Goal: Task Accomplishment & Management: Manage account settings

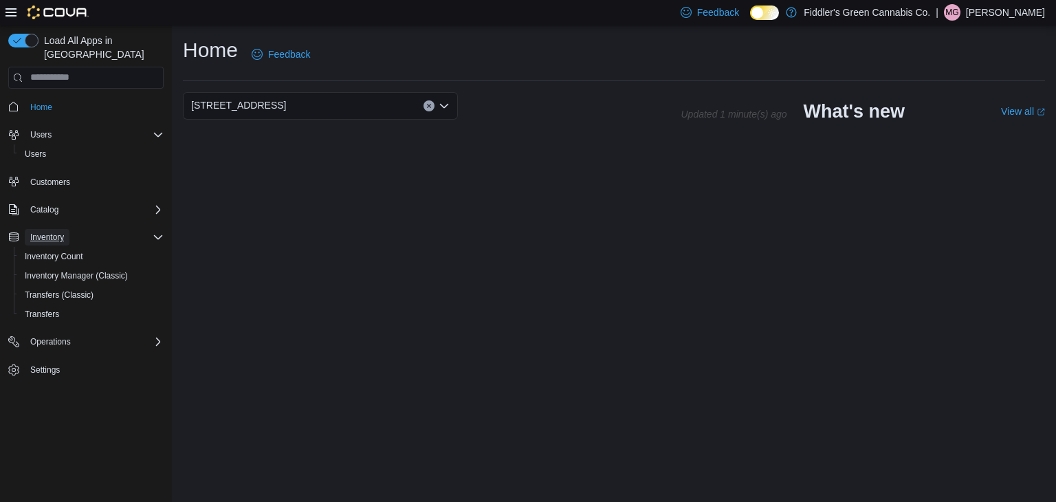
click at [49, 232] on span "Inventory" at bounding box center [47, 237] width 34 height 11
click at [53, 251] on span "Inventory Count" at bounding box center [54, 256] width 58 height 11
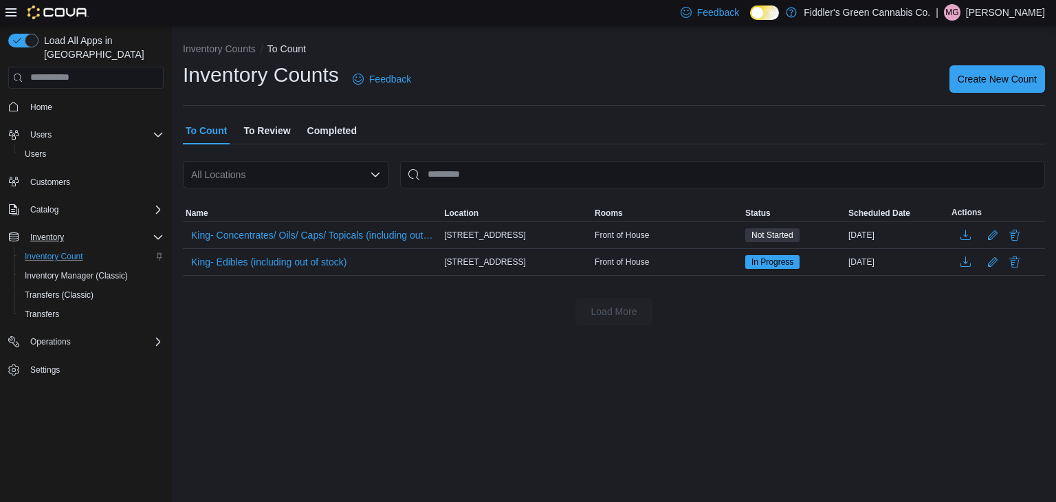
click at [180, 334] on div "Inventory Counts To Count Inventory Counts Feedback Create New Count To Count T…" at bounding box center [614, 180] width 884 height 311
click at [57, 309] on span "Transfers" at bounding box center [42, 314] width 34 height 11
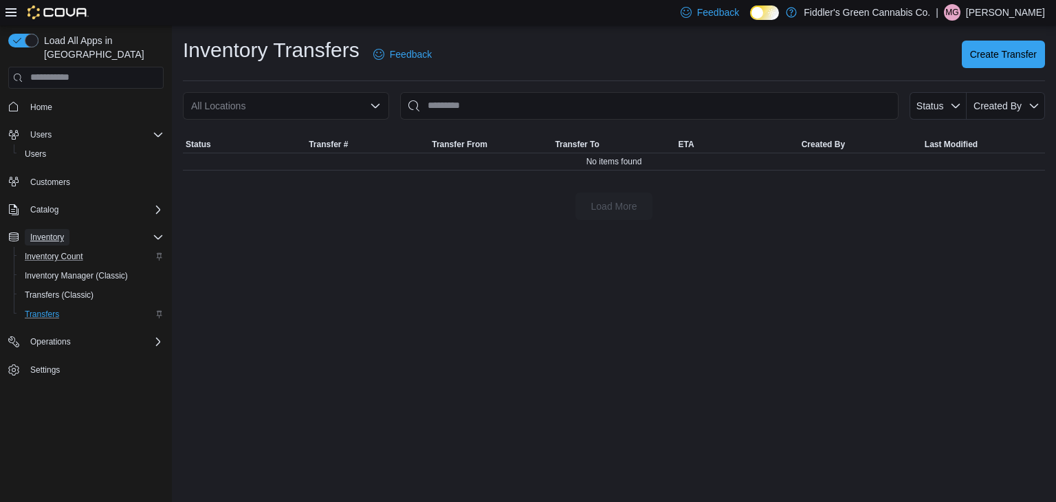
click at [52, 232] on span "Inventory" at bounding box center [47, 237] width 34 height 11
click at [54, 232] on span "Inventory" at bounding box center [47, 237] width 34 height 11
click at [55, 251] on span "Inventory Count" at bounding box center [54, 256] width 58 height 11
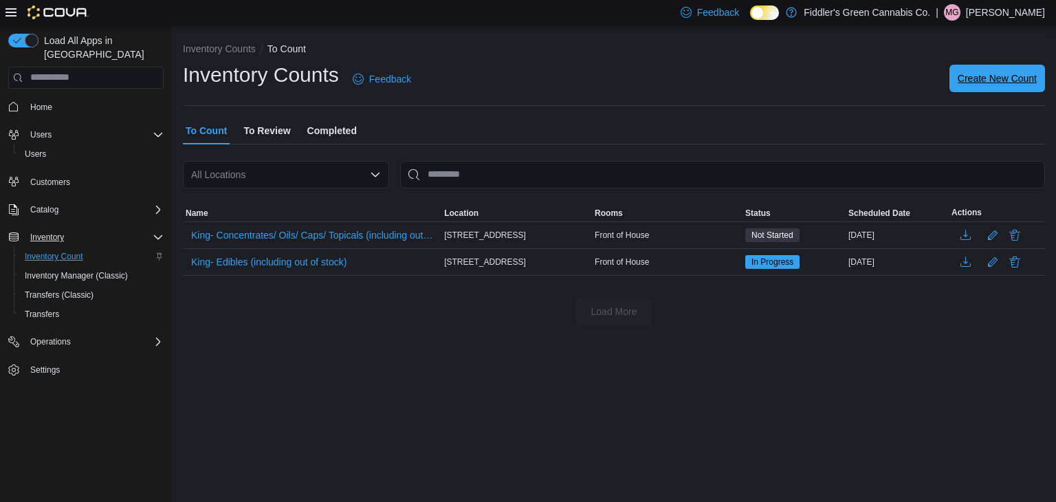
click at [984, 79] on span "Create New Count" at bounding box center [997, 78] width 79 height 14
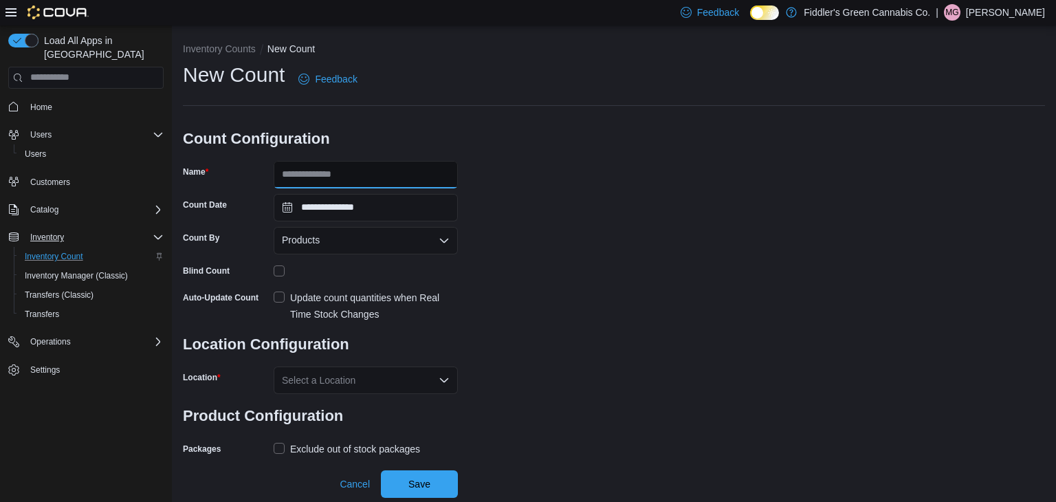
click at [419, 183] on input "Name" at bounding box center [366, 174] width 184 height 27
type input "**********"
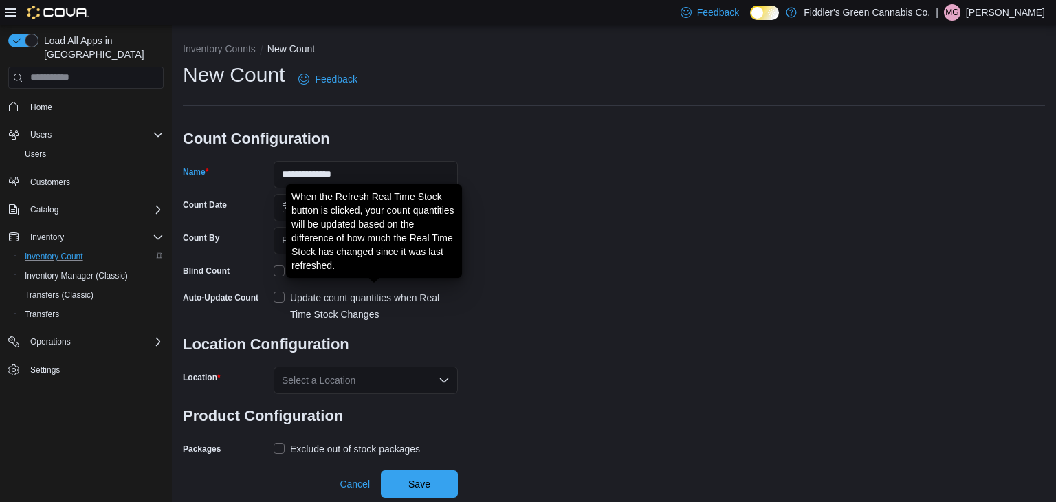
click at [381, 299] on div "Update count quantities when Real Time Stock Changes" at bounding box center [374, 305] width 168 height 33
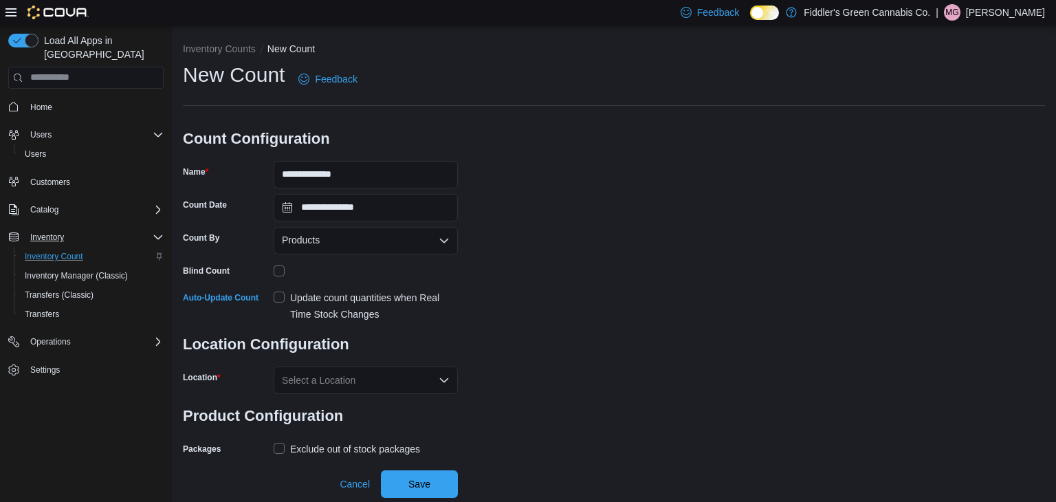
click at [373, 375] on div "Select a Location" at bounding box center [366, 379] width 184 height 27
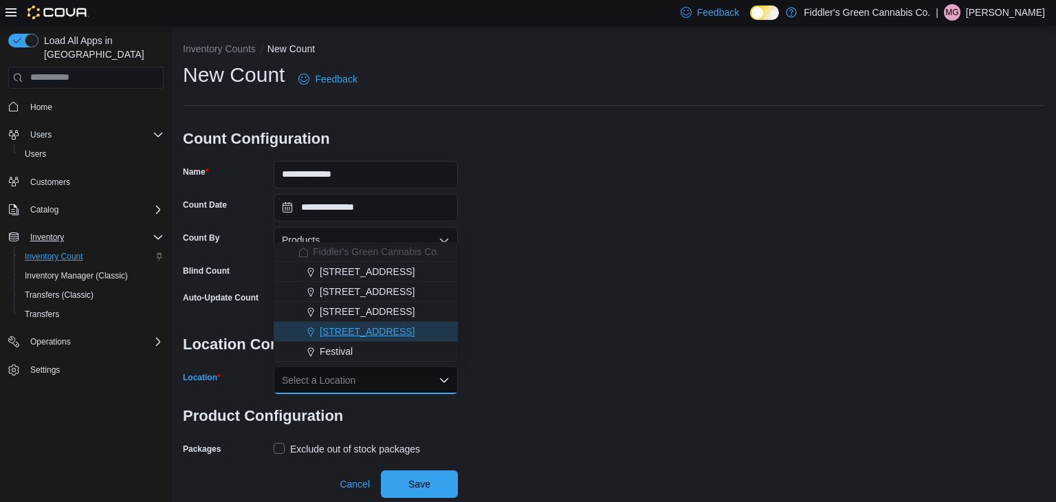
click at [385, 333] on span "[STREET_ADDRESS]" at bounding box center [367, 331] width 95 height 14
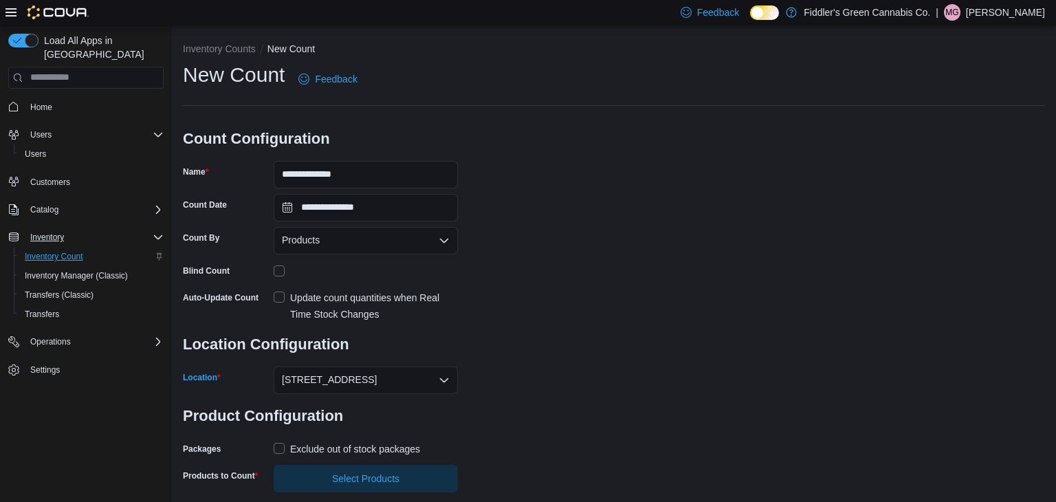
click at [540, 371] on div "**********" at bounding box center [614, 276] width 862 height 431
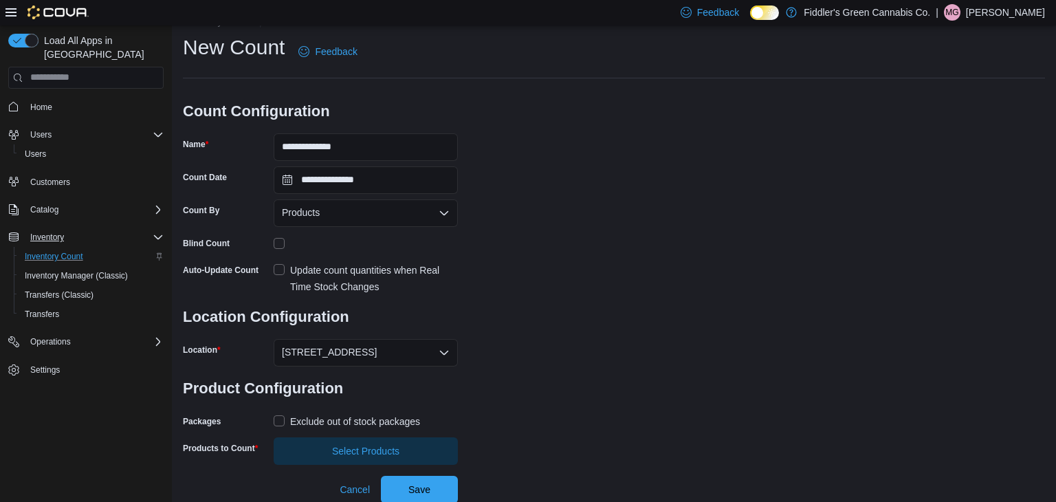
scroll to position [28, 0]
click at [393, 452] on span "Select Products" at bounding box center [365, 450] width 67 height 14
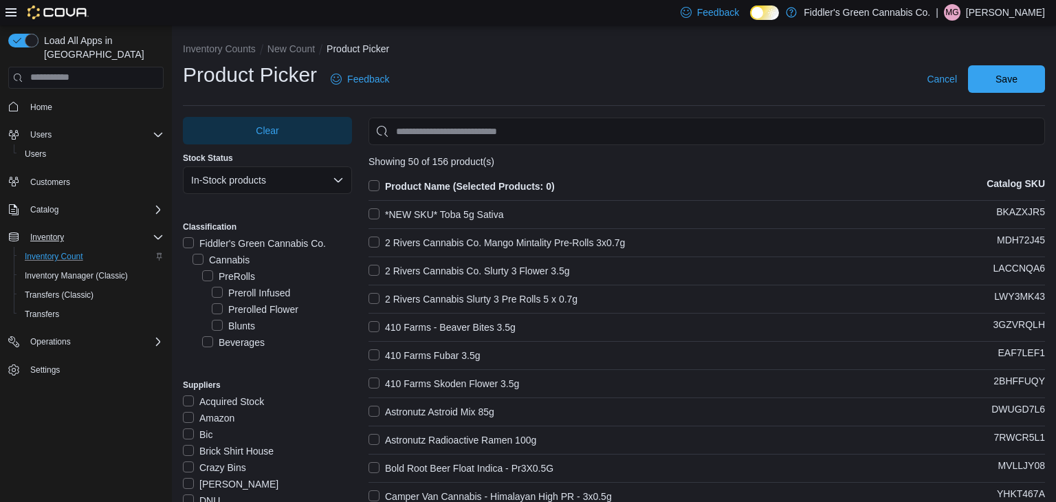
click at [241, 276] on label "PreRolls" at bounding box center [228, 276] width 53 height 16
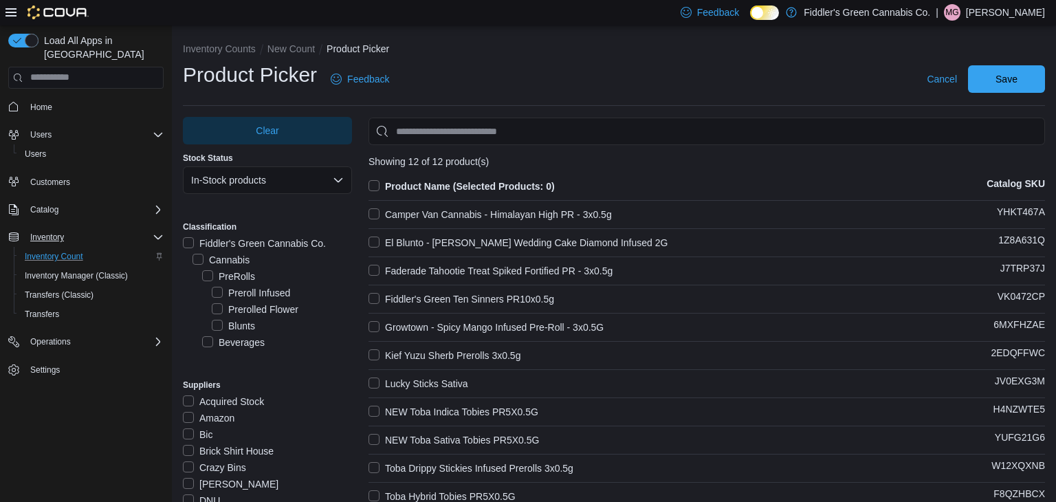
click at [320, 291] on div "Preroll Infused" at bounding box center [282, 293] width 140 height 16
click at [248, 310] on label "Pre-Roll" at bounding box center [228, 309] width 52 height 16
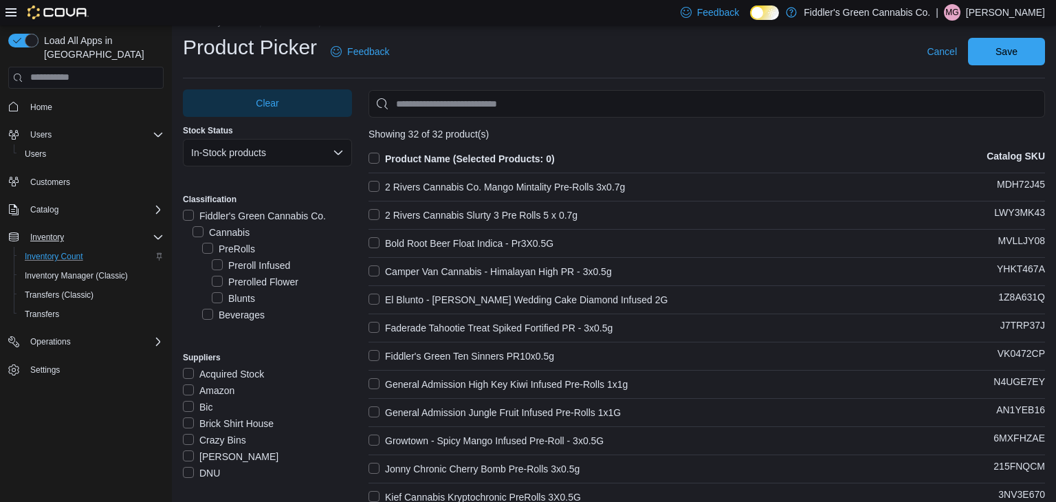
scroll to position [0, 0]
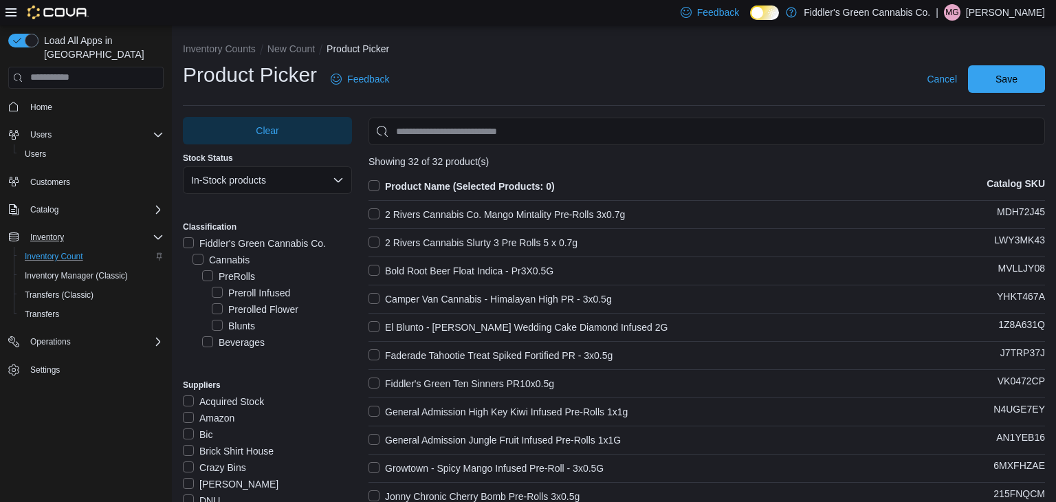
click at [373, 186] on label "Product Name (Selected Products: 0)" at bounding box center [461, 186] width 186 height 16
click at [1003, 81] on span "Save" at bounding box center [1006, 78] width 22 height 14
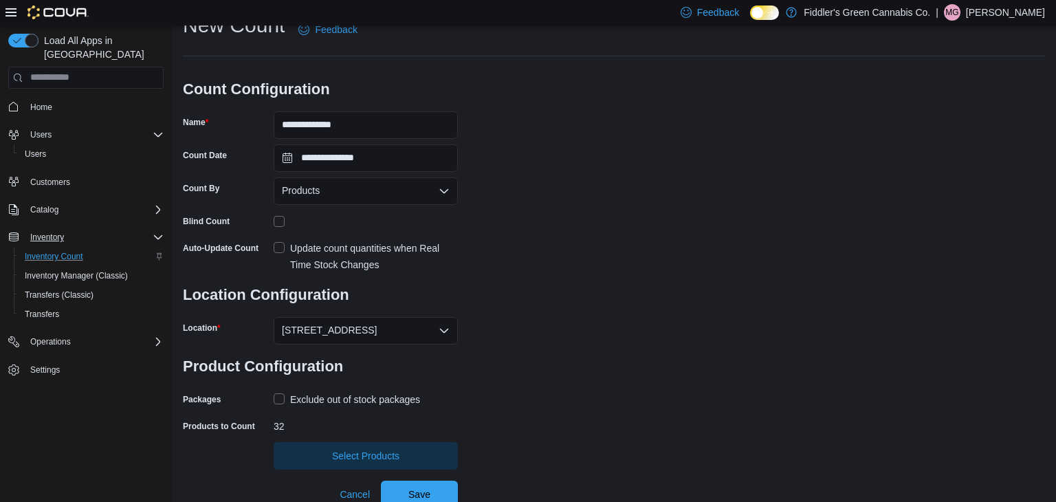
scroll to position [55, 0]
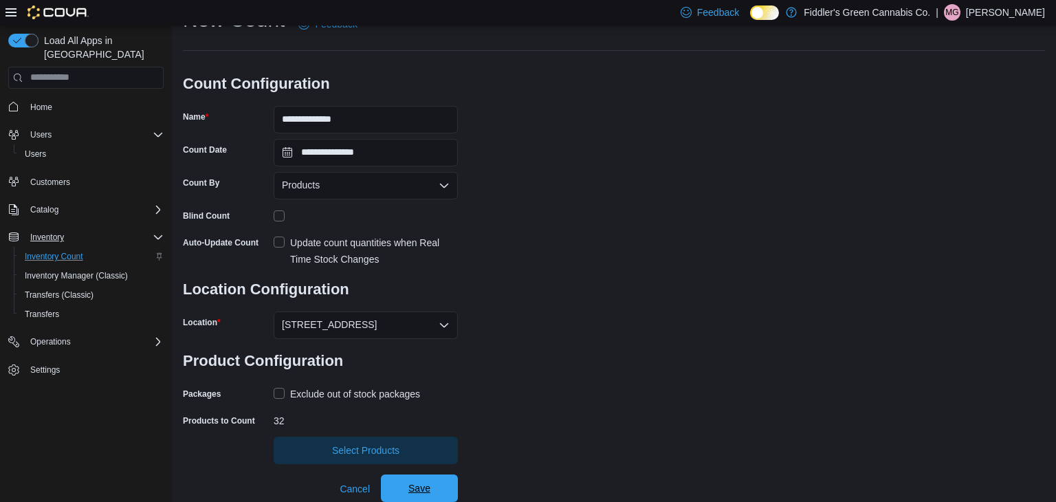
click at [417, 495] on span "Save" at bounding box center [419, 487] width 60 height 27
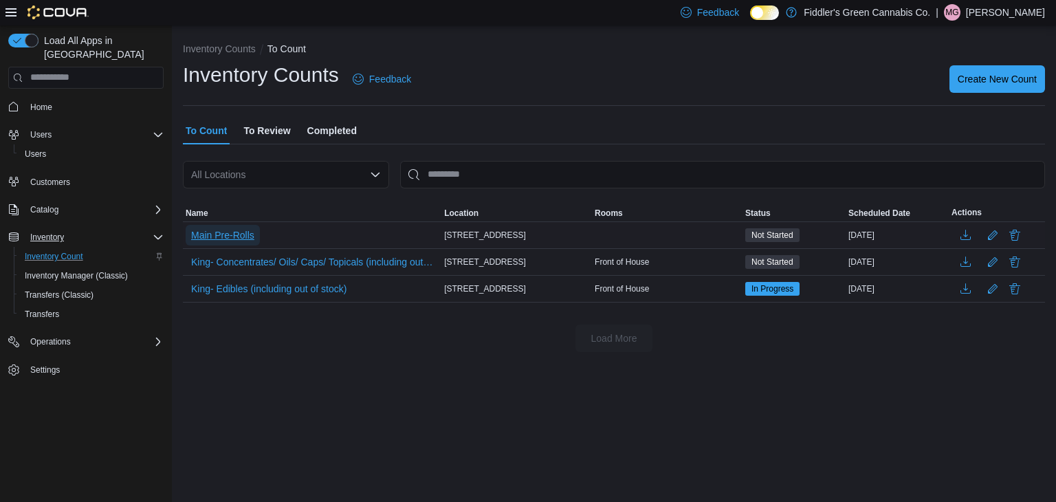
click at [232, 233] on span "Main Pre-Rolls" at bounding box center [222, 235] width 63 height 14
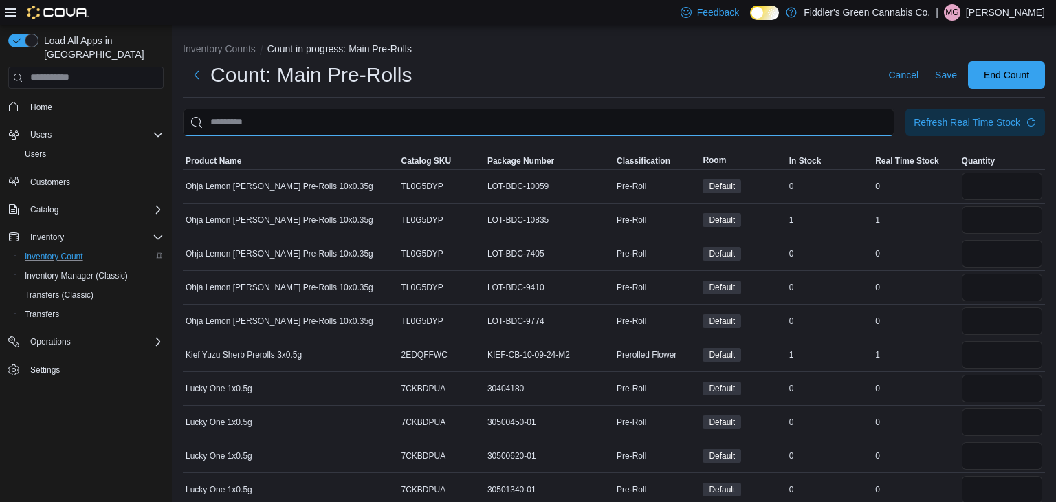
click at [434, 124] on input "This is a search bar. After typing your query, hit enter to filter the results …" at bounding box center [538, 122] width 711 height 27
type input "*****"
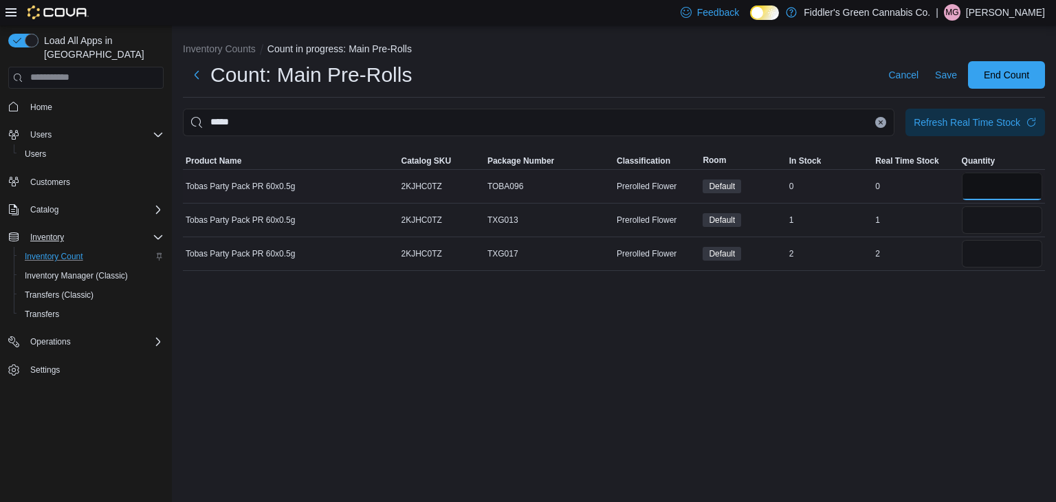
click at [991, 181] on input "number" at bounding box center [1002, 186] width 80 height 27
type input "*"
click at [902, 343] on div "Inventory Counts Count in progress: Main Pre-Rolls Count: Main Pre-Rolls Cancel…" at bounding box center [614, 263] width 884 height 477
click at [1002, 227] on input "number" at bounding box center [1002, 219] width 80 height 27
type input "*"
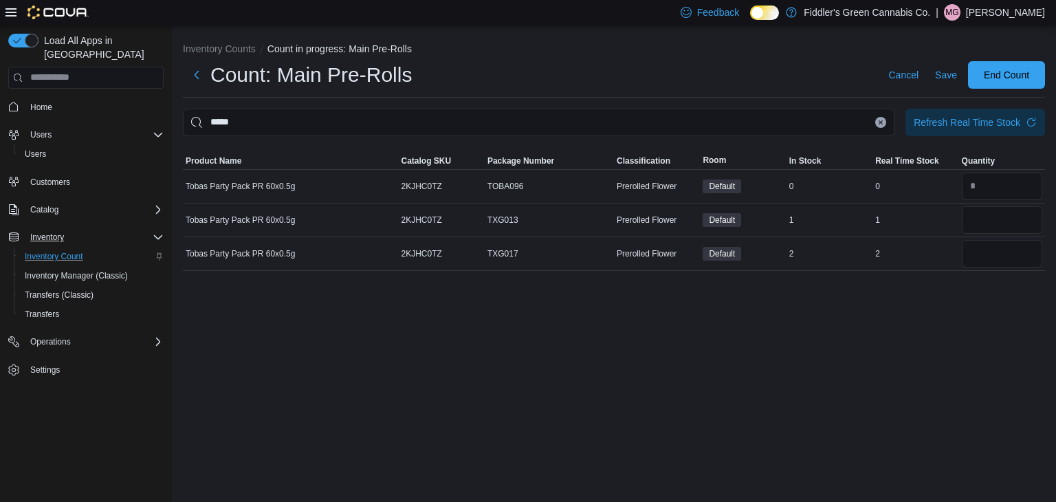
click at [951, 313] on div "Inventory Counts Count in progress: Main Pre-Rolls Count: Main Pre-Rolls Cancel…" at bounding box center [614, 263] width 884 height 477
click at [999, 255] on input "number" at bounding box center [1002, 253] width 80 height 27
type input "*"
click at [879, 386] on div "Inventory Counts Count in progress: Main Pre-Rolls Count: Main Pre-Rolls Cancel…" at bounding box center [614, 263] width 884 height 477
click at [878, 120] on icon "Clear input" at bounding box center [880, 122] width 5 height 5
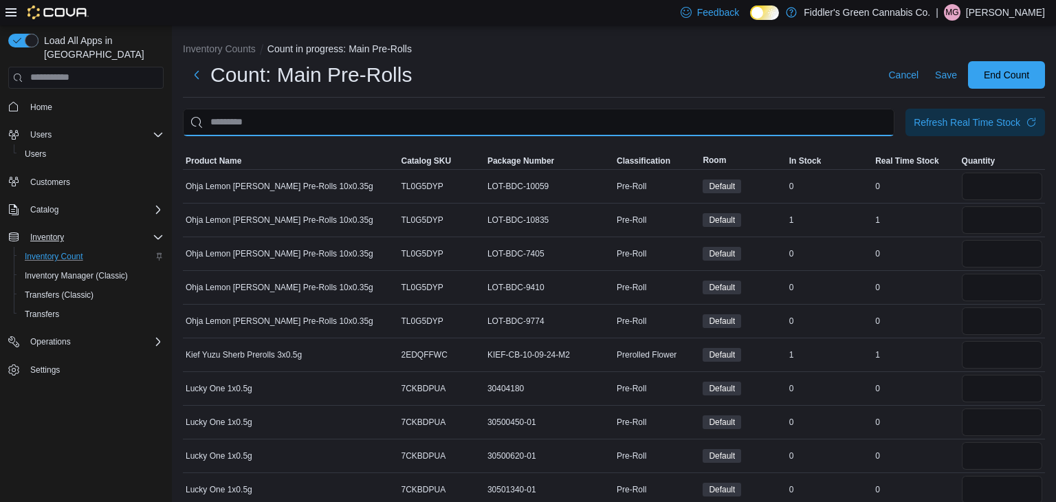
click at [821, 120] on input "This is a search bar. After typing your query, hit enter to filter the results …" at bounding box center [538, 122] width 711 height 27
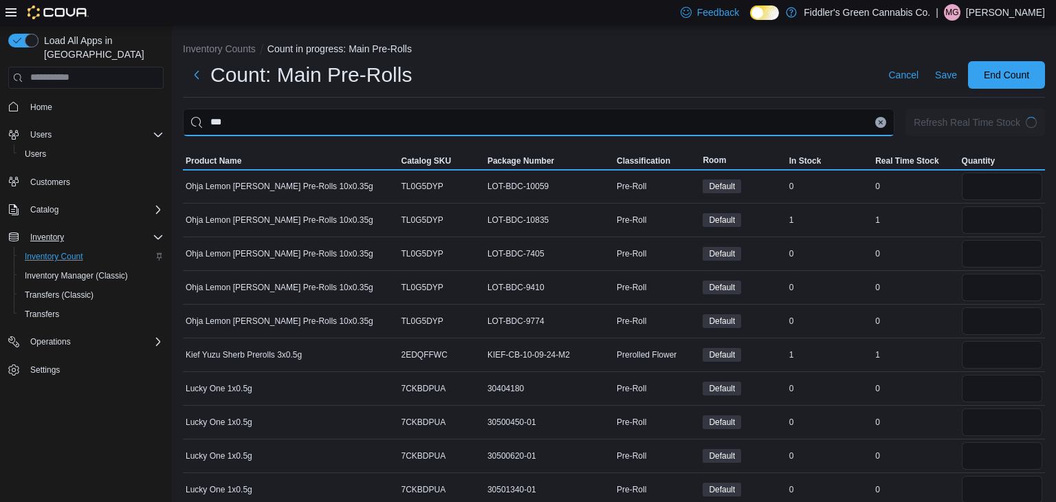
type input "***"
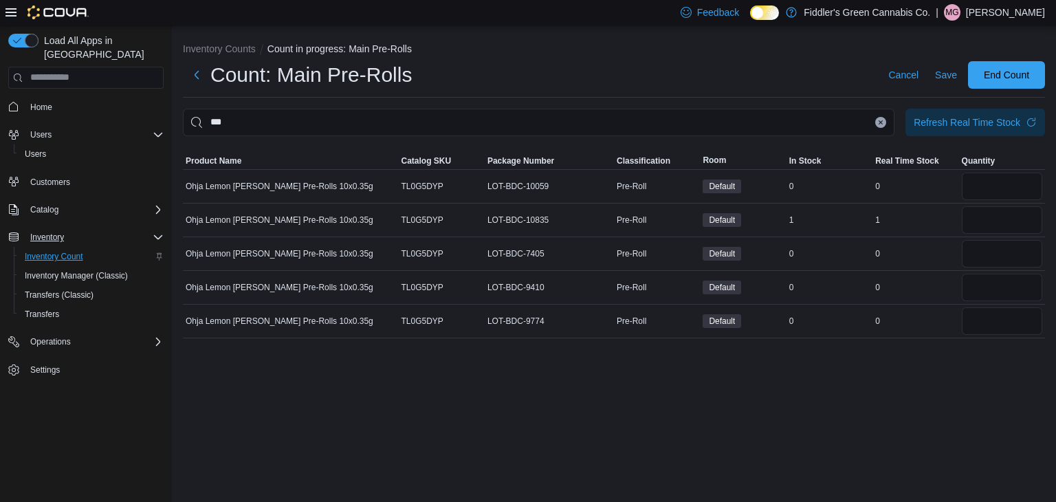
click at [753, 88] on div "Count: Main Pre-Rolls Cancel Save End Count" at bounding box center [614, 74] width 862 height 27
click at [991, 188] on input "number" at bounding box center [1002, 186] width 80 height 27
type input "*"
click at [988, 253] on input "number" at bounding box center [1002, 253] width 80 height 27
type input "*"
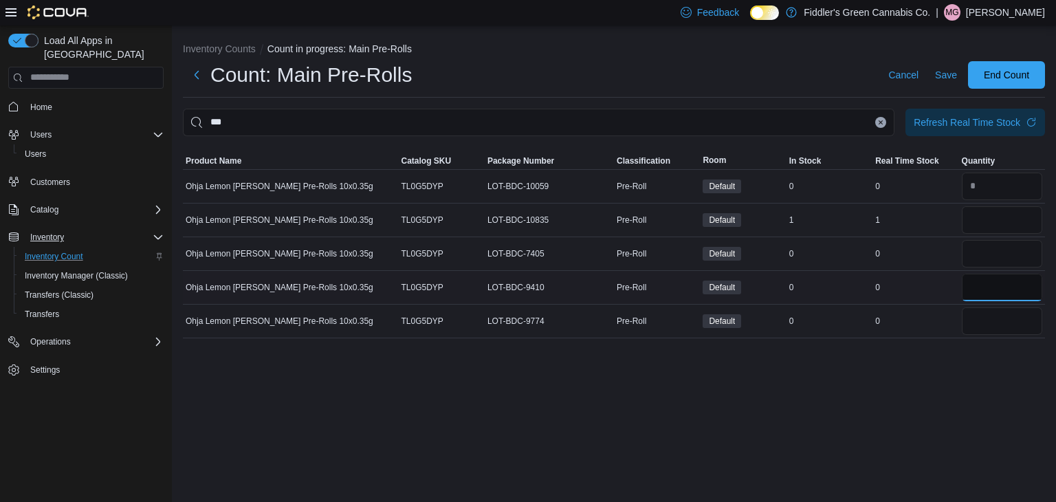
click at [996, 286] on input "number" at bounding box center [1002, 287] width 80 height 27
type input "*"
click at [986, 314] on input "number" at bounding box center [1002, 320] width 80 height 27
type input "*"
click at [902, 383] on div "Inventory Counts Count in progress: Main Pre-Rolls Count: Main Pre-Rolls Cancel…" at bounding box center [614, 263] width 884 height 477
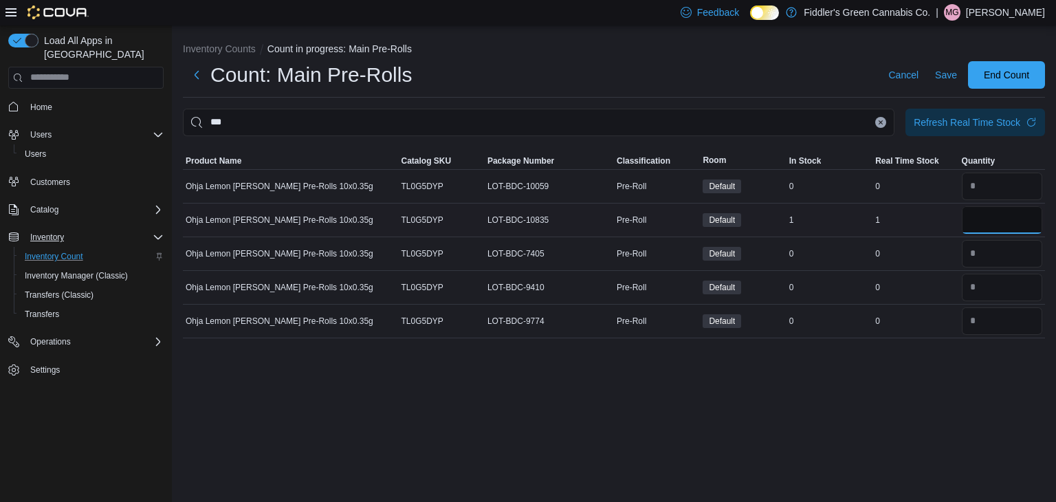
click at [995, 218] on input "number" at bounding box center [1002, 219] width 80 height 27
type input "*"
click at [857, 409] on div "Inventory Counts Count in progress: Main Pre-Rolls Count: Main Pre-Rolls Cancel…" at bounding box center [614, 263] width 884 height 477
click at [876, 122] on button "Clear input" at bounding box center [880, 122] width 11 height 11
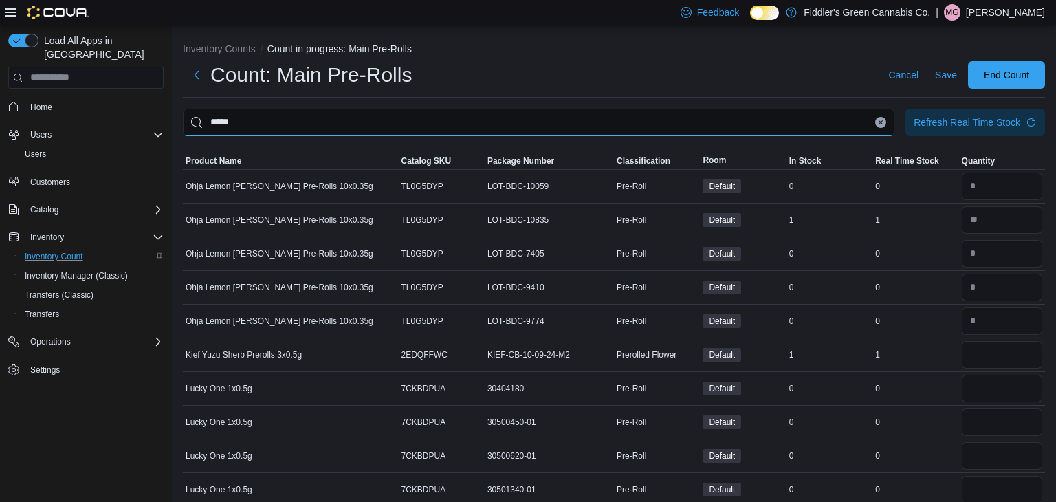
type input "*****"
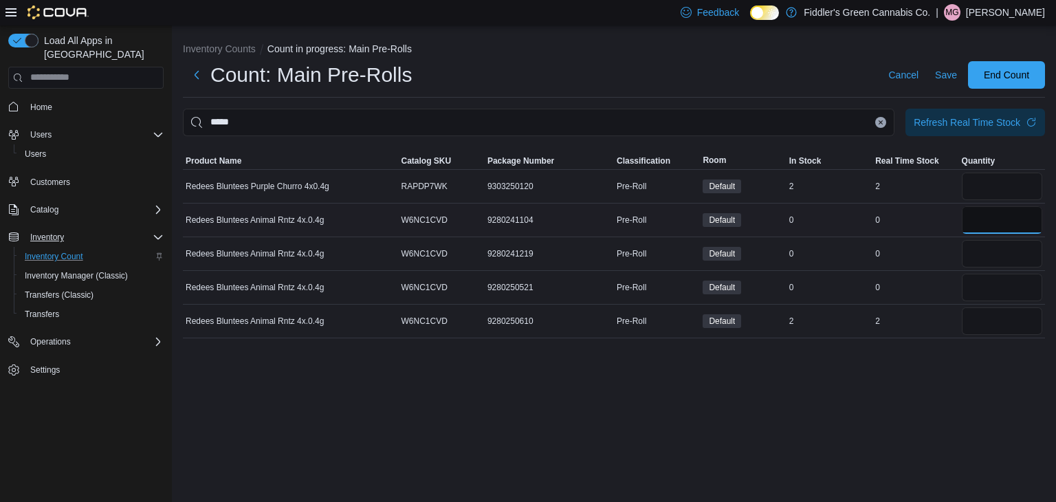
click at [991, 214] on input "number" at bounding box center [1002, 219] width 80 height 27
type input "*"
click at [980, 248] on input "number" at bounding box center [1002, 253] width 80 height 27
type input "*"
click at [984, 285] on input "number" at bounding box center [1002, 287] width 80 height 27
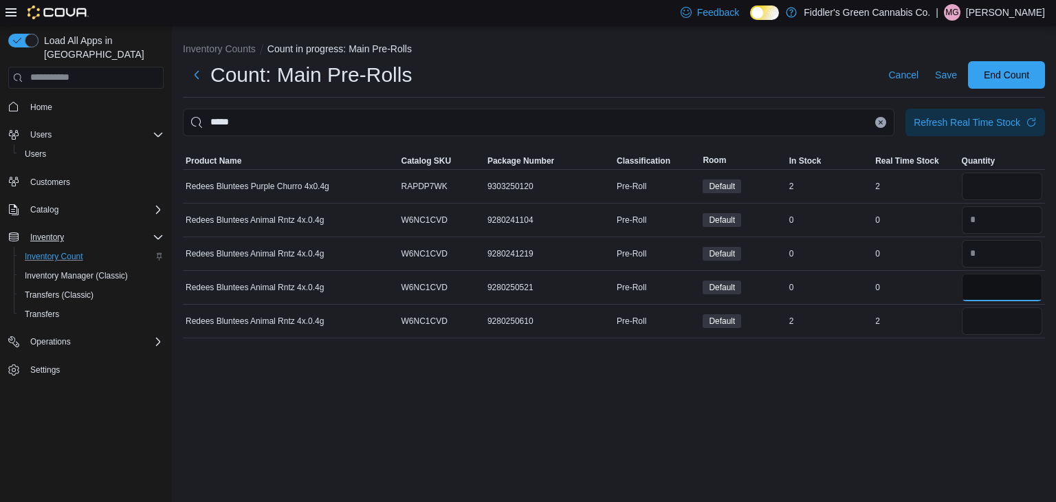
type input "*"
click at [952, 435] on div "Inventory Counts Count in progress: Main Pre-Rolls Count: Main Pre-Rolls Cancel…" at bounding box center [614, 263] width 884 height 477
click at [1009, 188] on input "number" at bounding box center [1002, 186] width 80 height 27
type input "*"
click at [997, 330] on input "number" at bounding box center [1002, 320] width 80 height 27
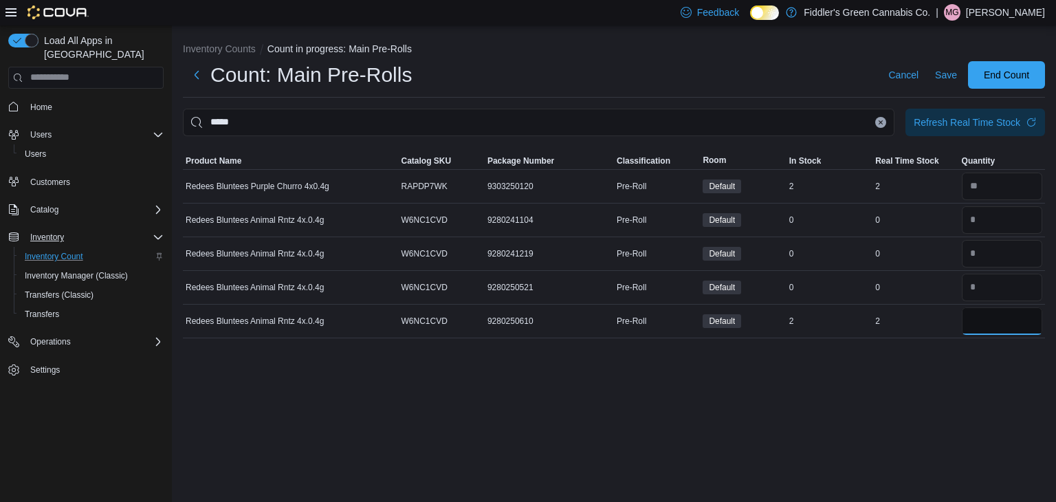
type input "*"
click at [931, 398] on div "Inventory Counts Count in progress: Main Pre-Rolls Count: Main Pre-Rolls Cancel…" at bounding box center [614, 263] width 884 height 477
click at [883, 122] on icon "Clear input" at bounding box center [880, 122] width 5 height 5
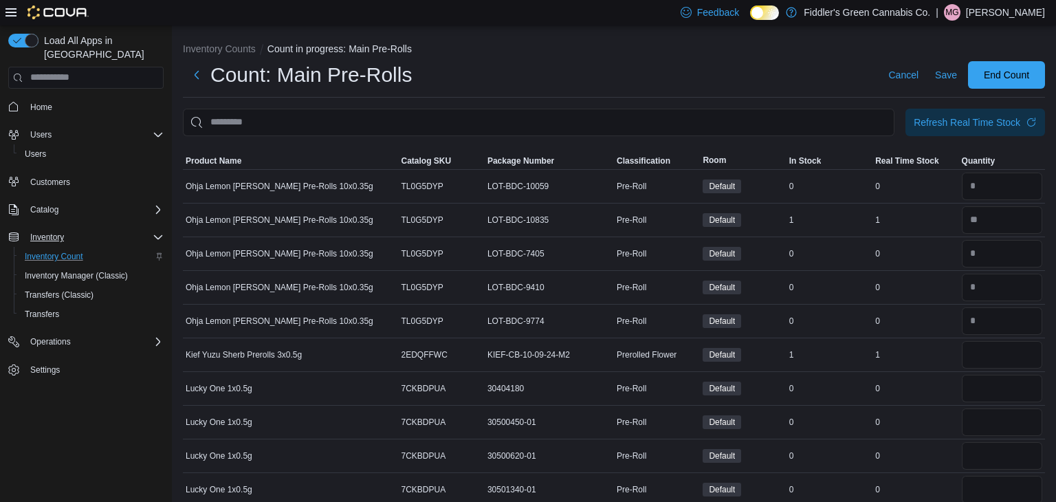
click at [754, 79] on div "Count: Main Pre-Rolls Cancel Save End Count" at bounding box center [614, 74] width 862 height 27
click at [812, 121] on input "This is a search bar. After typing your query, hit enter to filter the results …" at bounding box center [538, 122] width 711 height 27
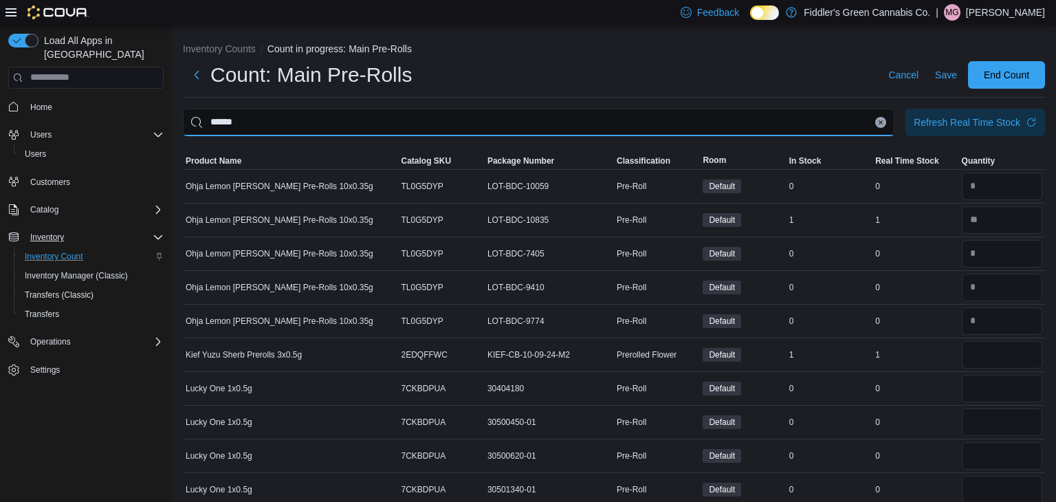
type input "******"
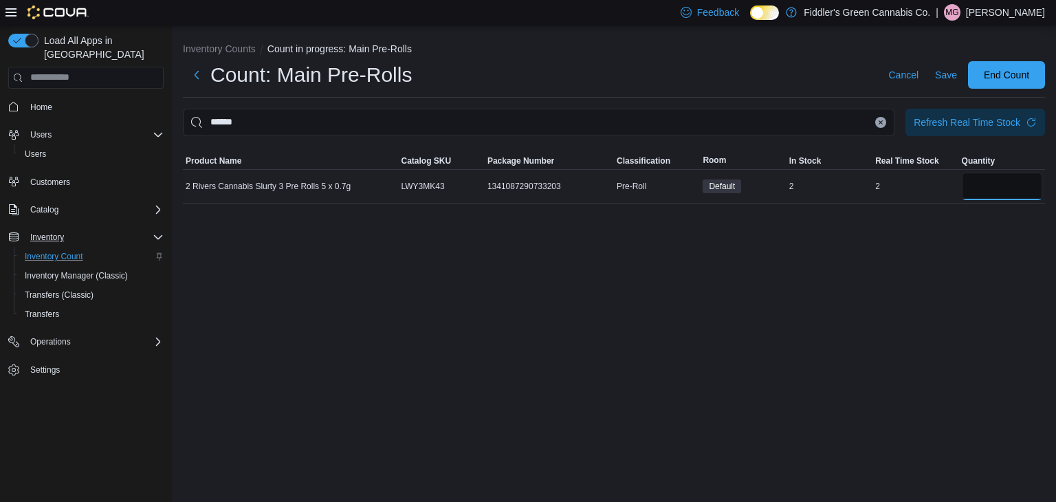
click at [969, 190] on input "number" at bounding box center [1002, 186] width 80 height 27
type input "*"
click at [887, 287] on div "Inventory Counts Count in progress: Main Pre-Rolls Count: Main Pre-Rolls Cancel…" at bounding box center [614, 263] width 884 height 477
click at [881, 126] on button "Clear input" at bounding box center [880, 122] width 11 height 11
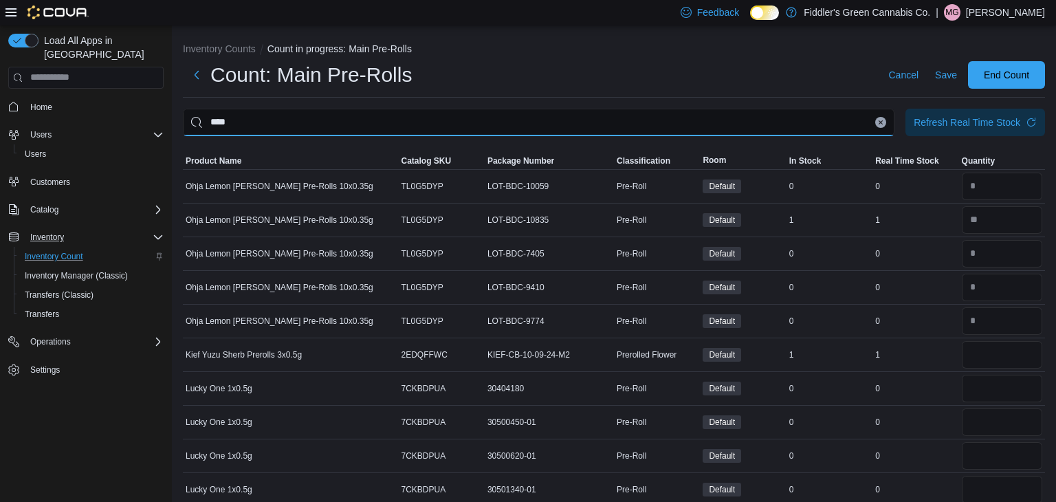
type input "****"
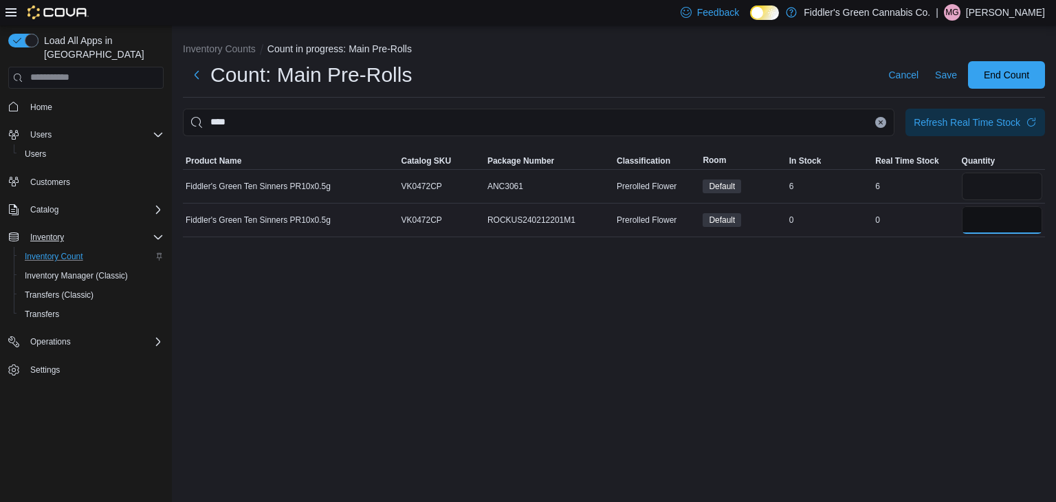
click at [984, 221] on input "number" at bounding box center [1002, 219] width 80 height 27
type input "*"
click at [1011, 186] on input "number" at bounding box center [1002, 186] width 80 height 27
type input "*"
click at [925, 351] on div "Inventory Counts Count in progress: Main Pre-Rolls Count: Main Pre-Rolls Cancel…" at bounding box center [614, 263] width 884 height 477
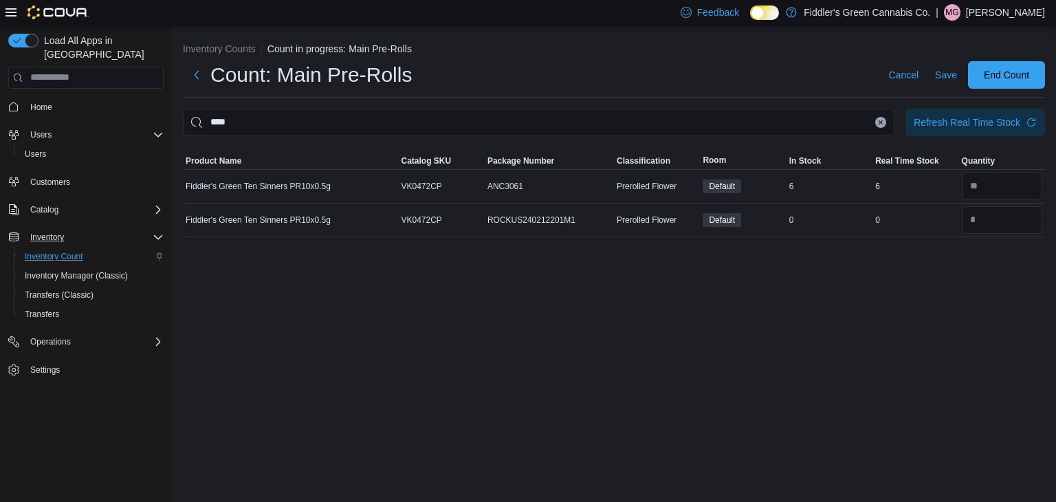
click at [880, 123] on icon "Clear input" at bounding box center [880, 121] width 3 height 3
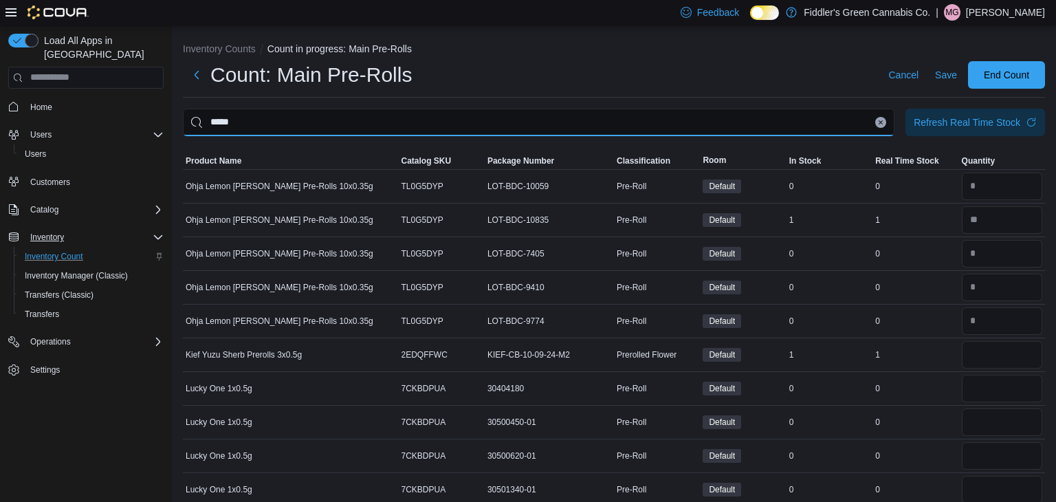
type input "*****"
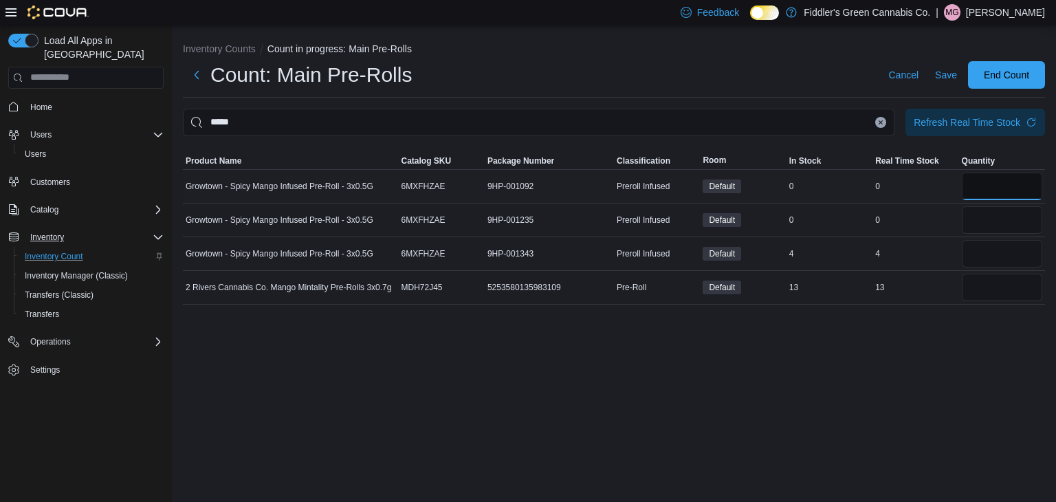
click at [988, 188] on input "number" at bounding box center [1002, 186] width 80 height 27
type input "*"
click at [991, 215] on input "number" at bounding box center [1002, 219] width 80 height 27
type input "*"
click at [909, 353] on div "Inventory Counts Count in progress: Main Pre-Rolls Count: Main Pre-Rolls Cancel…" at bounding box center [614, 263] width 884 height 477
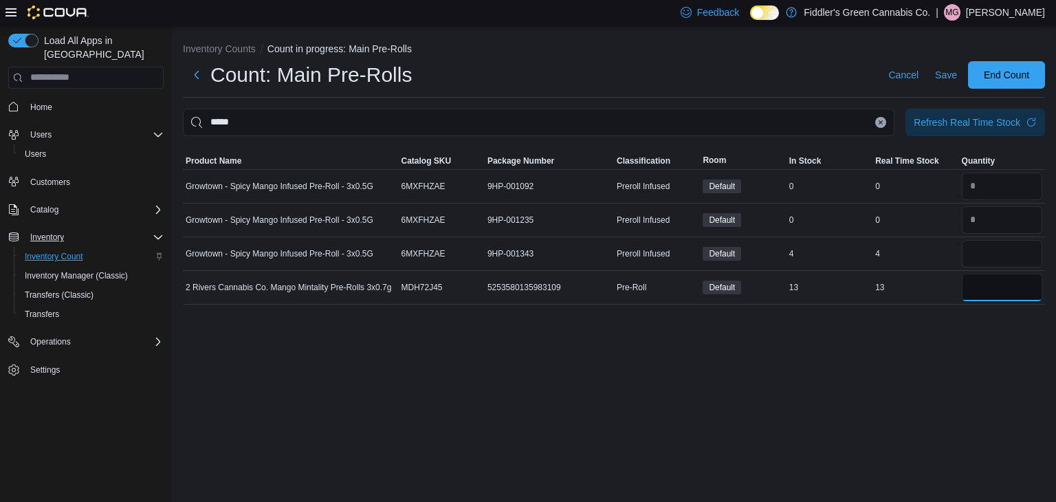
click at [989, 289] on input "number" at bounding box center [1002, 287] width 80 height 27
type input "**"
click at [890, 375] on div "Inventory Counts Count in progress: Main Pre-Rolls Count: Main Pre-Rolls Cancel…" at bounding box center [614, 263] width 884 height 477
click at [881, 124] on button "Clear input" at bounding box center [880, 122] width 11 height 11
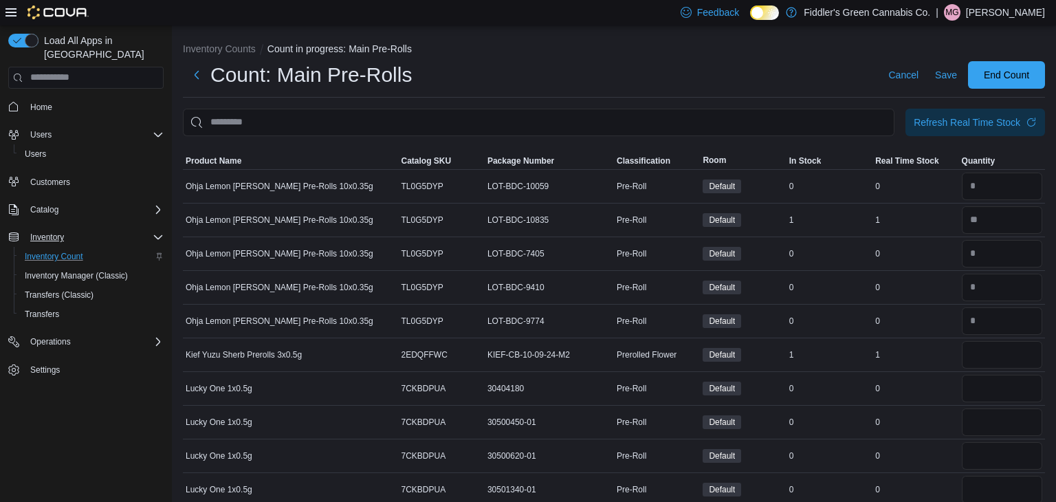
click at [752, 72] on div "Count: Main Pre-Rolls Cancel Save End Count" at bounding box center [614, 74] width 862 height 27
click at [677, 130] on input "This is a search bar. After typing your query, hit enter to filter the results …" at bounding box center [538, 122] width 711 height 27
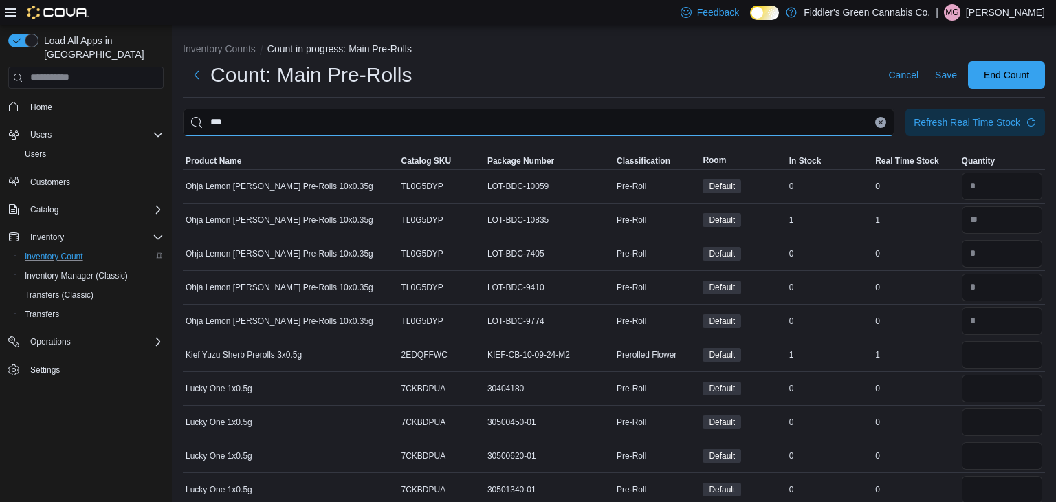
type input "***"
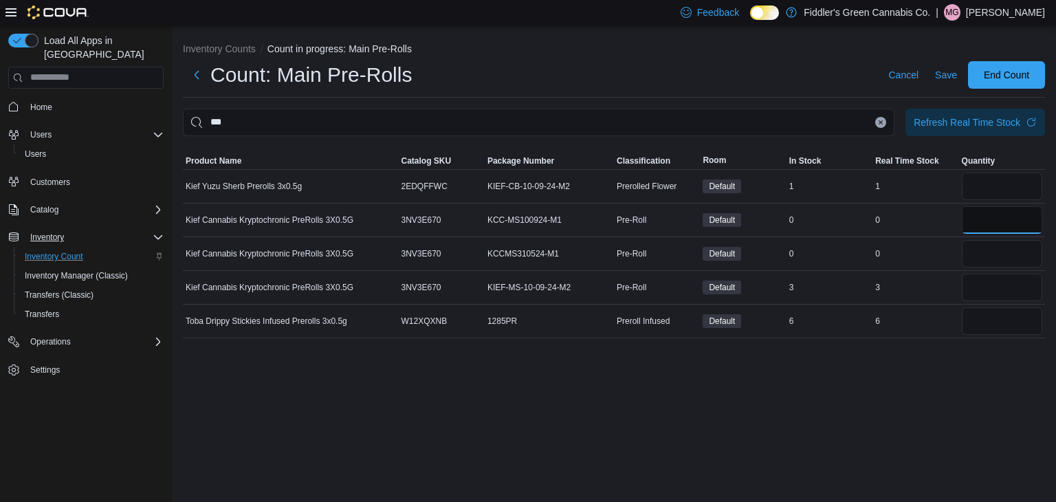
click at [977, 215] on input "number" at bounding box center [1002, 219] width 80 height 27
type input "*"
click at [978, 245] on input "number" at bounding box center [1002, 253] width 80 height 27
type input "*"
click at [940, 397] on div "Inventory Counts Count in progress: Main Pre-Rolls Count: Main Pre-Rolls Cancel…" at bounding box center [614, 263] width 884 height 477
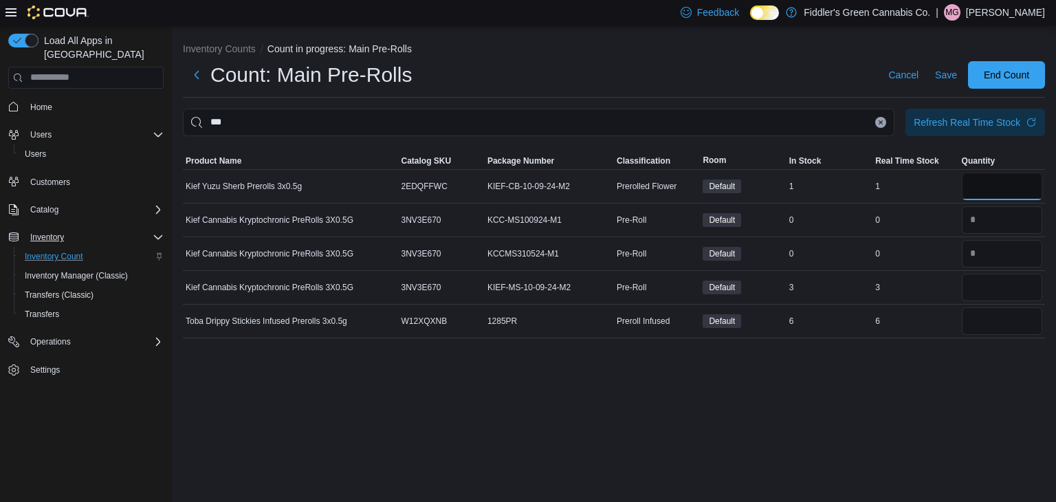
click at [1017, 192] on input "number" at bounding box center [1002, 186] width 80 height 27
type input "*"
click at [863, 386] on div "Inventory Counts Count in progress: Main Pre-Rolls Count: Main Pre-Rolls Cancel…" at bounding box center [614, 263] width 884 height 477
click at [984, 287] on input "number" at bounding box center [1002, 287] width 80 height 27
type input "*"
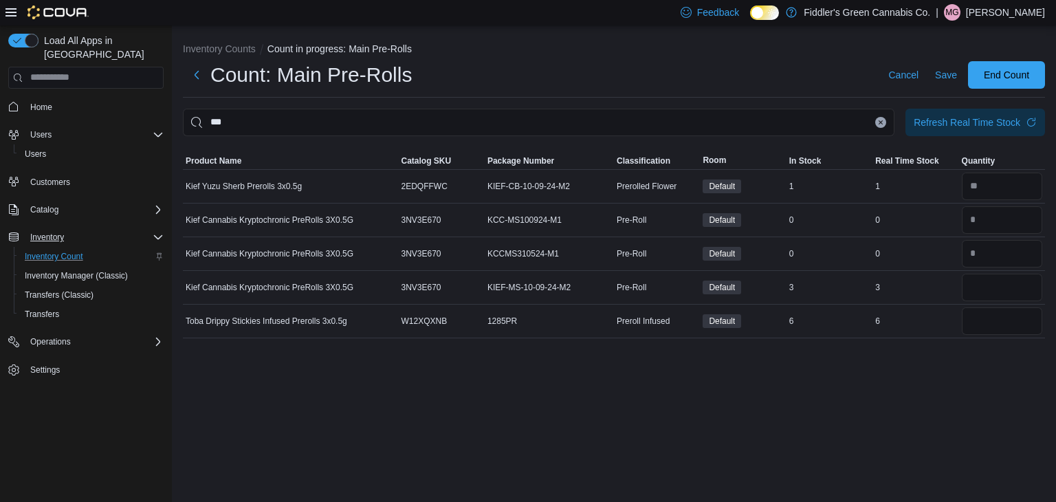
click at [912, 390] on div "Inventory Counts Count in progress: Main Pre-Rolls Count: Main Pre-Rolls Cancel…" at bounding box center [614, 263] width 884 height 477
click at [881, 122] on icon "Clear input" at bounding box center [880, 121] width 3 height 3
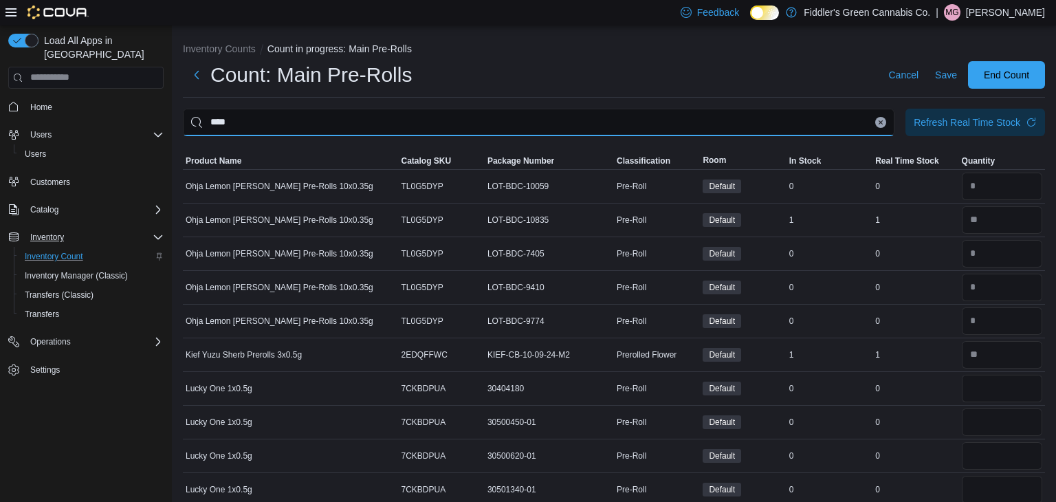
type input "****"
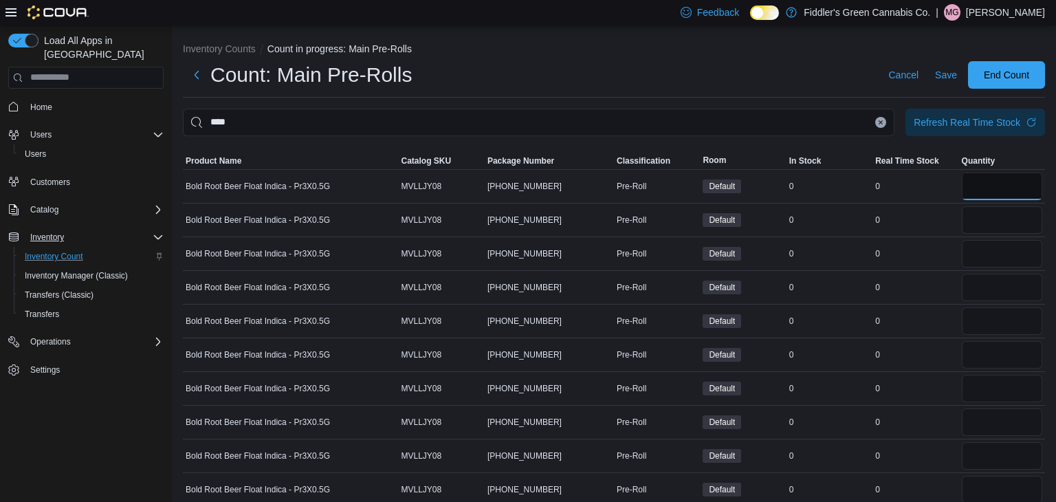
click at [983, 189] on input "number" at bounding box center [1002, 186] width 80 height 27
type input "*"
click at [981, 219] on input "number" at bounding box center [1002, 219] width 80 height 27
type input "*"
click at [982, 246] on input "number" at bounding box center [1002, 253] width 80 height 27
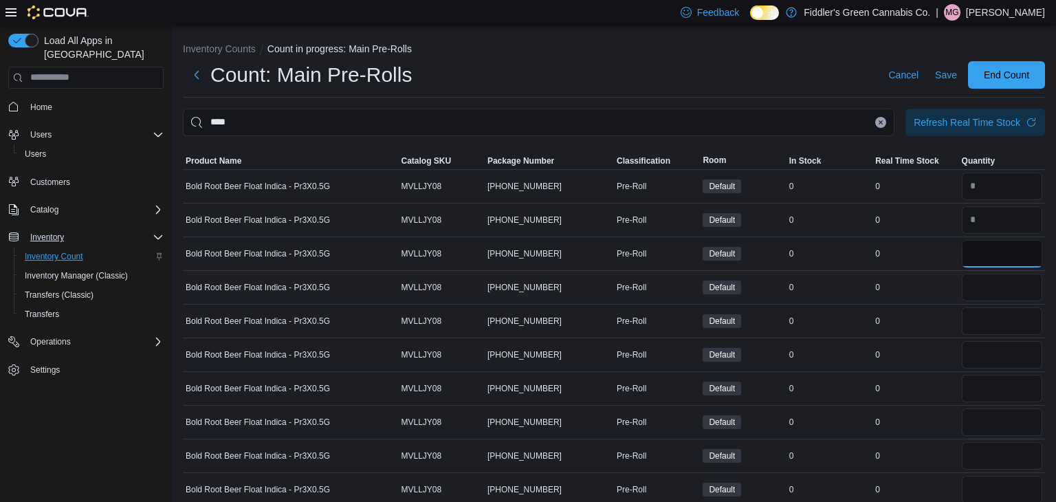
type input "*"
click at [980, 275] on input "number" at bounding box center [1002, 287] width 80 height 27
type input "*"
click at [982, 323] on input "number" at bounding box center [1002, 320] width 80 height 27
type input "*"
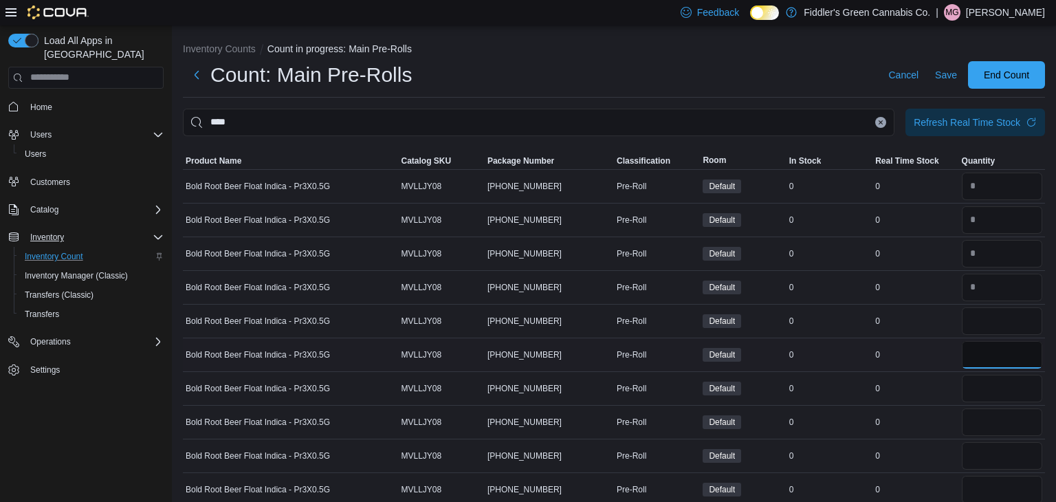
click at [982, 345] on input "number" at bounding box center [1002, 354] width 80 height 27
type input "*"
click at [979, 379] on input "number" at bounding box center [1002, 388] width 80 height 27
type input "*"
click at [980, 410] on input "number" at bounding box center [1002, 421] width 80 height 27
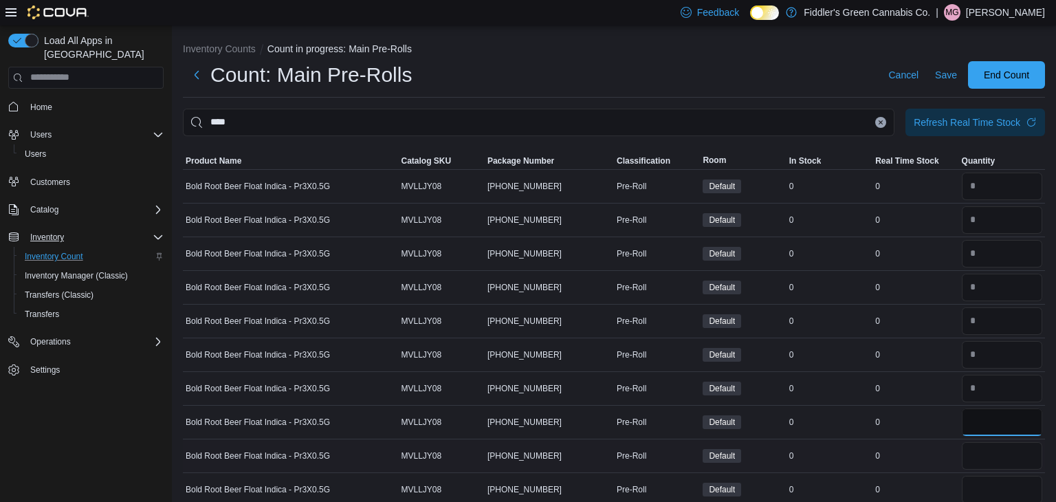
type input "*"
click at [975, 451] on input "number" at bounding box center [1002, 455] width 80 height 27
type input "*"
click at [988, 479] on input "number" at bounding box center [1002, 489] width 80 height 27
type input "*"
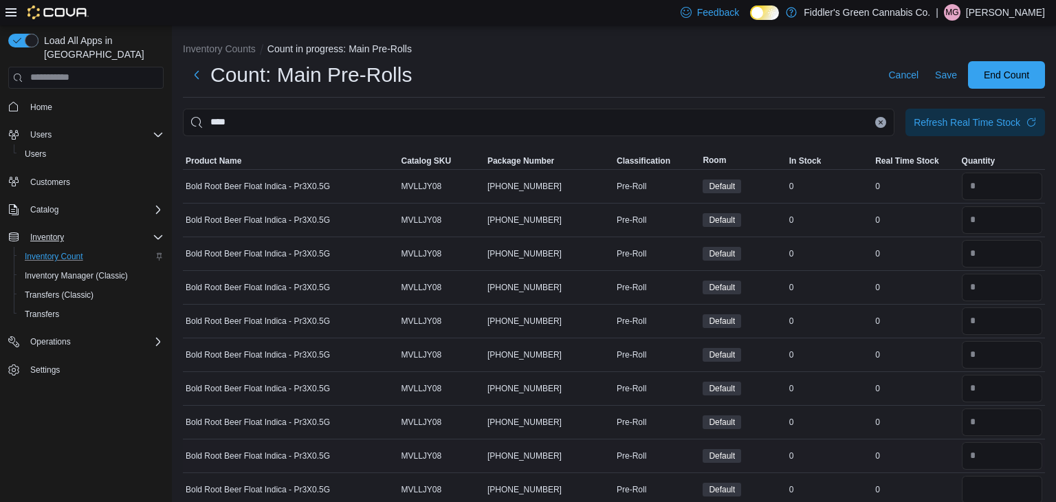
click at [942, 465] on td "Real Time Stock 0" at bounding box center [915, 456] width 86 height 34
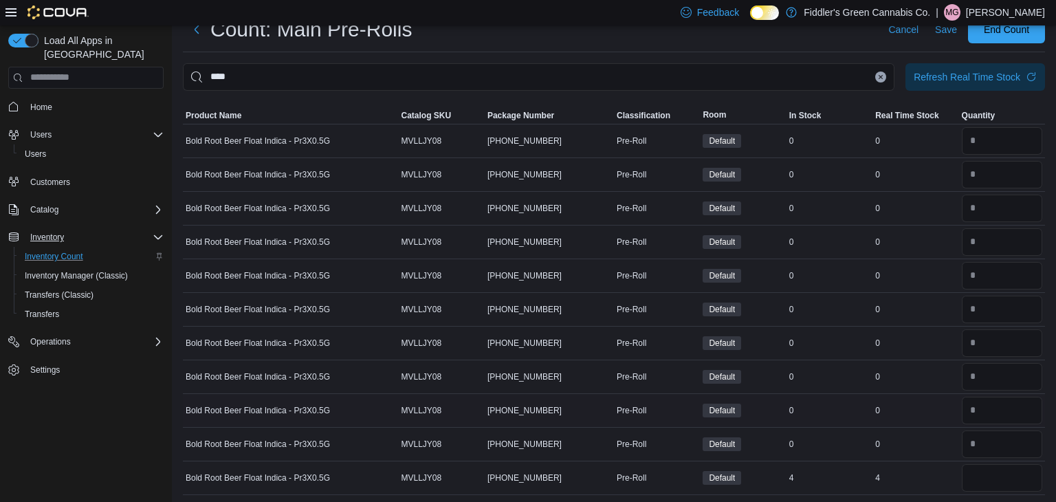
scroll to position [48, 0]
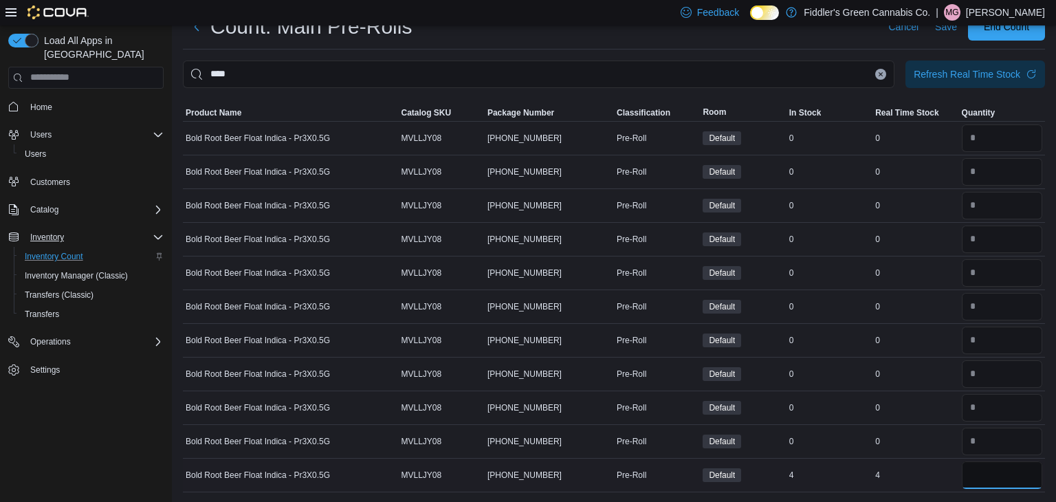
click at [1012, 483] on input "number" at bounding box center [1002, 474] width 80 height 27
type input "*"
click at [936, 461] on td "Real Time Stock 4" at bounding box center [915, 475] width 86 height 34
click at [881, 76] on icon "Clear input" at bounding box center [880, 73] width 5 height 5
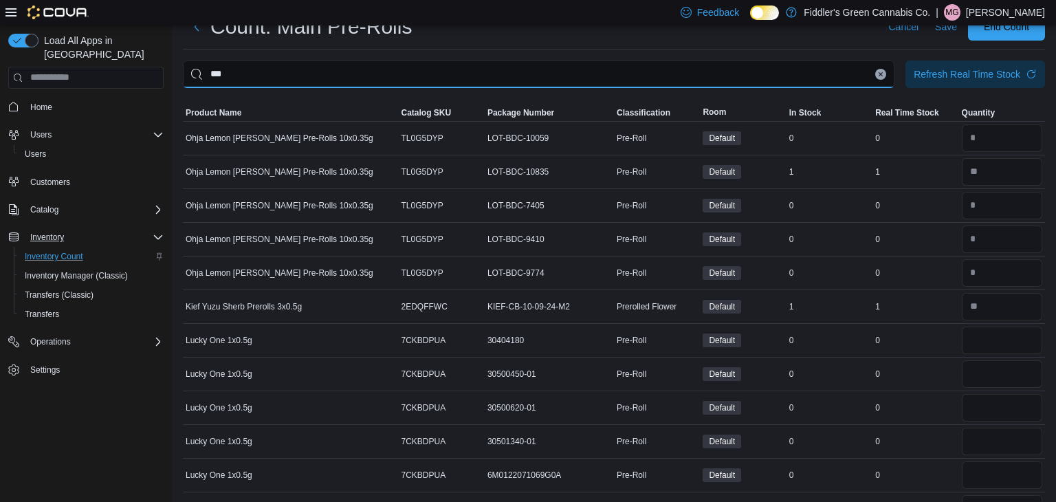
type input "***"
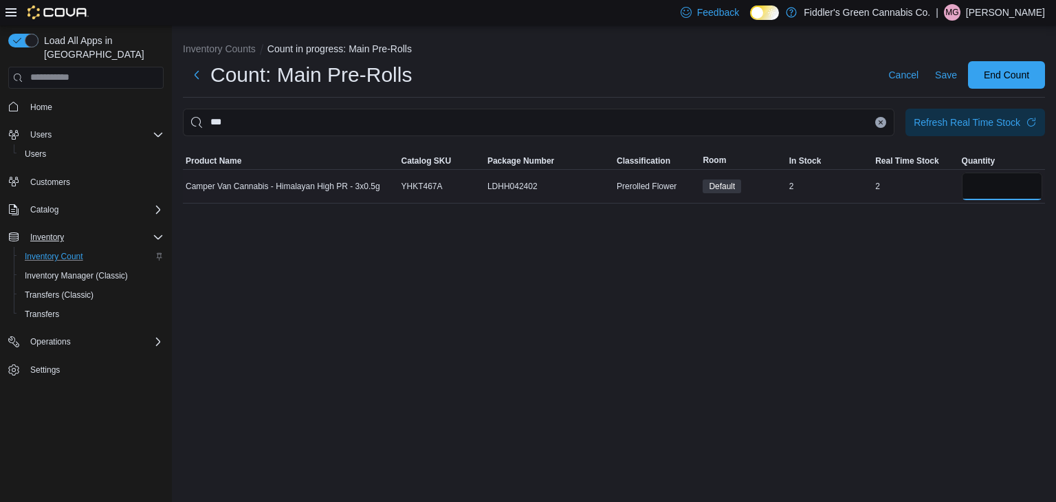
click at [1010, 179] on input "number" at bounding box center [1002, 186] width 80 height 27
type input "*"
click at [856, 362] on div "Inventory Counts Count in progress: Main Pre-Rolls Count: Main Pre-Rolls Cancel…" at bounding box center [614, 263] width 884 height 477
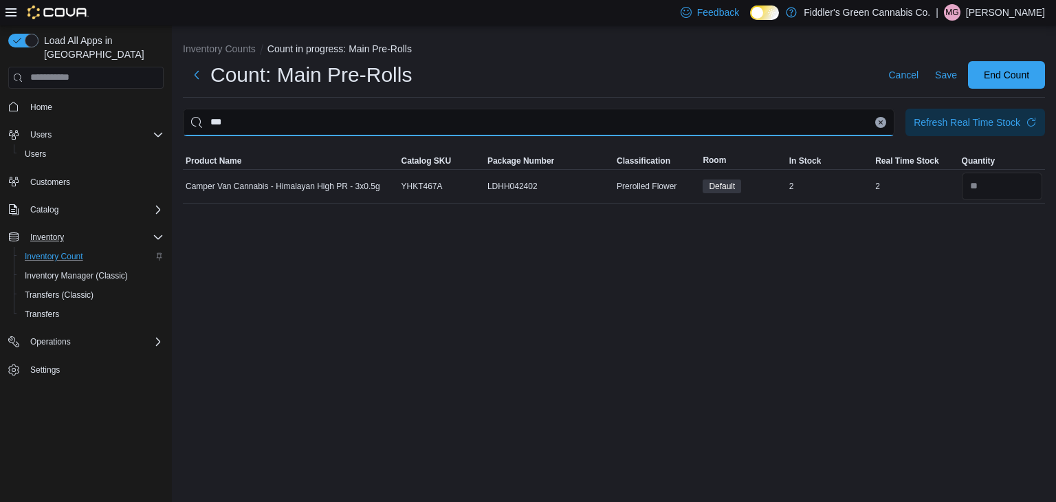
click at [864, 122] on input "***" at bounding box center [538, 122] width 711 height 27
type input "*"
type input "****"
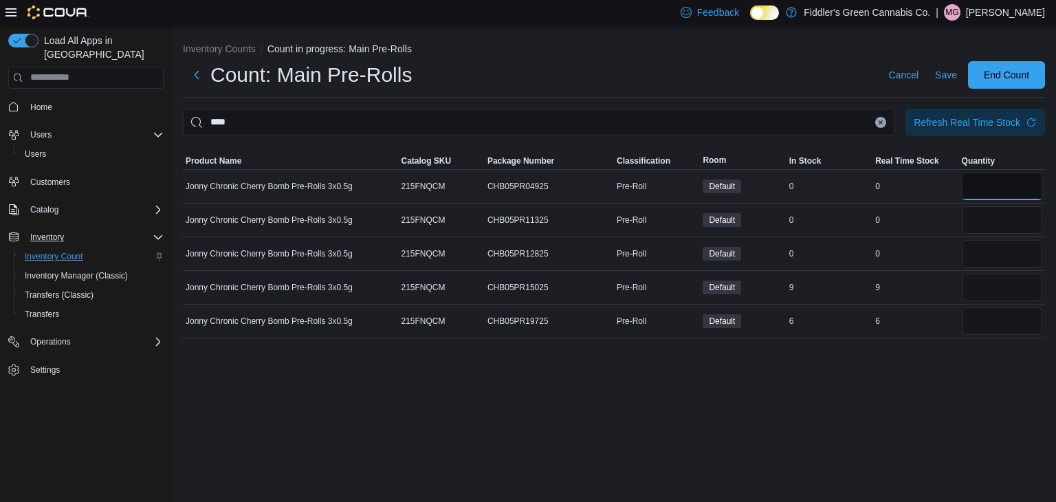
click at [990, 194] on input "number" at bounding box center [1002, 186] width 80 height 27
click at [993, 223] on input "number" at bounding box center [1002, 219] width 80 height 27
type input "*"
click at [992, 249] on input "number" at bounding box center [1002, 253] width 80 height 27
type input "*"
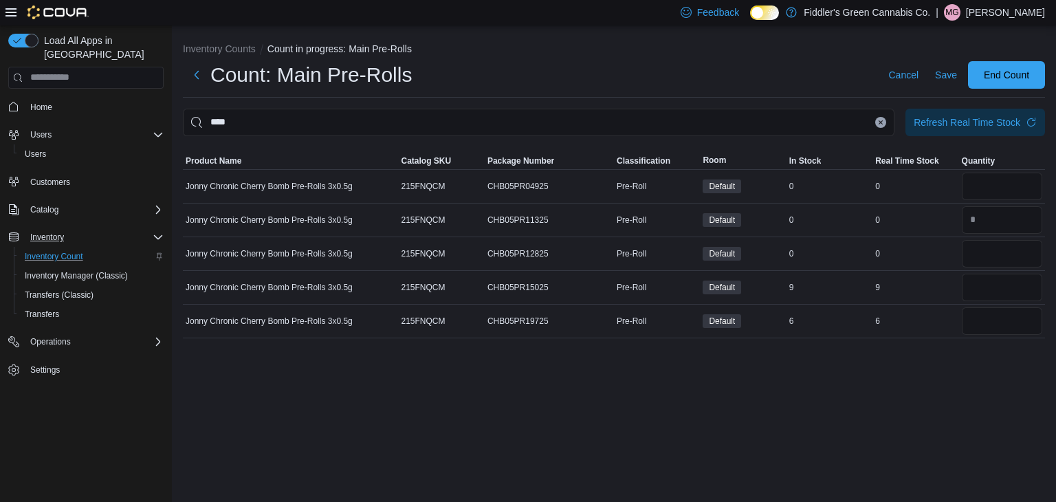
click at [965, 366] on div "Inventory Counts Count in progress: Main Pre-Rolls Count: Main Pre-Rolls Cancel…" at bounding box center [614, 263] width 884 height 477
click at [1001, 331] on input "number" at bounding box center [1002, 320] width 80 height 27
type input "*"
click at [1014, 291] on input "number" at bounding box center [1002, 287] width 80 height 27
type input "*"
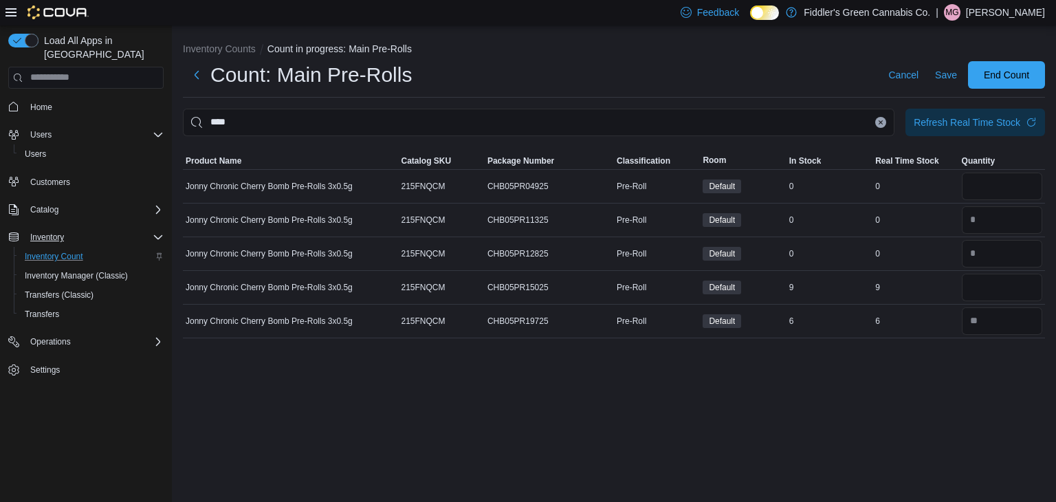
click at [949, 381] on div "Inventory Counts Count in progress: Main Pre-Rolls Count: Main Pre-Rolls Cancel…" at bounding box center [614, 263] width 884 height 477
click at [867, 123] on input "****" at bounding box center [538, 122] width 711 height 27
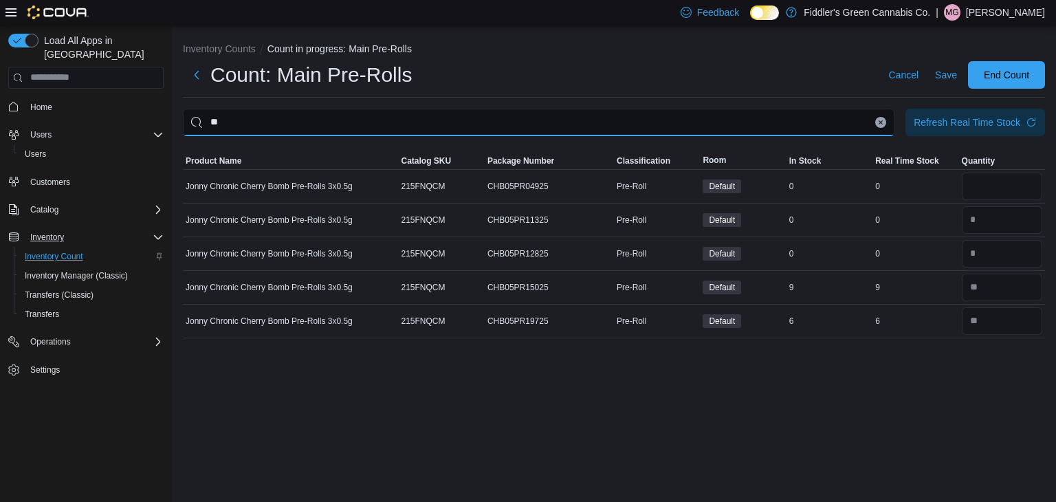
type input "*"
type input "*****"
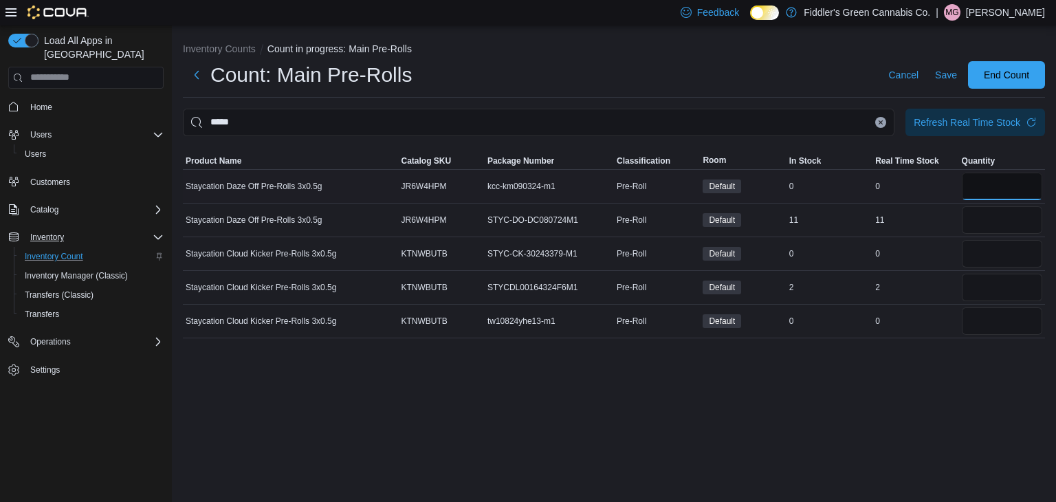
click at [1031, 187] on input "number" at bounding box center [1002, 186] width 80 height 27
type input "*"
click at [1002, 252] on input "number" at bounding box center [1002, 253] width 80 height 27
type input "*"
click at [996, 324] on input "number" at bounding box center [1002, 320] width 80 height 27
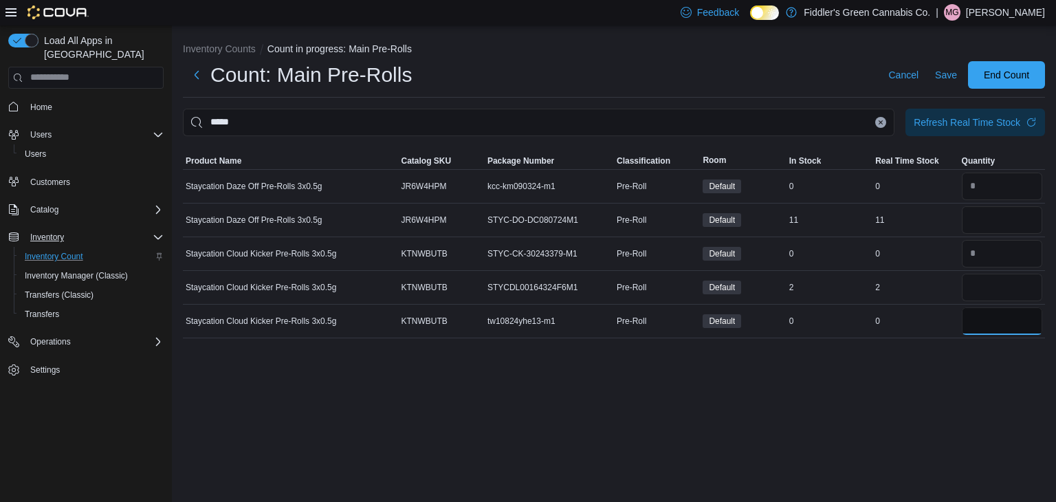
type input "*"
click at [953, 375] on div "Inventory Counts Count in progress: Main Pre-Rolls Count: Main Pre-Rolls Cancel…" at bounding box center [614, 263] width 884 height 477
click at [995, 287] on input "number" at bounding box center [1002, 287] width 80 height 27
type input "*"
click at [883, 401] on div "Inventory Counts Count in progress: Main Pre-Rolls Count: Main Pre-Rolls Cancel…" at bounding box center [614, 263] width 884 height 477
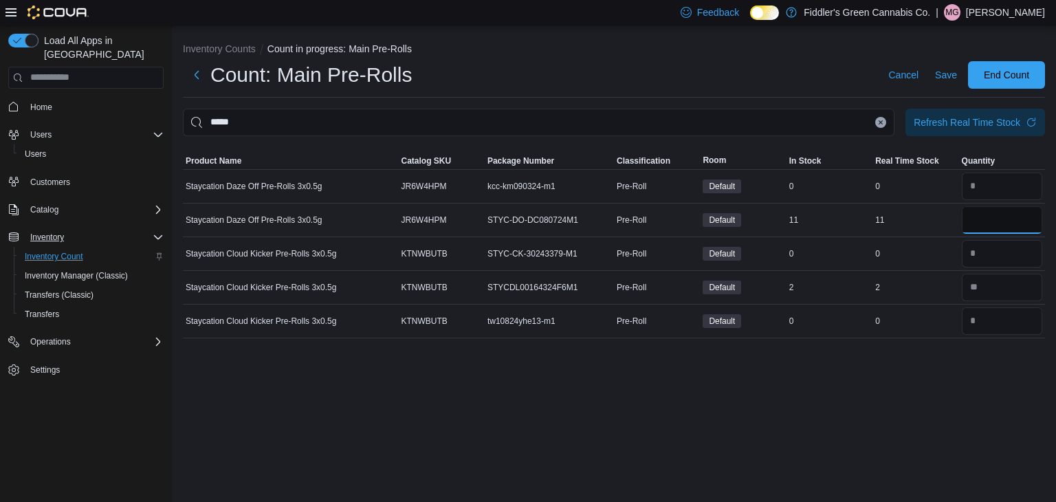
click at [1006, 231] on input "number" at bounding box center [1002, 219] width 80 height 27
type input "**"
click at [861, 382] on div "Inventory Counts Count in progress: Main Pre-Rolls Count: Main Pre-Rolls Cancel…" at bounding box center [614, 263] width 884 height 477
click at [880, 122] on icon "Clear input" at bounding box center [880, 121] width 3 height 3
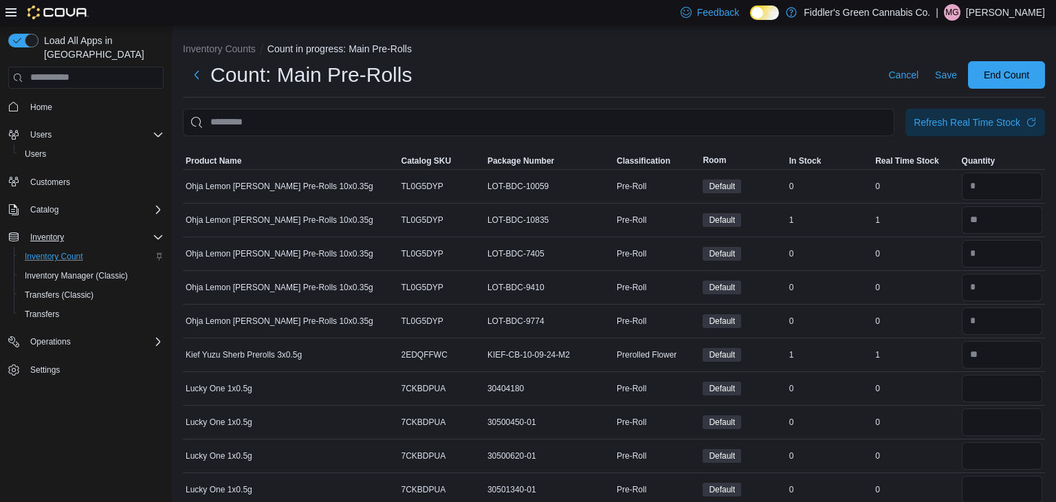
click at [791, 91] on div "Count: Main Pre-Rolls Cancel Save End Count" at bounding box center [614, 79] width 862 height 36
click at [782, 115] on input "This is a search bar. After typing your query, hit enter to filter the results …" at bounding box center [538, 122] width 711 height 27
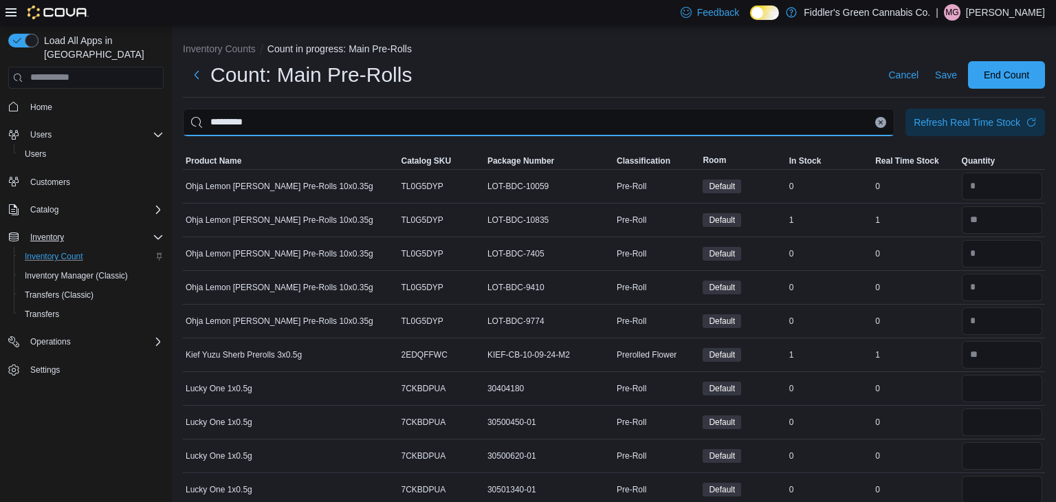
type input "*********"
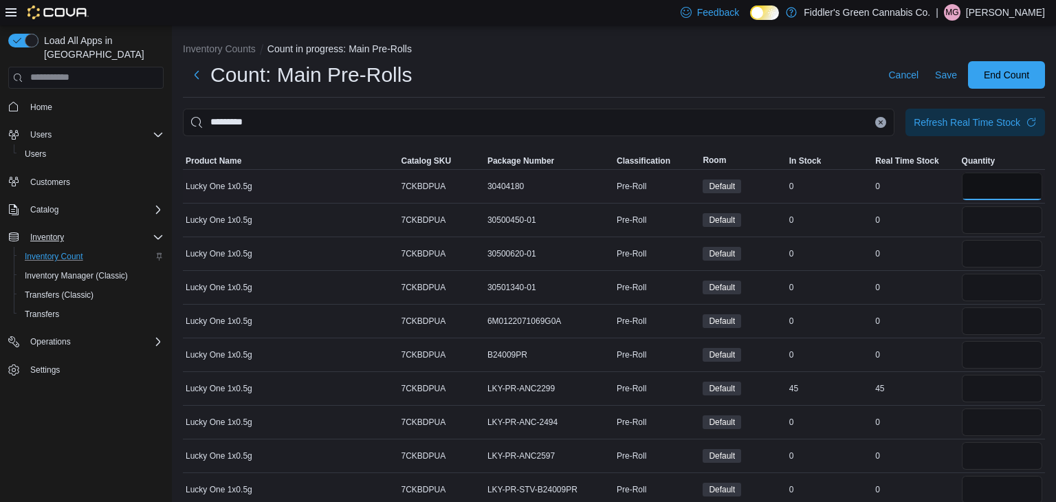
click at [977, 184] on input "number" at bounding box center [1002, 186] width 80 height 27
type input "*"
click at [980, 219] on input "number" at bounding box center [1002, 219] width 80 height 27
type input "*"
click at [980, 247] on input "number" at bounding box center [1002, 253] width 80 height 27
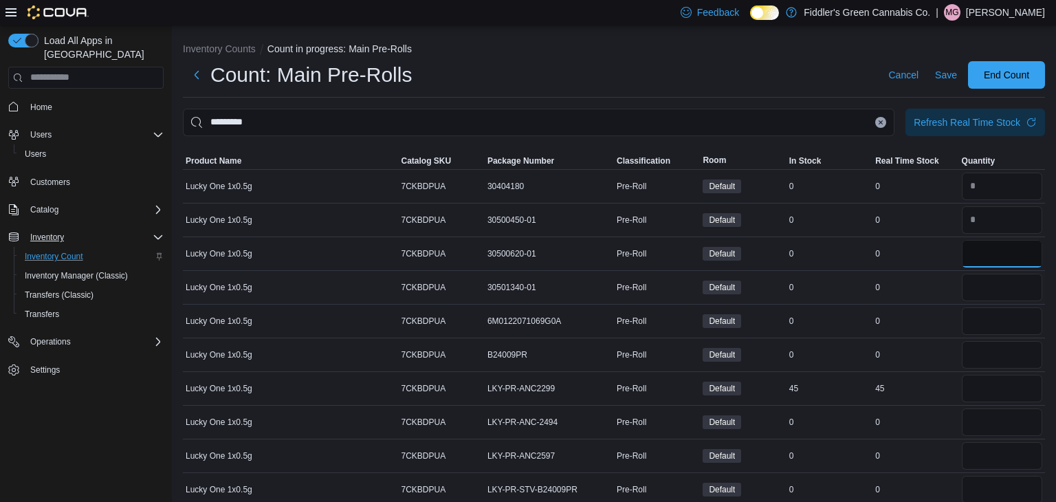
type input "*"
click at [979, 278] on input "number" at bounding box center [1002, 287] width 80 height 27
type input "*"
click at [989, 332] on input "number" at bounding box center [1002, 320] width 80 height 27
type input "*"
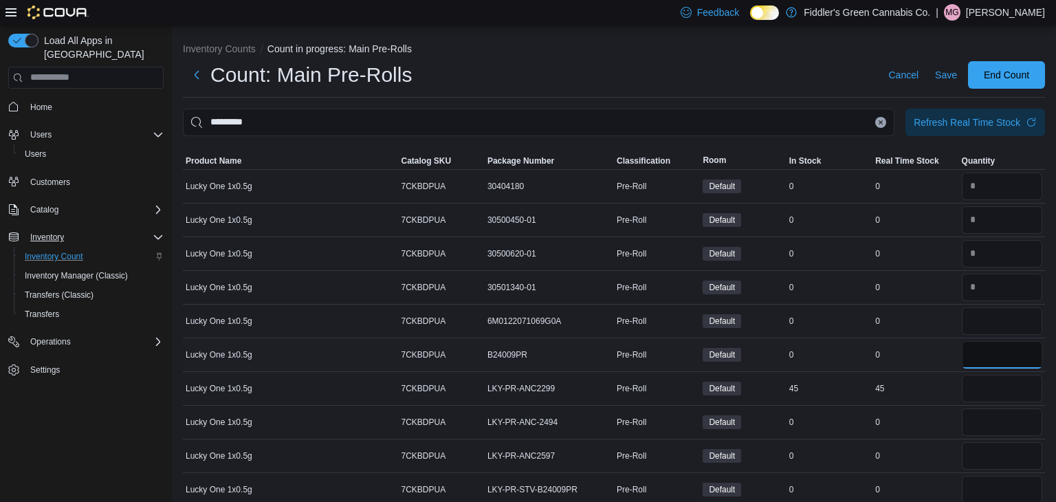
click at [985, 346] on input "number" at bounding box center [1002, 354] width 80 height 27
type input "*"
click at [982, 419] on input "number" at bounding box center [1002, 421] width 80 height 27
type input "*"
click at [984, 453] on input "number" at bounding box center [1002, 455] width 80 height 27
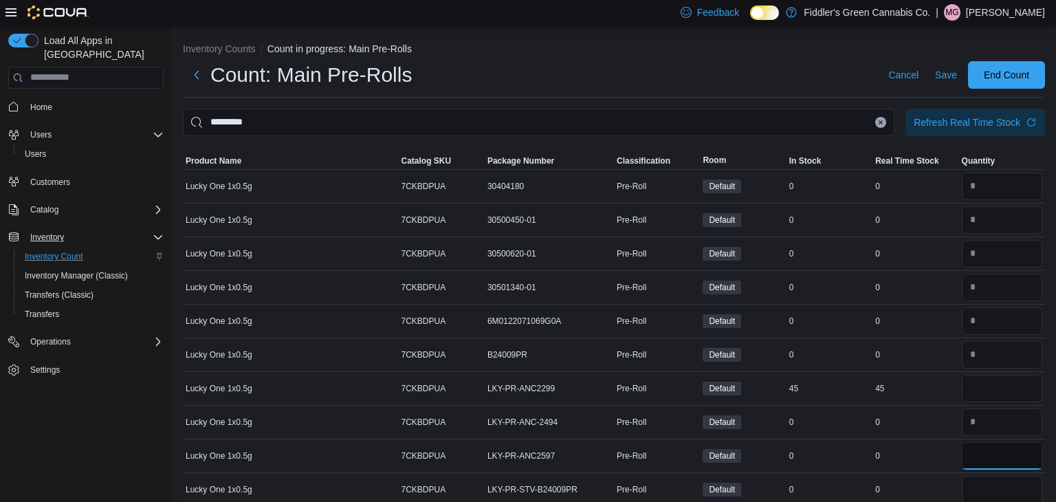
type input "*"
click at [983, 481] on input "number" at bounding box center [1002, 489] width 80 height 27
type input "*"
click at [914, 463] on td "Real Time Stock 0" at bounding box center [915, 456] width 86 height 34
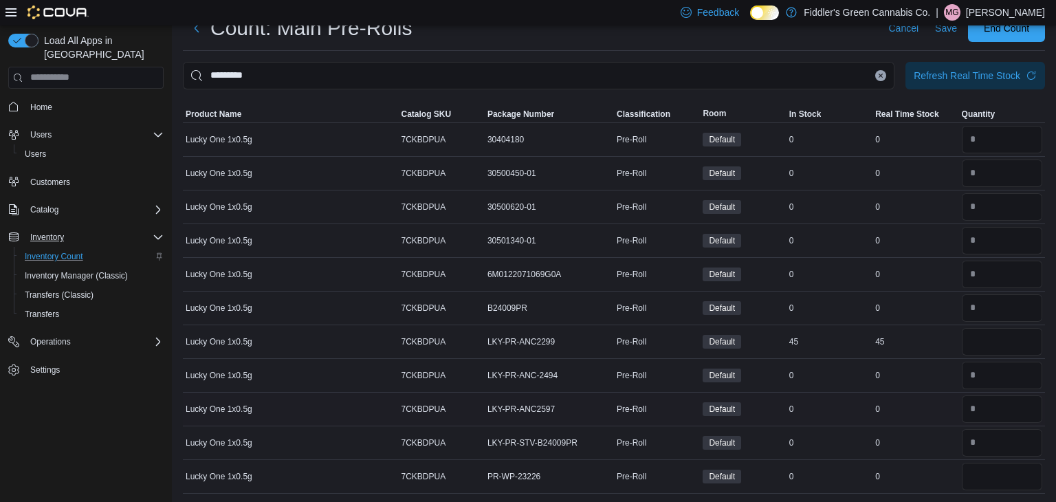
scroll to position [48, 0]
click at [988, 470] on input "number" at bounding box center [1002, 474] width 80 height 27
type input "*"
click at [936, 448] on div "0" at bounding box center [915, 441] width 86 height 16
click at [1004, 349] on input "number" at bounding box center [1002, 340] width 80 height 27
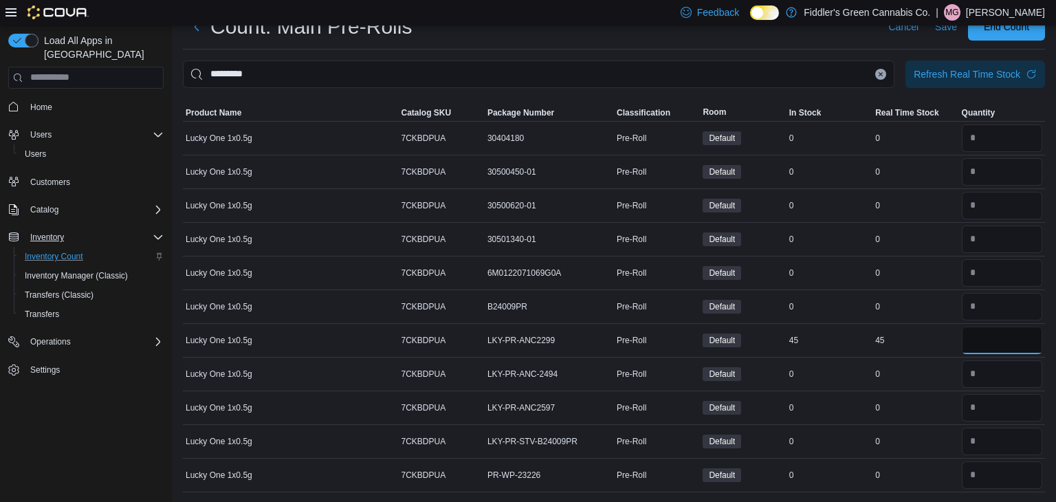
type input "**"
click at [897, 387] on td "Real Time Stock 0" at bounding box center [915, 374] width 86 height 34
click at [882, 72] on icon "Clear input" at bounding box center [880, 73] width 3 height 3
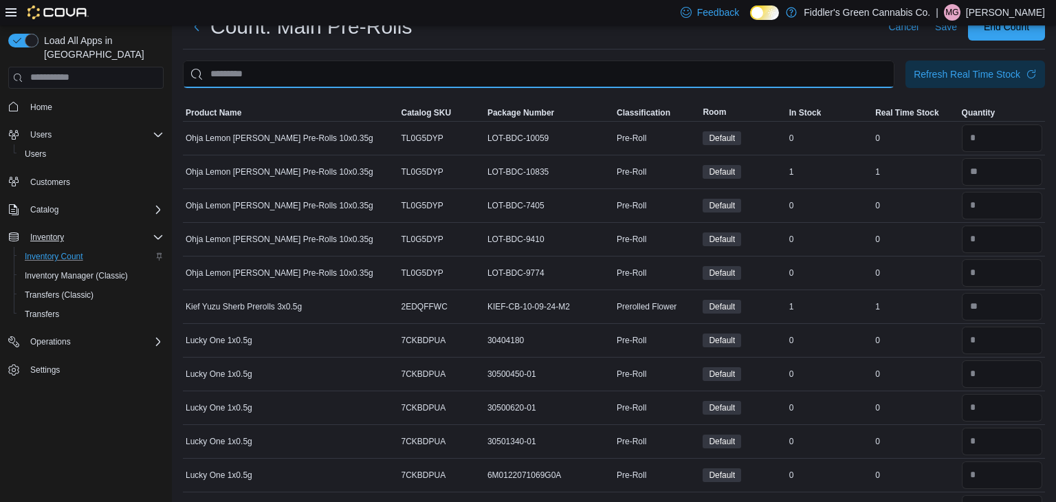
click at [839, 85] on input "This is a search bar. After typing your query, hit enter to filter the results …" at bounding box center [538, 73] width 711 height 27
type input "***"
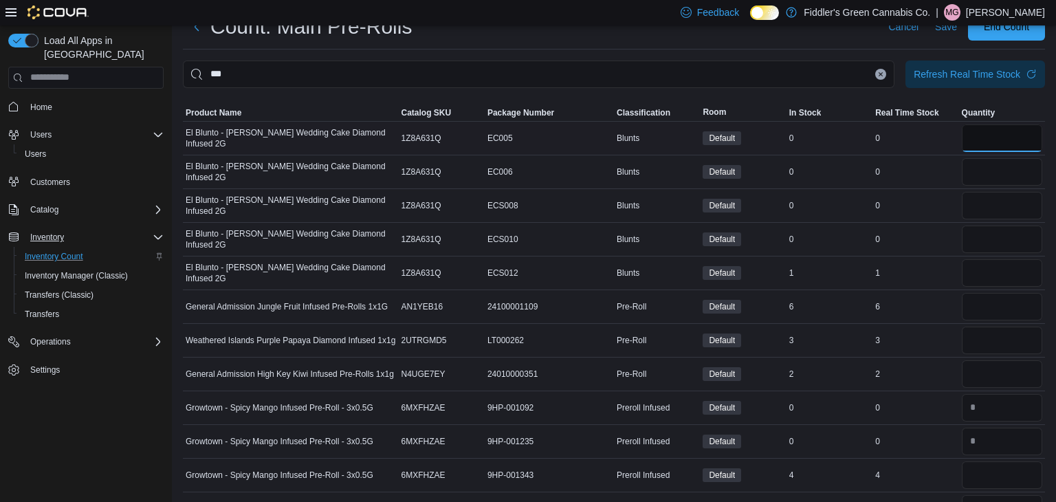
click at [984, 136] on input "number" at bounding box center [1002, 137] width 80 height 27
type input "*"
click at [971, 173] on input "number" at bounding box center [1002, 171] width 80 height 27
type input "*"
click at [978, 203] on input "number" at bounding box center [1002, 205] width 80 height 27
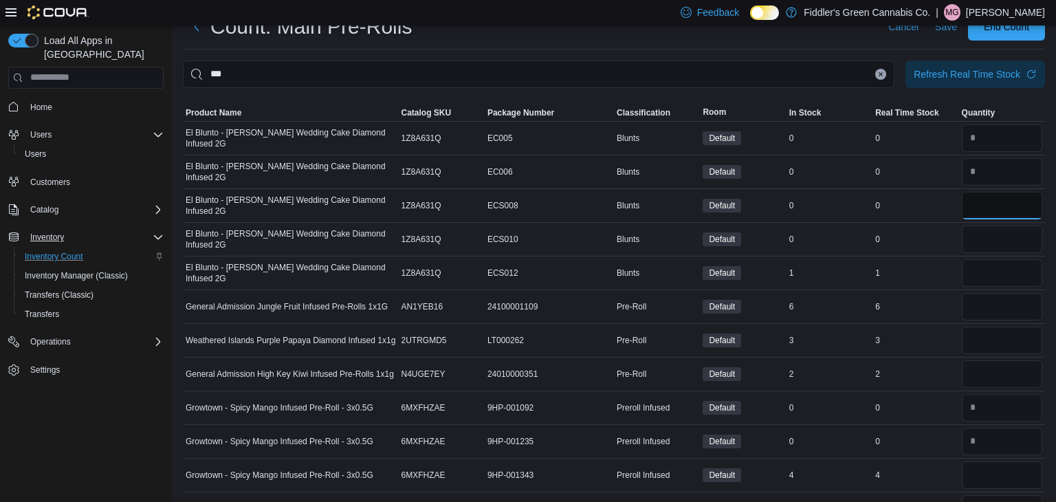
type input "*"
click at [978, 230] on input "number" at bounding box center [1002, 238] width 80 height 27
type input "*"
click at [984, 267] on input "number" at bounding box center [1002, 272] width 80 height 27
type input "*"
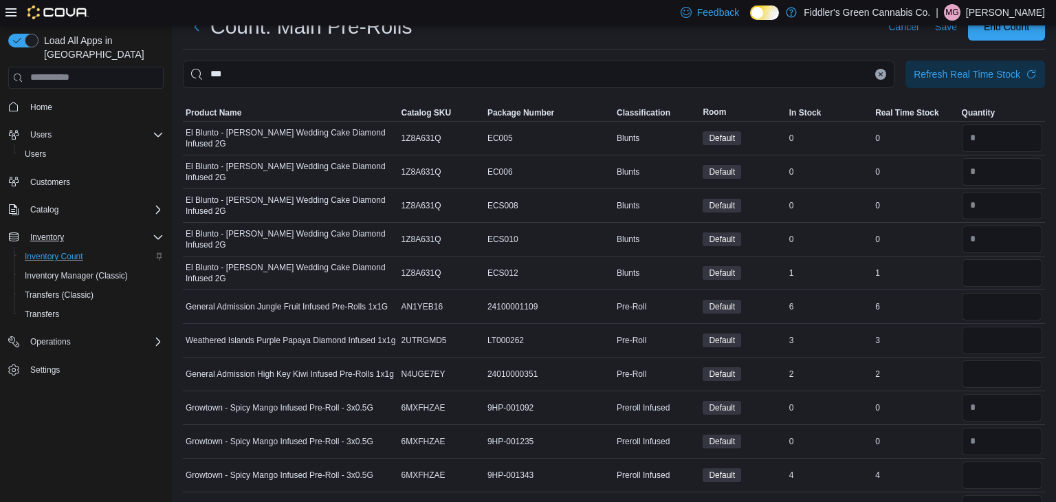
click at [949, 266] on div "1" at bounding box center [915, 273] width 86 height 16
click at [997, 351] on input "number" at bounding box center [1002, 340] width 80 height 27
type input "*"
click at [897, 376] on div "2" at bounding box center [915, 374] width 86 height 16
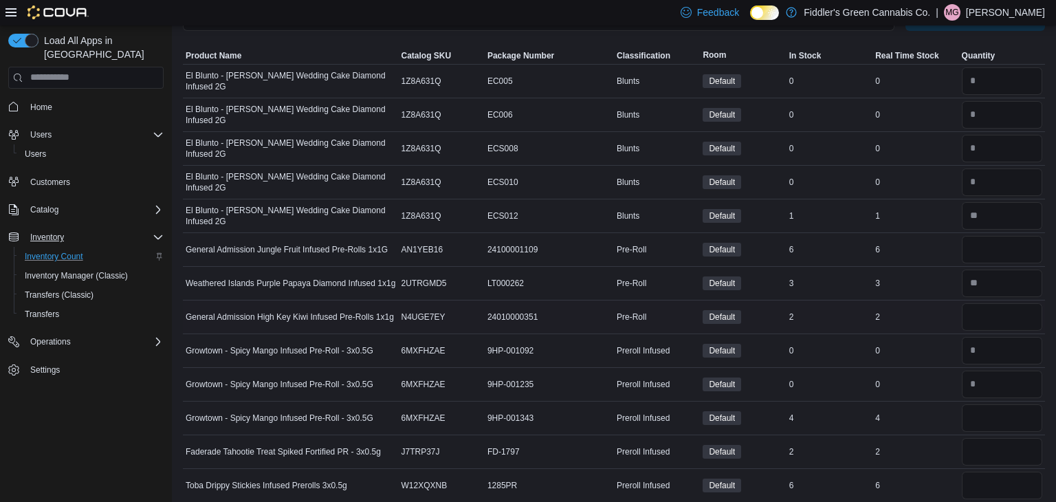
scroll to position [115, 0]
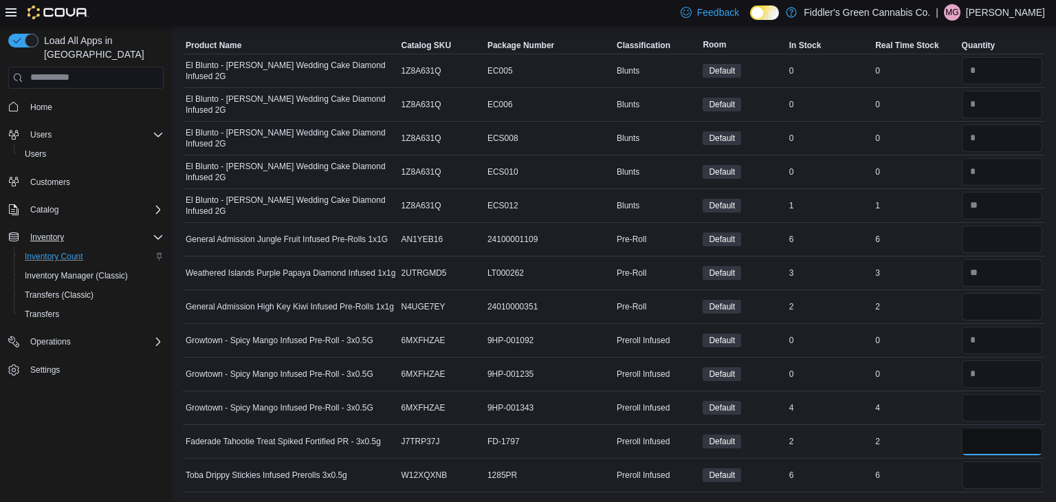
click at [984, 432] on input "number" at bounding box center [1002, 441] width 80 height 27
type input "*"
click at [899, 458] on td "Real Time Stock 6" at bounding box center [915, 475] width 86 height 34
click at [989, 406] on input "number" at bounding box center [1002, 407] width 80 height 27
type input "*"
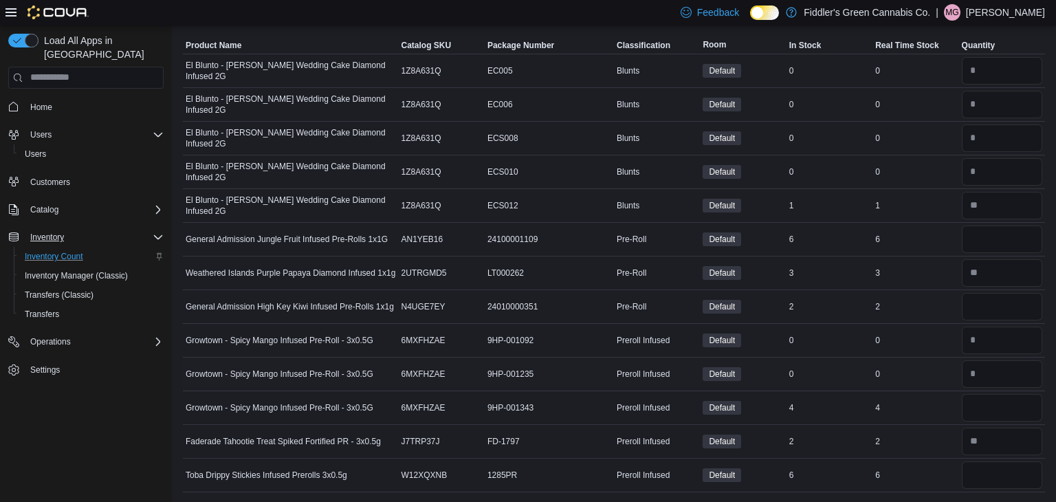
click at [922, 386] on td "Real Time Stock 0" at bounding box center [915, 374] width 86 height 34
click at [990, 469] on input "number" at bounding box center [1002, 474] width 80 height 27
type input "*"
click at [950, 463] on td "Real Time Stock 6" at bounding box center [915, 475] width 86 height 34
click at [984, 306] on input "number" at bounding box center [1002, 306] width 80 height 27
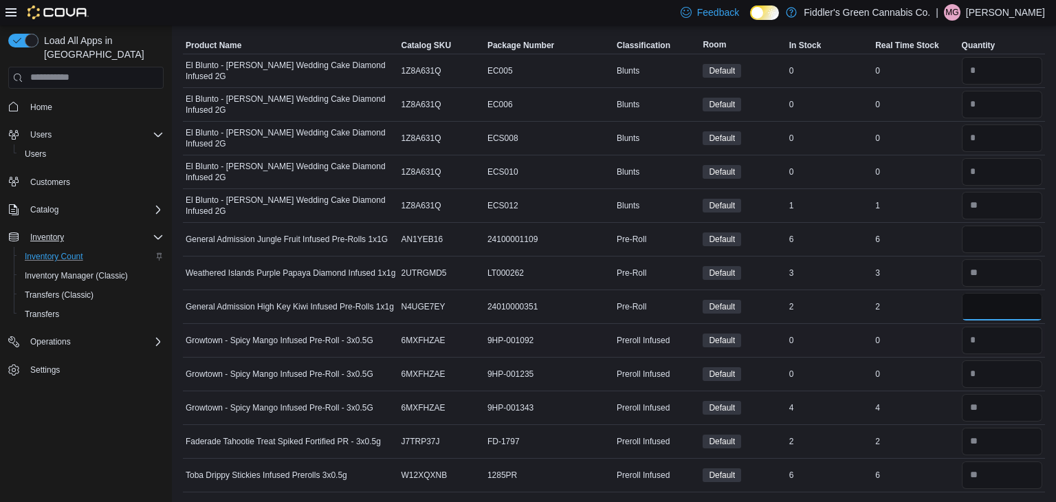
type input "*"
click at [920, 349] on td "Real Time Stock 0" at bounding box center [915, 340] width 86 height 34
click at [1008, 243] on input "number" at bounding box center [1002, 238] width 80 height 27
type input "*"
click at [938, 294] on td "Real Time Stock 2" at bounding box center [915, 306] width 86 height 34
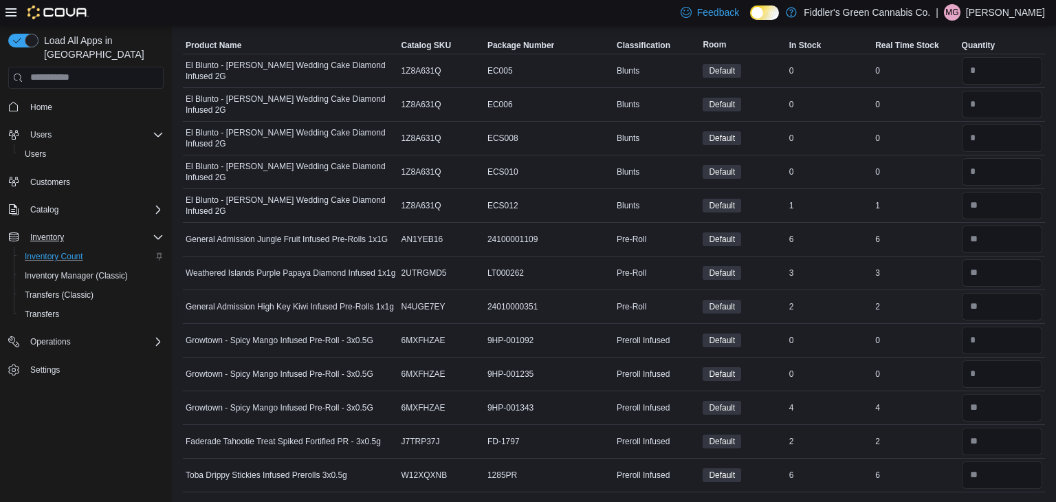
click at [934, 300] on div "2" at bounding box center [915, 306] width 86 height 16
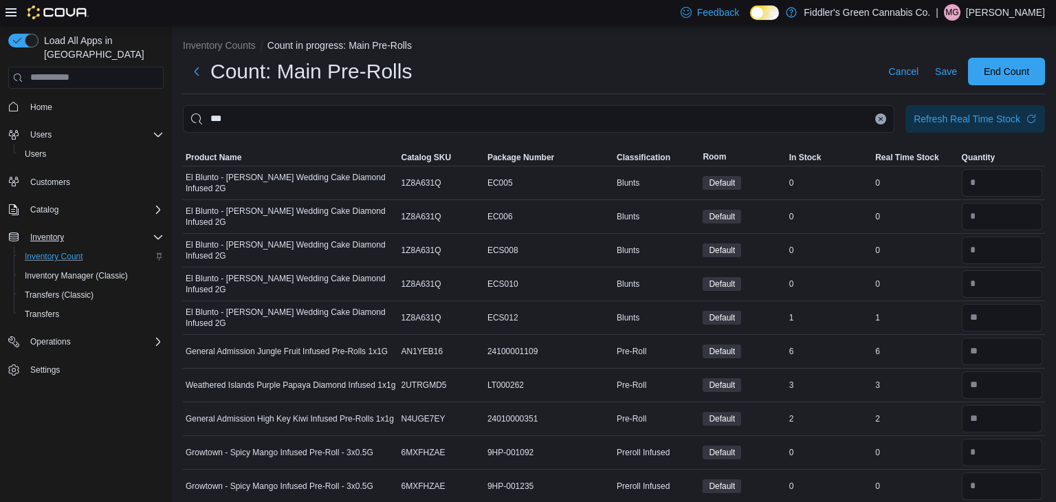
scroll to position [0, 0]
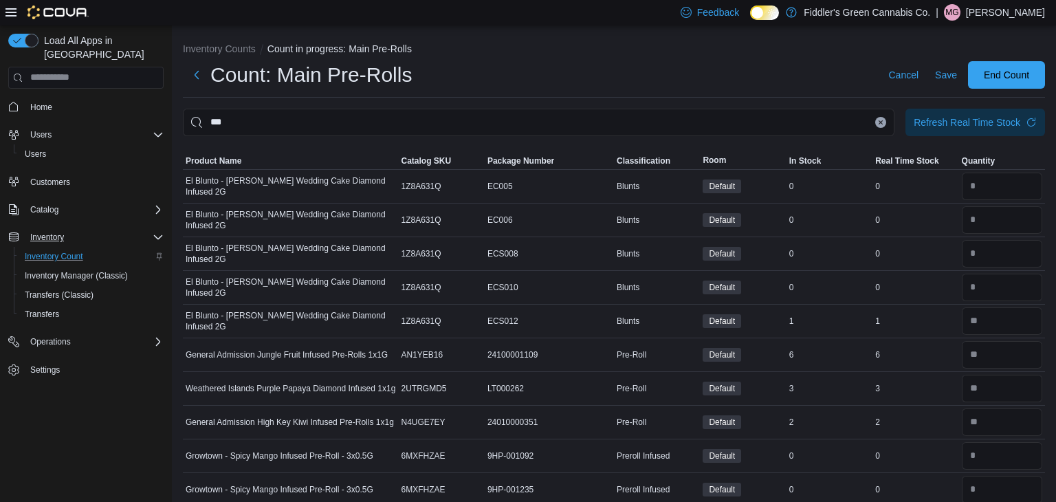
click at [875, 123] on button "Clear input" at bounding box center [880, 122] width 11 height 11
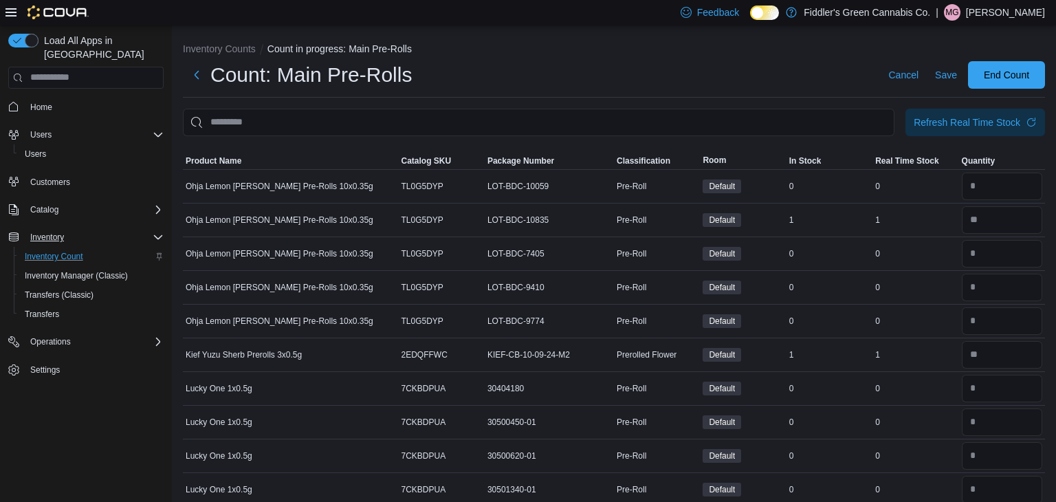
click at [828, 93] on div "Count: Main Pre-Rolls Cancel Save End Count" at bounding box center [614, 79] width 862 height 36
click at [648, 113] on input "This is a search bar. After typing your query, hit enter to filter the results …" at bounding box center [538, 122] width 711 height 27
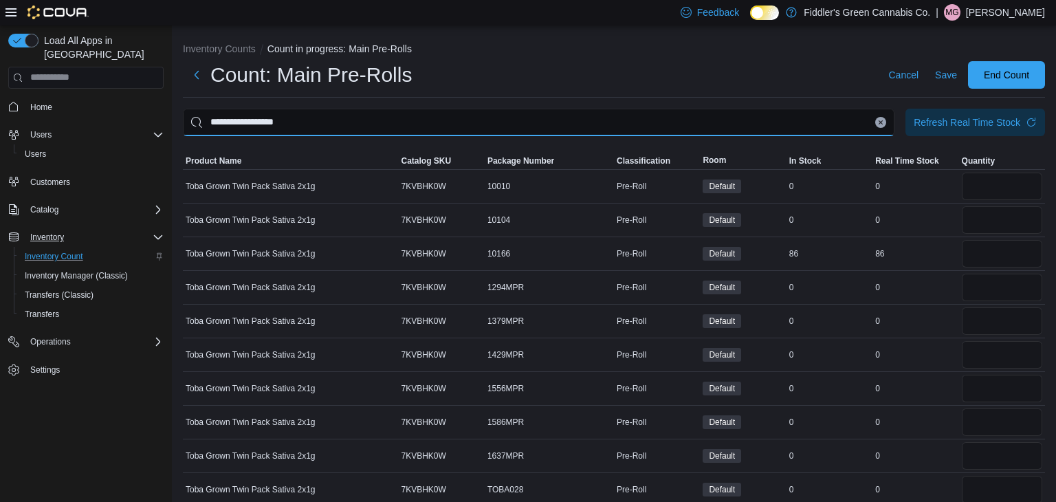
type input "**********"
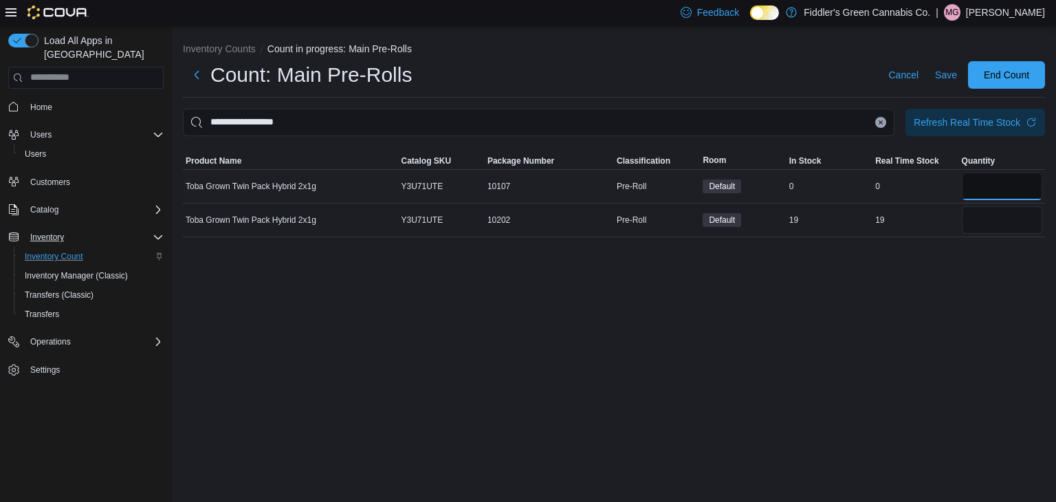
click at [988, 195] on input "number" at bounding box center [1002, 186] width 80 height 27
type input "*"
click at [870, 307] on div "**********" at bounding box center [614, 263] width 884 height 477
click at [994, 221] on input "number" at bounding box center [1002, 219] width 80 height 27
type input "**"
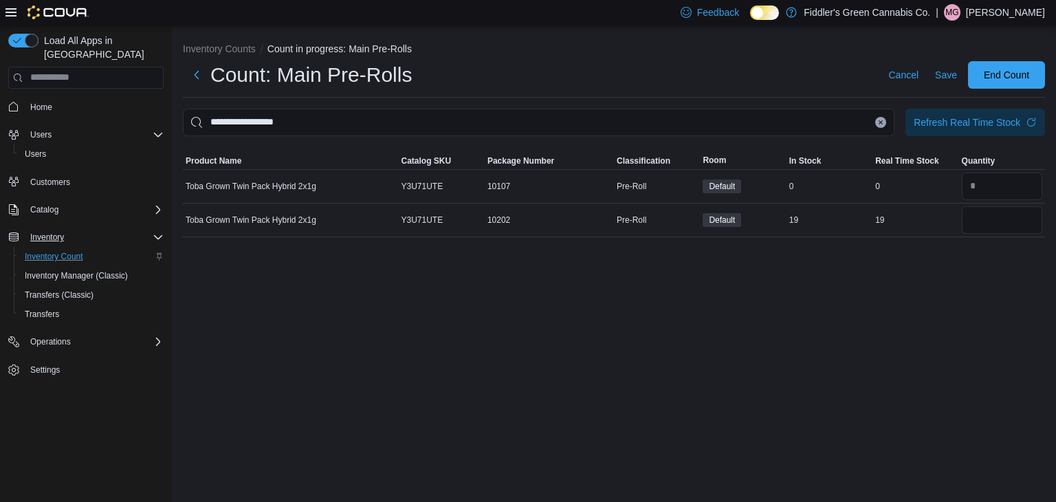
click at [889, 328] on div "**********" at bounding box center [614, 263] width 884 height 477
click at [841, 342] on div "**********" at bounding box center [614, 263] width 884 height 477
click at [755, 129] on input "**********" at bounding box center [538, 122] width 711 height 27
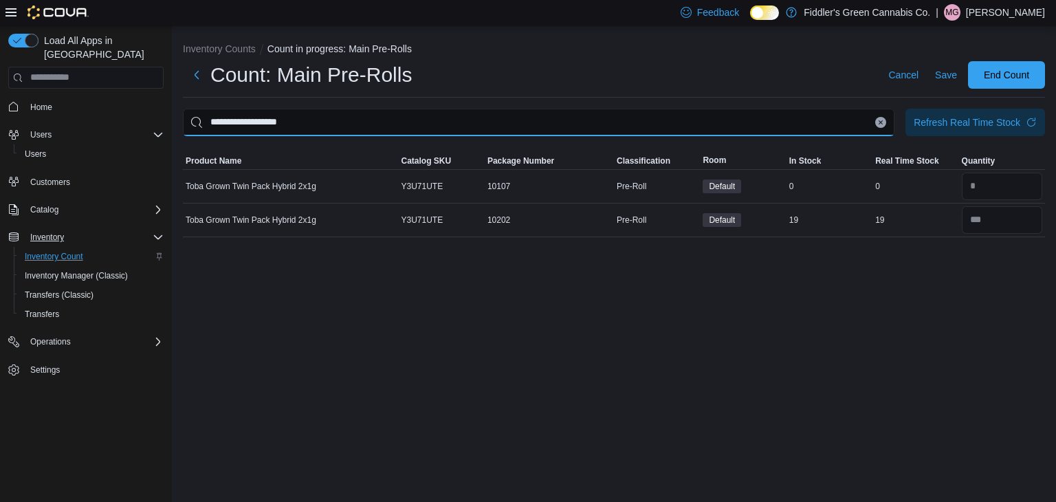
type input "**********"
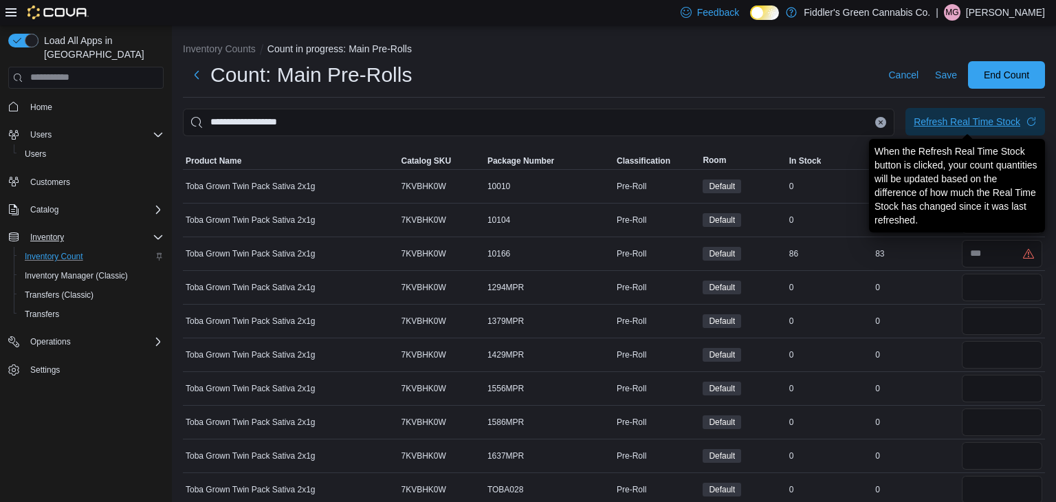
click at [957, 118] on div "Refresh Real Time Stock" at bounding box center [967, 122] width 107 height 14
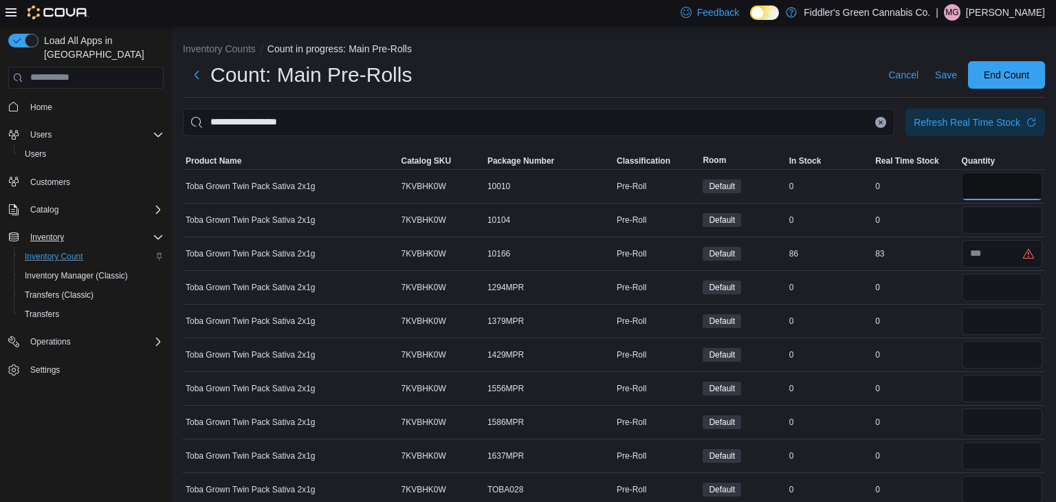
click at [1022, 190] on input "number" at bounding box center [1002, 186] width 80 height 27
type input "*"
click at [998, 220] on input "number" at bounding box center [1002, 219] width 80 height 27
type input "*"
click at [985, 286] on input "number" at bounding box center [1002, 287] width 80 height 27
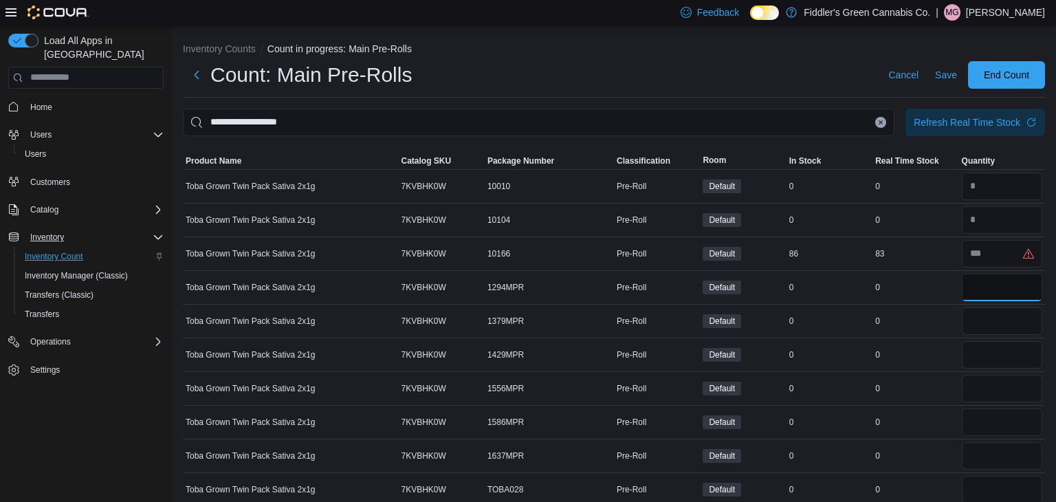
type input "*"
click at [986, 322] on input "number" at bounding box center [1002, 320] width 80 height 27
type input "*"
click at [989, 347] on input "number" at bounding box center [1002, 354] width 80 height 27
type input "*"
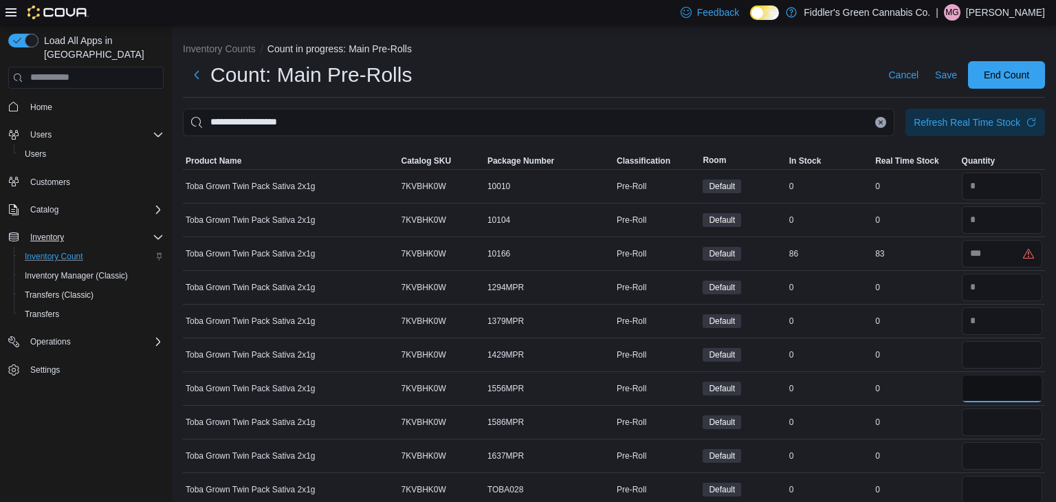
click at [989, 389] on input "number" at bounding box center [1002, 388] width 80 height 27
type input "*"
click at [990, 413] on input "number" at bounding box center [1002, 421] width 80 height 27
type input "*"
click at [986, 450] on input "number" at bounding box center [1002, 455] width 80 height 27
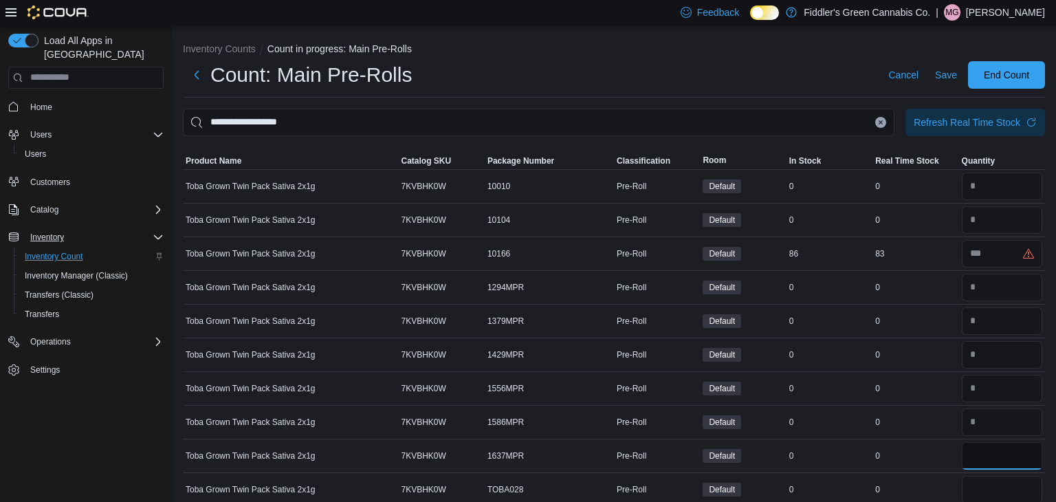
type input "*"
click at [953, 463] on div "0" at bounding box center [915, 456] width 86 height 16
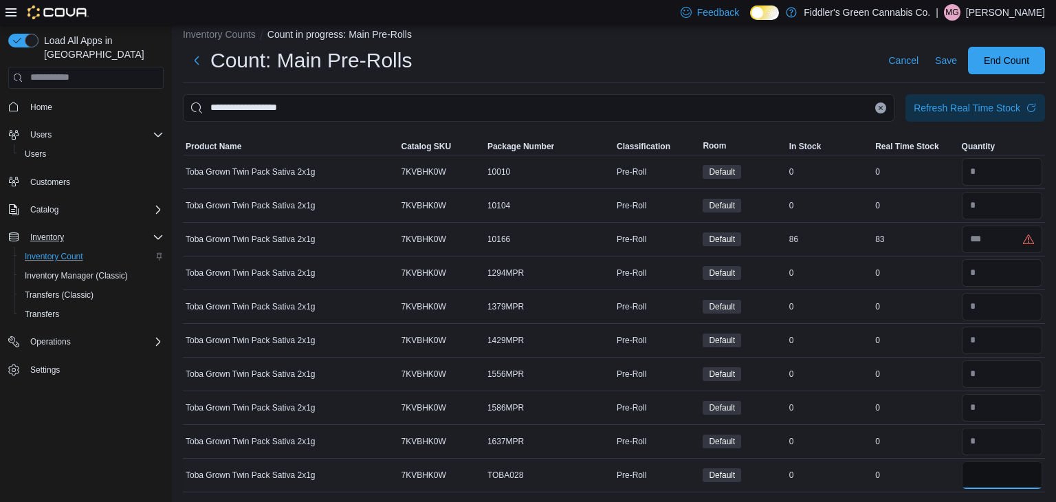
click at [982, 463] on input "number" at bounding box center [1002, 474] width 80 height 27
type input "*"
click at [936, 454] on td "Real Time Stock 0" at bounding box center [915, 441] width 86 height 34
click at [997, 241] on input "number" at bounding box center [1002, 238] width 80 height 27
type input "**"
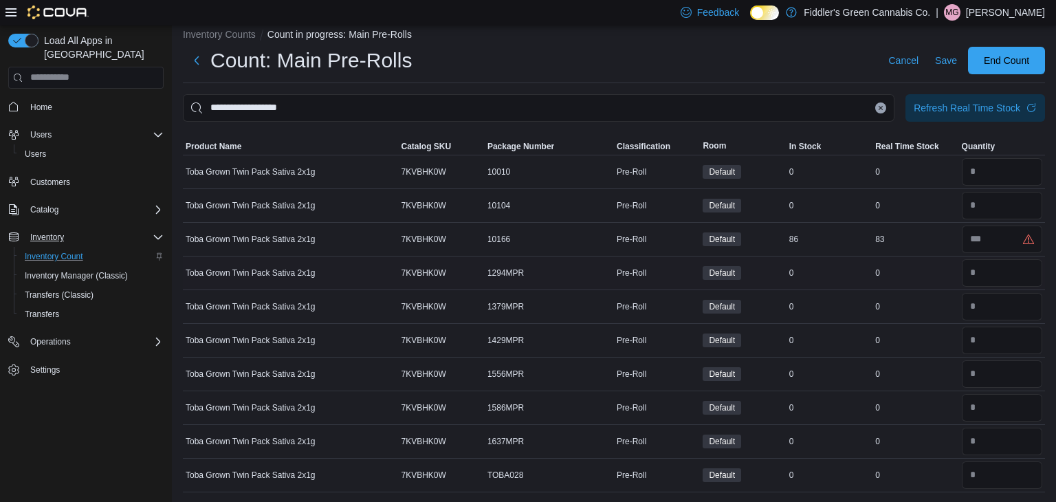
click at [930, 258] on td "Real Time Stock 0" at bounding box center [915, 273] width 86 height 34
click at [1004, 238] on input "number" at bounding box center [1002, 238] width 80 height 27
type input "**"
click at [938, 290] on td "Real Time Stock 0" at bounding box center [915, 306] width 86 height 34
click at [509, 111] on input "**********" at bounding box center [538, 107] width 711 height 27
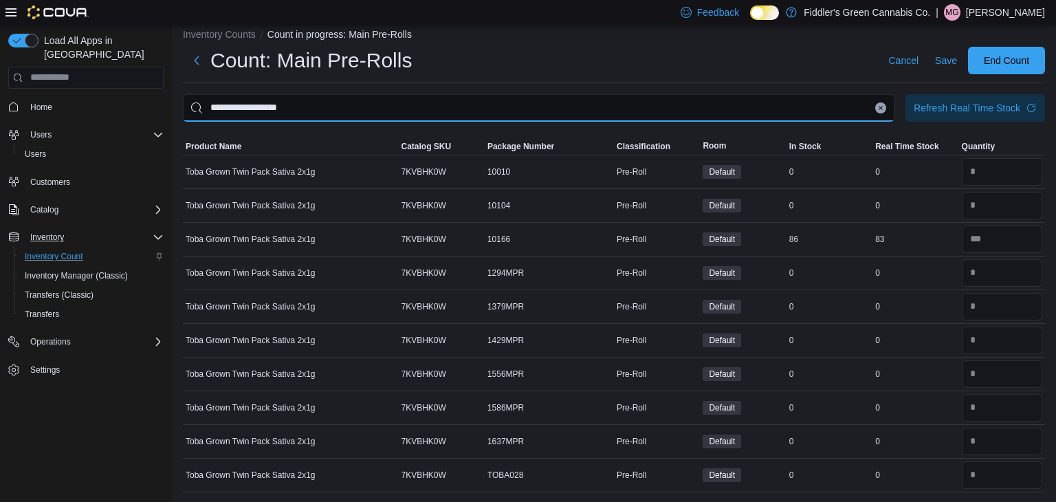
type input "**********"
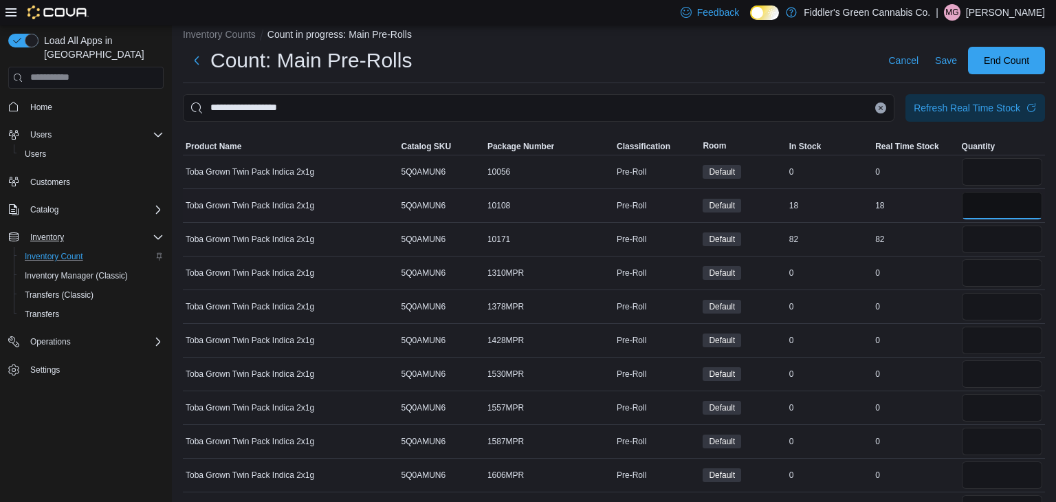
click at [1010, 210] on input "number" at bounding box center [1002, 205] width 80 height 27
type input "**"
click at [921, 277] on div "0" at bounding box center [915, 273] width 86 height 16
click at [981, 243] on input "number" at bounding box center [1002, 238] width 80 height 27
type input "**"
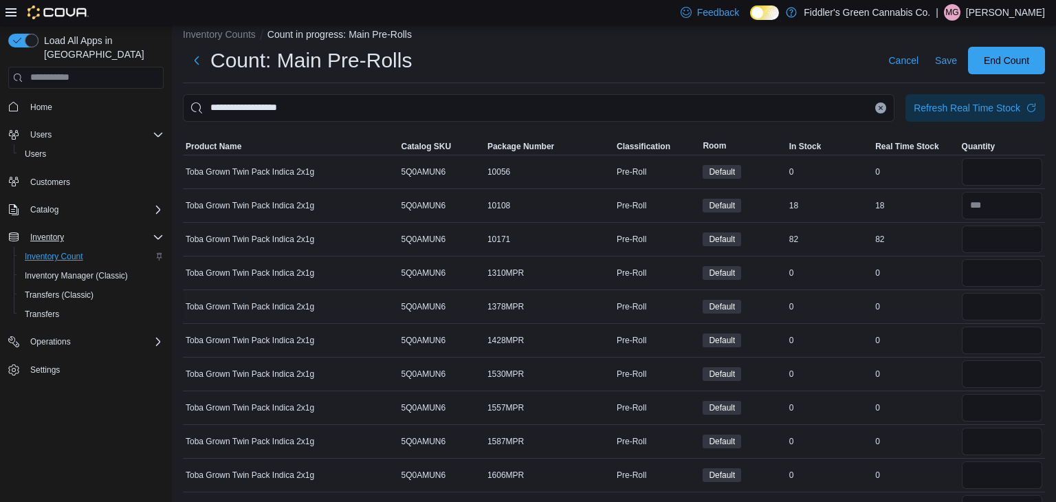
click at [920, 301] on div "0" at bounding box center [915, 306] width 86 height 16
click at [988, 166] on input "number" at bounding box center [1002, 171] width 80 height 27
type input "*"
click at [979, 266] on input "number" at bounding box center [1002, 272] width 80 height 27
type input "*"
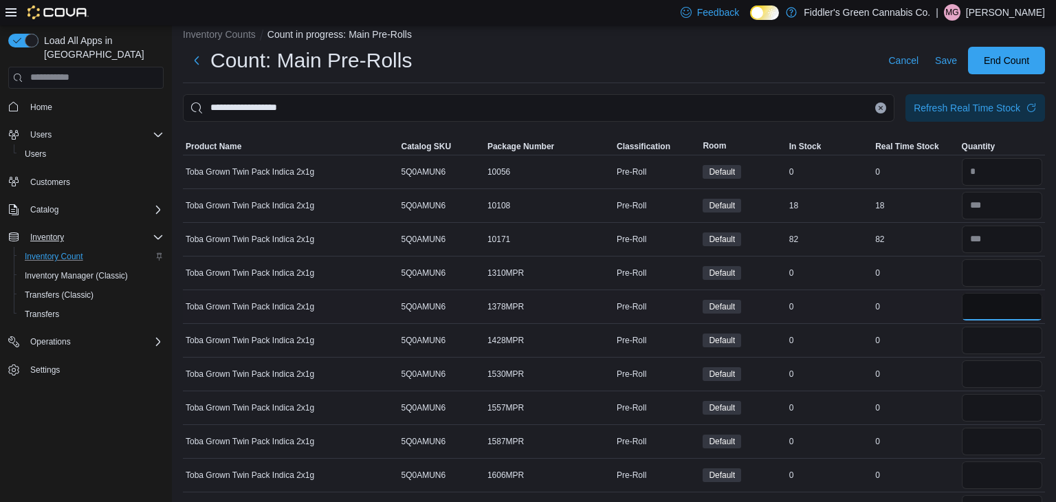
click at [984, 317] on input "number" at bounding box center [1002, 306] width 80 height 27
type input "*"
click at [989, 346] on input "number" at bounding box center [1002, 340] width 80 height 27
type input "*"
click at [985, 366] on input "number" at bounding box center [1002, 373] width 80 height 27
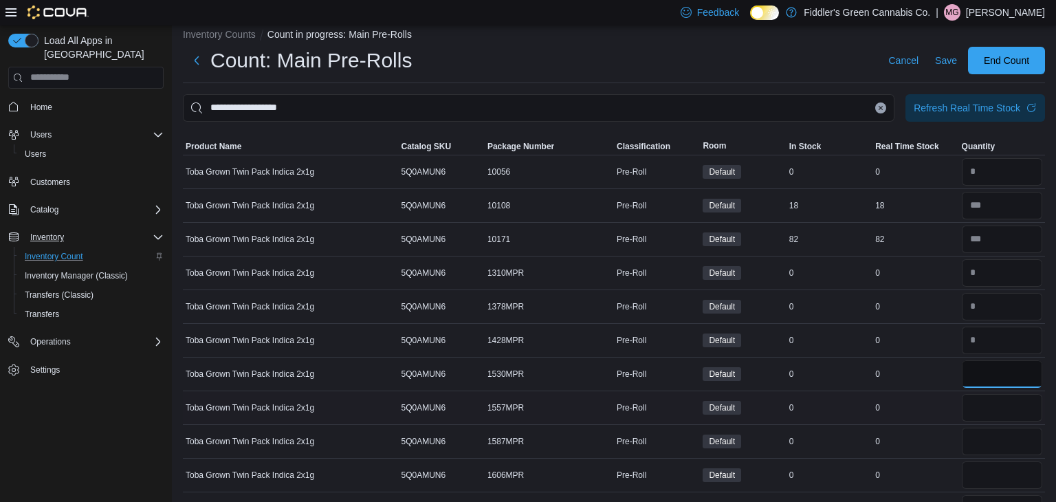
type input "*"
click at [985, 403] on input "number" at bounding box center [1002, 407] width 80 height 27
type input "*"
click at [989, 442] on input "number" at bounding box center [1002, 441] width 80 height 27
type input "*"
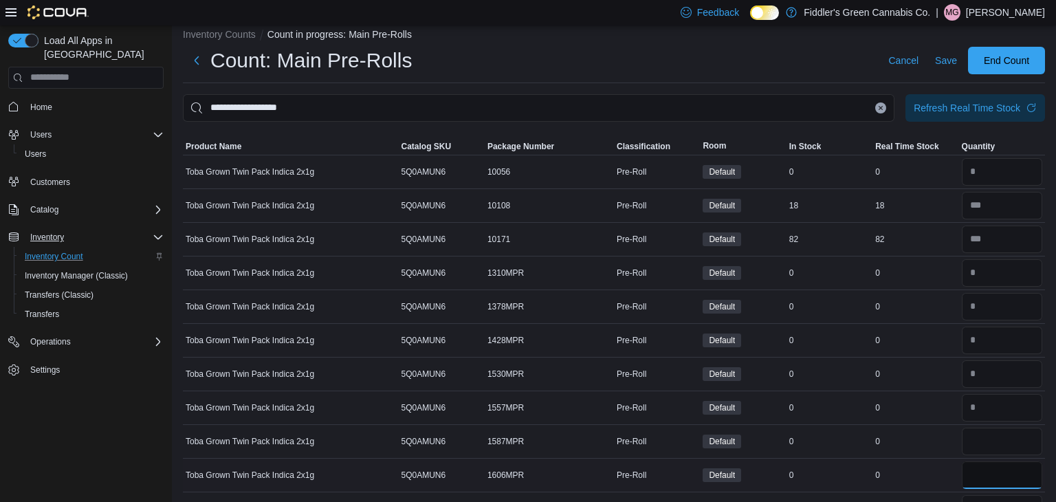
click at [988, 472] on input "number" at bounding box center [1002, 474] width 80 height 27
type input "*"
click at [932, 455] on td "Real Time Stock 0" at bounding box center [915, 441] width 86 height 34
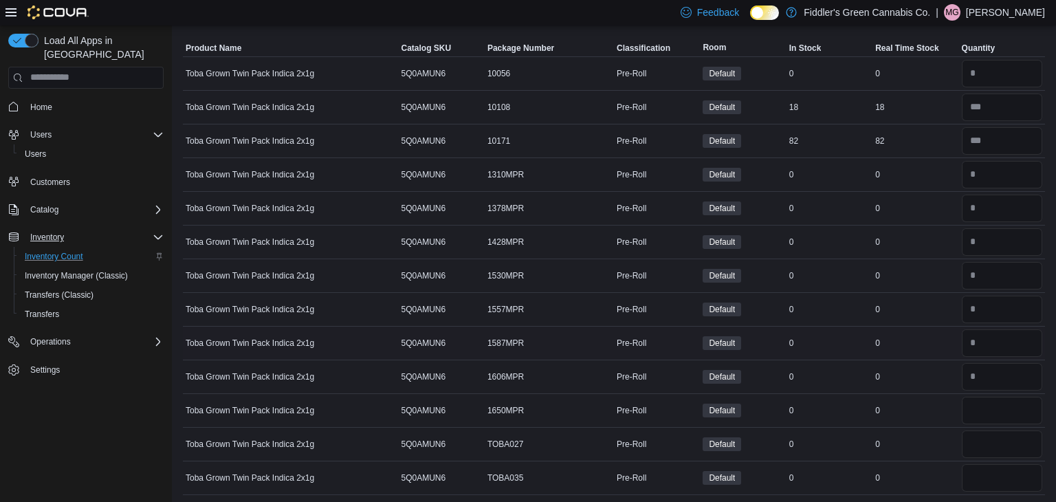
scroll to position [115, 0]
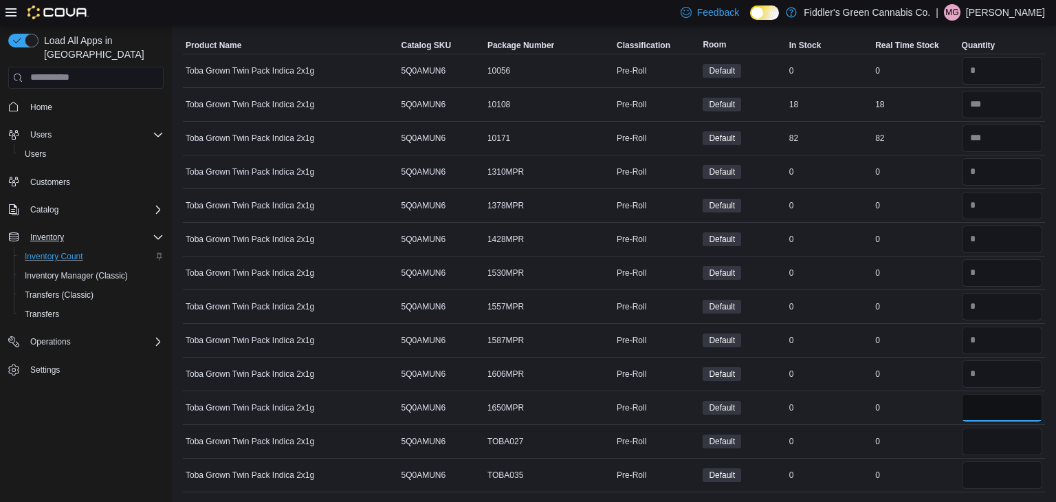
click at [988, 410] on input "number" at bounding box center [1002, 407] width 80 height 27
type input "*"
click at [995, 438] on input "number" at bounding box center [1002, 441] width 80 height 27
type input "*"
click at [982, 470] on input "number" at bounding box center [1002, 474] width 80 height 27
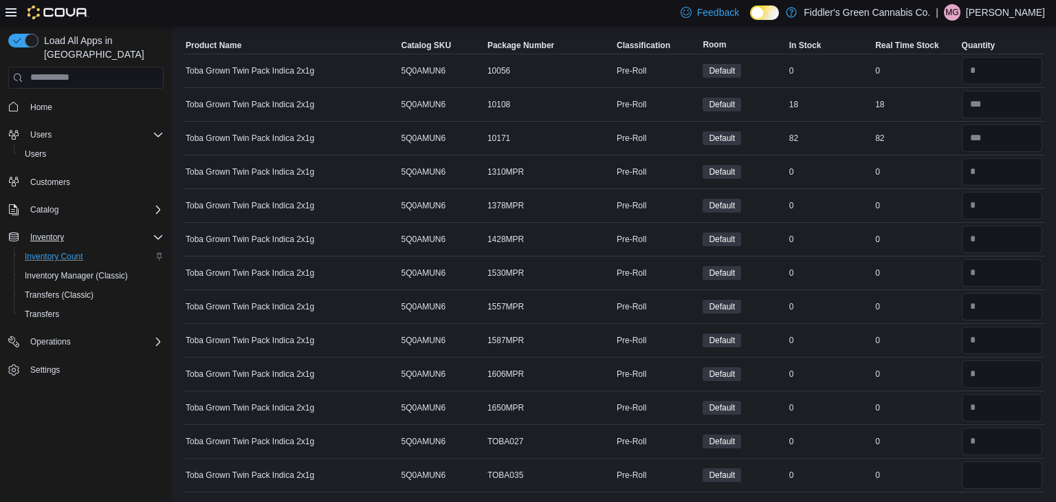
click at [944, 458] on td "Real Time Stock 0" at bounding box center [915, 475] width 86 height 34
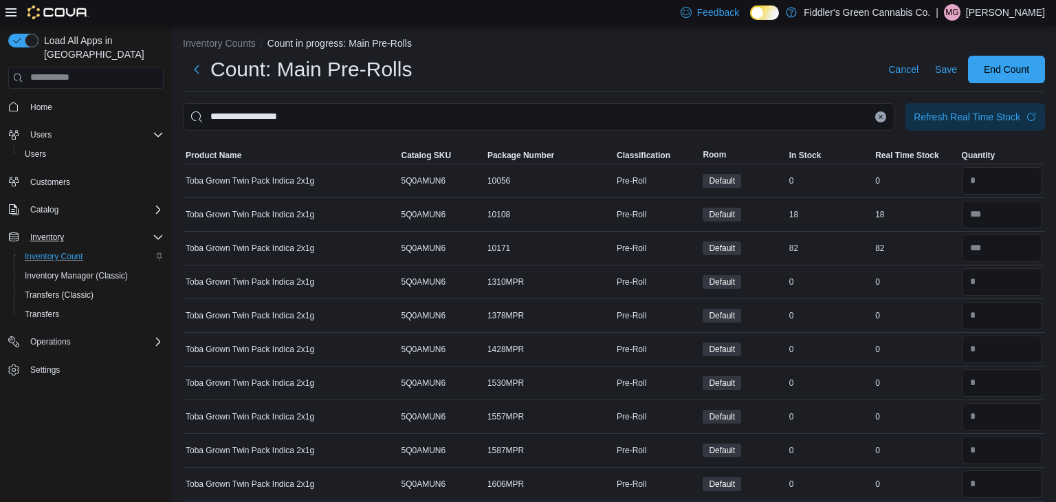
scroll to position [0, 0]
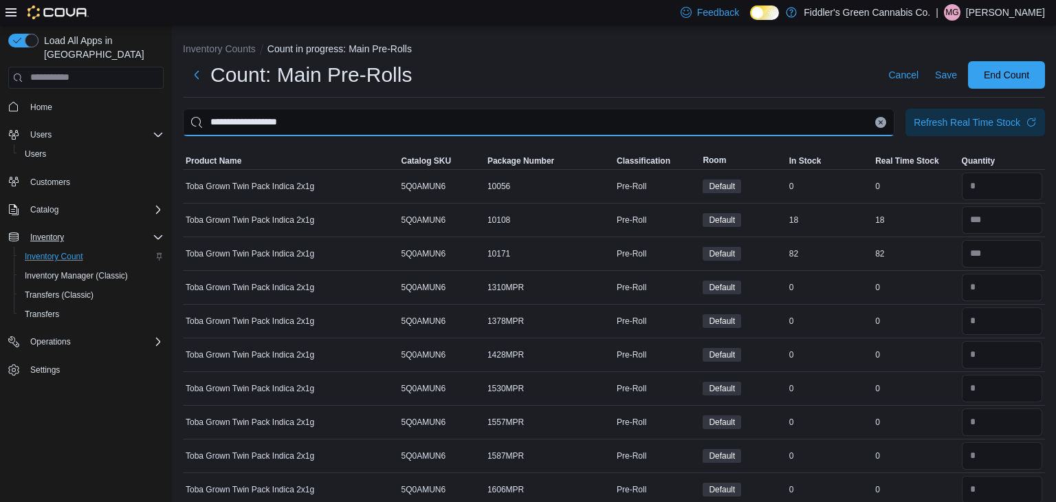
click at [782, 119] on input "**********" at bounding box center [538, 122] width 711 height 27
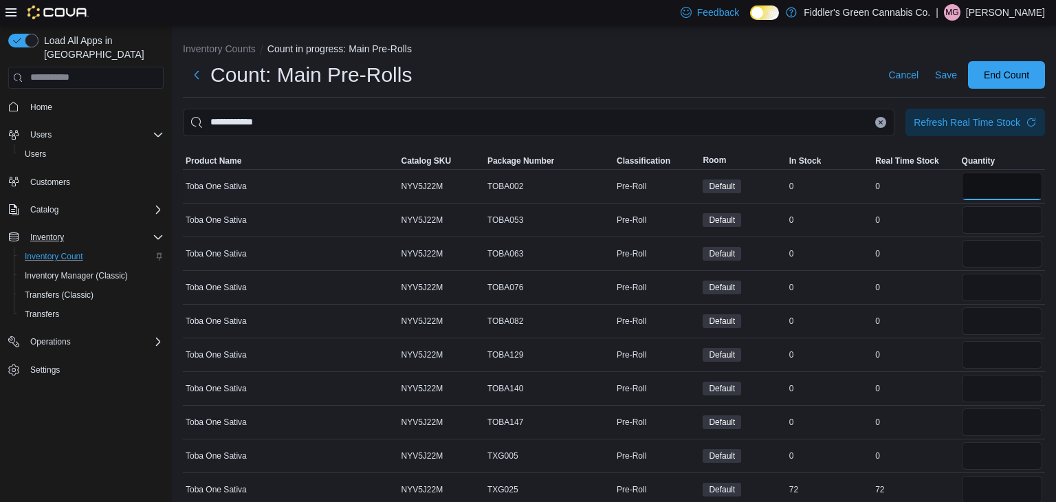
click at [993, 186] on input "number" at bounding box center [1002, 186] width 80 height 27
click at [987, 213] on input "number" at bounding box center [1002, 219] width 80 height 27
click at [978, 256] on input "number" at bounding box center [1002, 253] width 80 height 27
click at [978, 283] on input "number" at bounding box center [1002, 287] width 80 height 27
click at [982, 318] on input "number" at bounding box center [1002, 320] width 80 height 27
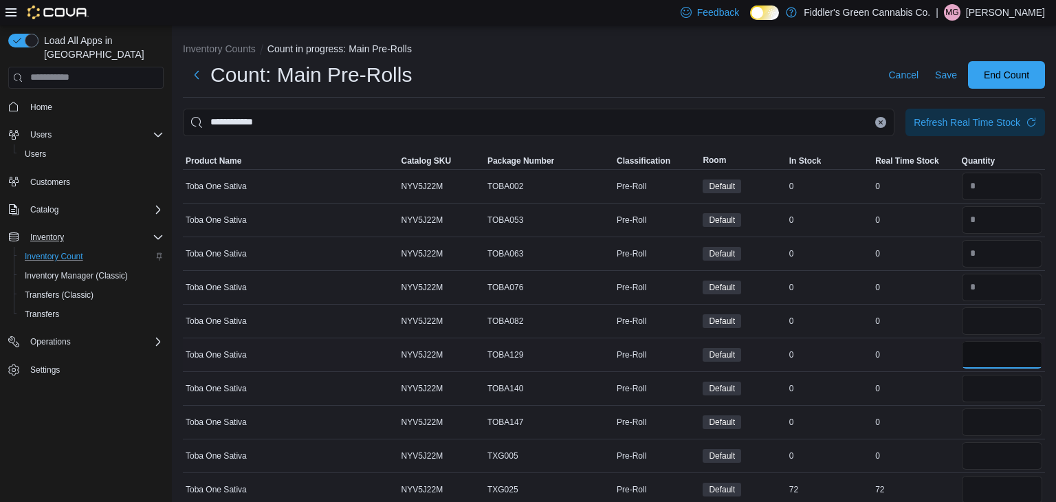
click at [982, 349] on input "number" at bounding box center [1002, 354] width 80 height 27
click at [985, 393] on input "number" at bounding box center [1002, 388] width 80 height 27
click at [986, 412] on input "number" at bounding box center [1002, 421] width 80 height 27
click at [983, 448] on input "number" at bounding box center [1002, 455] width 80 height 27
click at [893, 426] on div "0" at bounding box center [915, 422] width 86 height 16
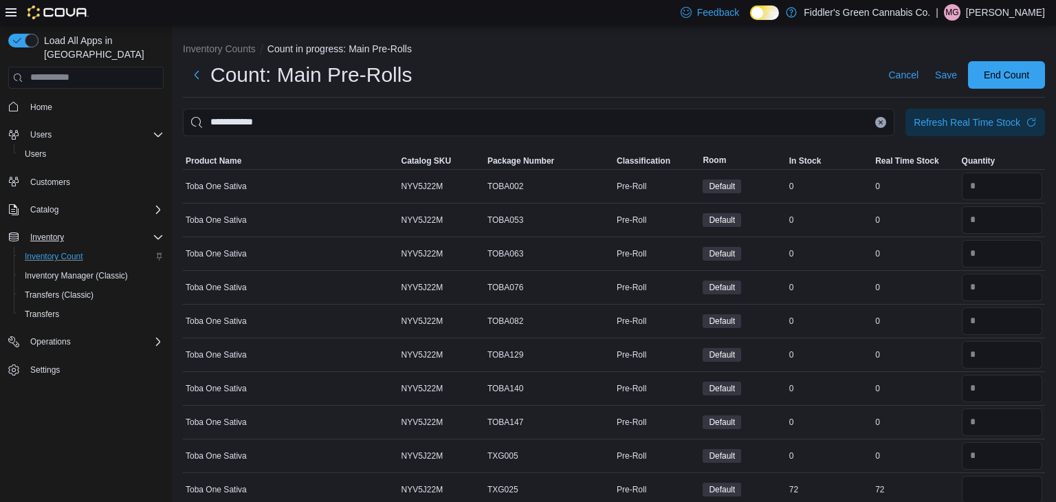
scroll to position [14, 0]
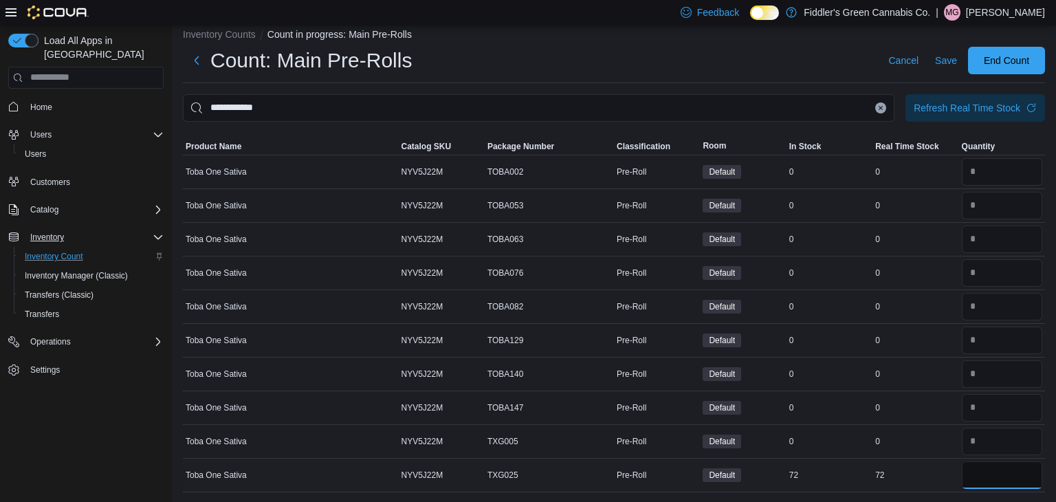
click at [982, 465] on input "number" at bounding box center [1002, 474] width 80 height 27
click at [922, 459] on td "Real Time Stock 72" at bounding box center [915, 475] width 86 height 34
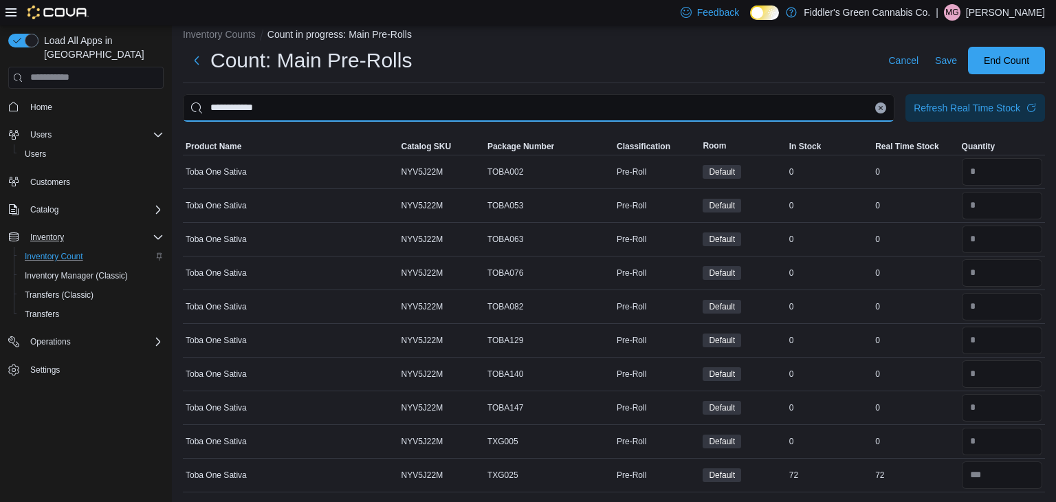
click at [753, 116] on input "**********" at bounding box center [538, 107] width 711 height 27
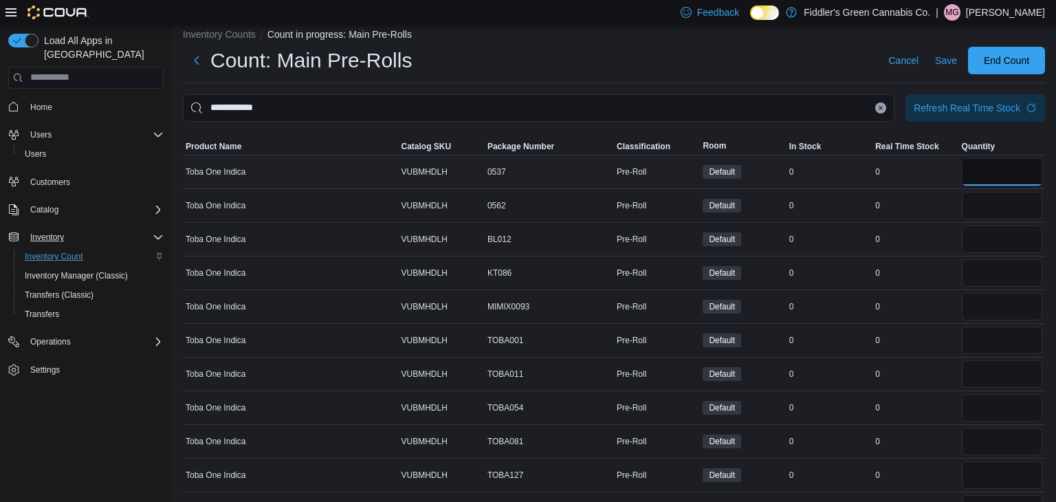
click at [975, 175] on input "number" at bounding box center [1002, 171] width 80 height 27
click at [978, 206] on input "number" at bounding box center [1002, 205] width 80 height 27
click at [976, 230] on input "number" at bounding box center [1002, 238] width 80 height 27
click at [979, 272] on input "number" at bounding box center [1002, 272] width 80 height 27
click at [976, 304] on input "number" at bounding box center [1002, 306] width 80 height 27
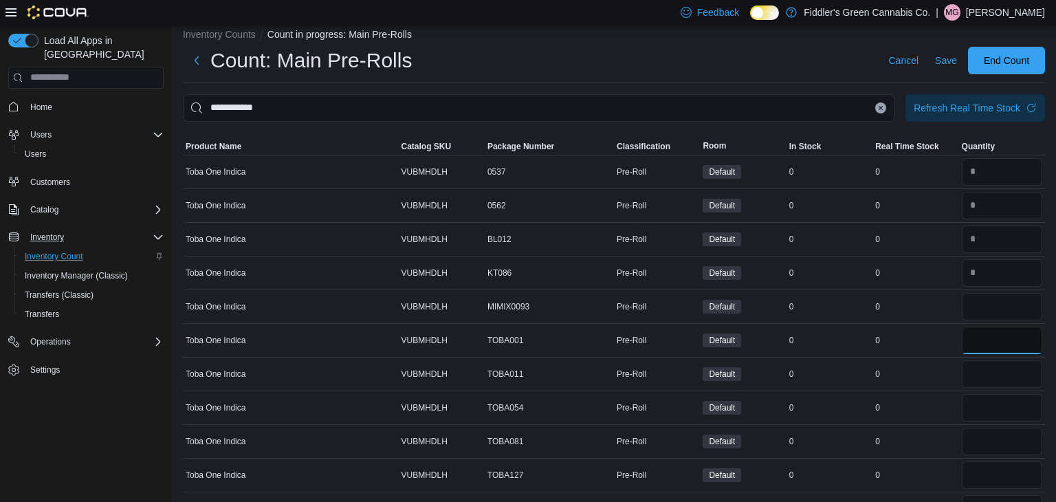
click at [985, 349] on input "number" at bounding box center [1002, 340] width 80 height 27
click at [984, 370] on input "number" at bounding box center [1002, 373] width 80 height 27
click at [984, 397] on input "number" at bounding box center [1002, 407] width 80 height 27
click at [984, 437] on input "number" at bounding box center [1002, 441] width 80 height 27
click at [933, 418] on td "Real Time Stock 0" at bounding box center [915, 407] width 86 height 34
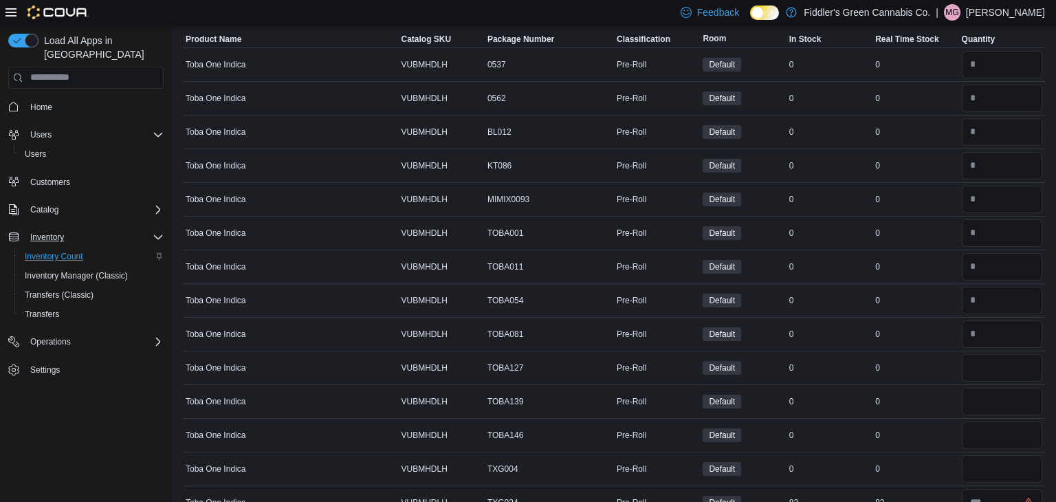
scroll to position [148, 0]
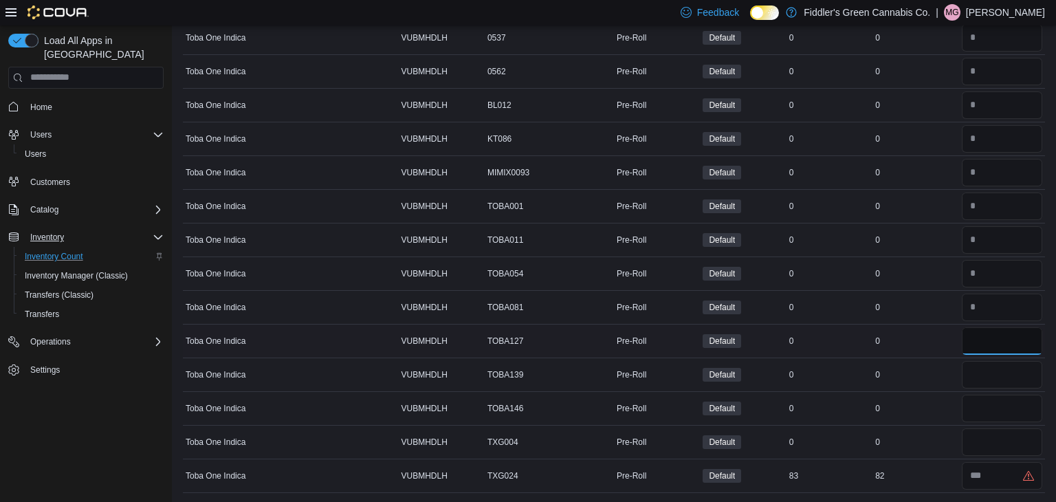
click at [1002, 336] on input "number" at bounding box center [1002, 340] width 80 height 27
click at [982, 365] on input "number" at bounding box center [1002, 374] width 80 height 27
click at [982, 396] on input "number" at bounding box center [1002, 408] width 80 height 27
click at [975, 435] on input "number" at bounding box center [1002, 441] width 80 height 27
click at [945, 421] on td "Real Time Stock 0" at bounding box center [915, 408] width 86 height 34
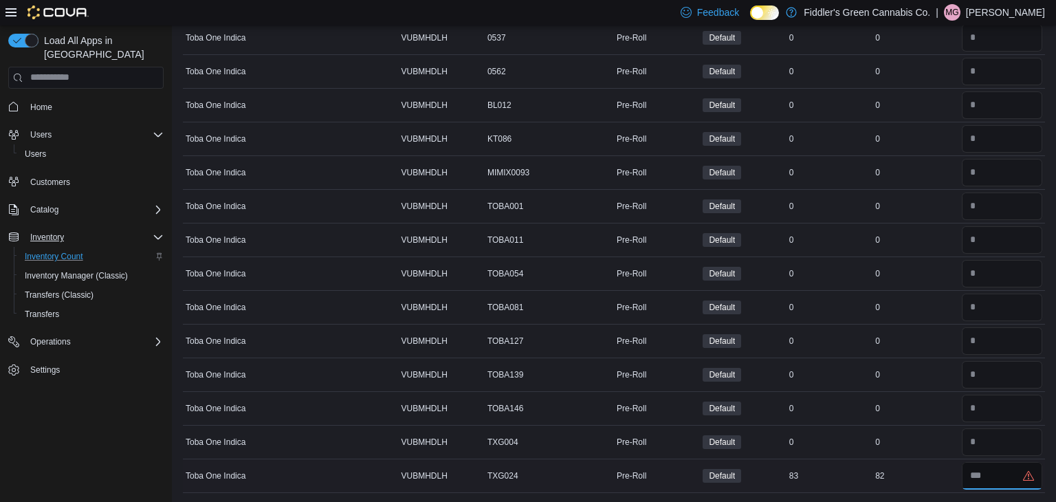
click at [986, 467] on input "number" at bounding box center [1002, 475] width 80 height 27
click at [917, 459] on td "Real Time Stock 82" at bounding box center [915, 476] width 86 height 34
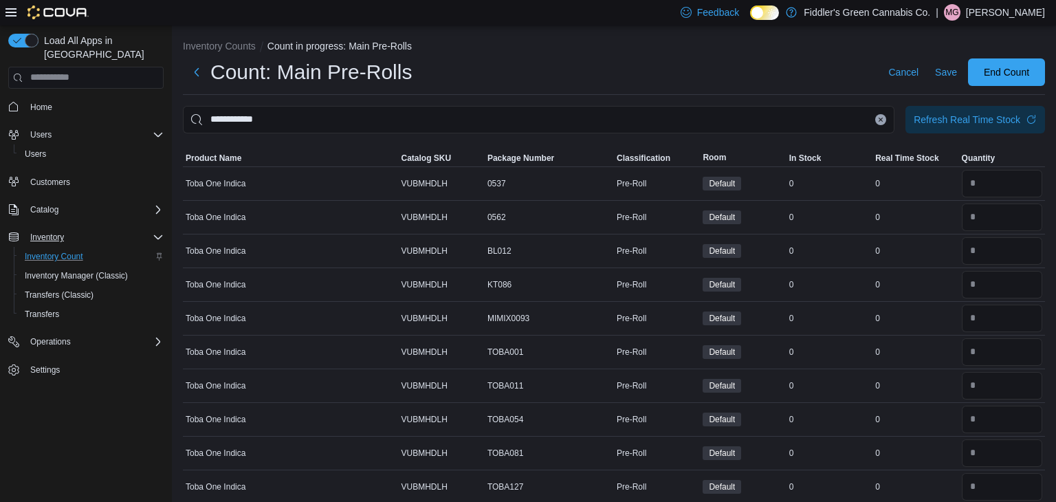
scroll to position [0, 0]
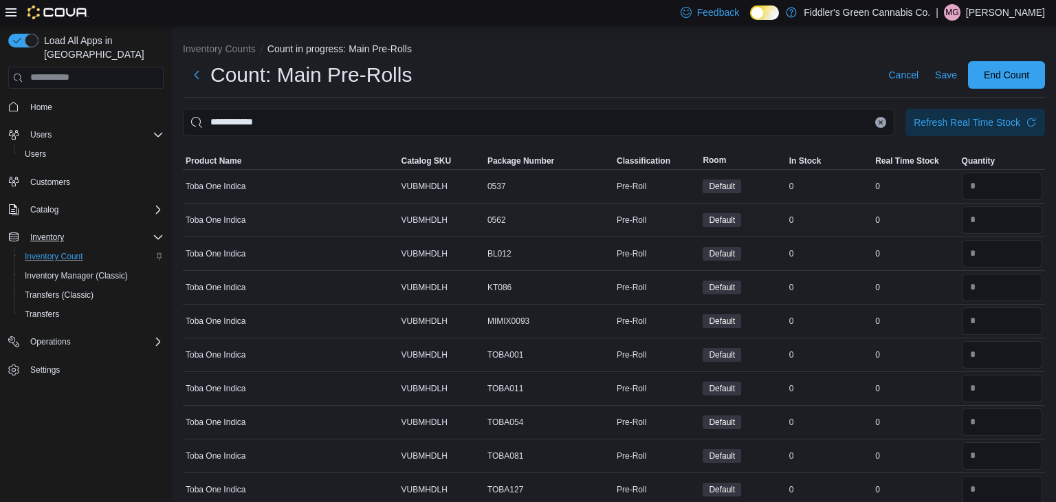
click at [852, 219] on div "0" at bounding box center [829, 220] width 86 height 16
click at [587, 125] on input "**********" at bounding box center [538, 122] width 711 height 27
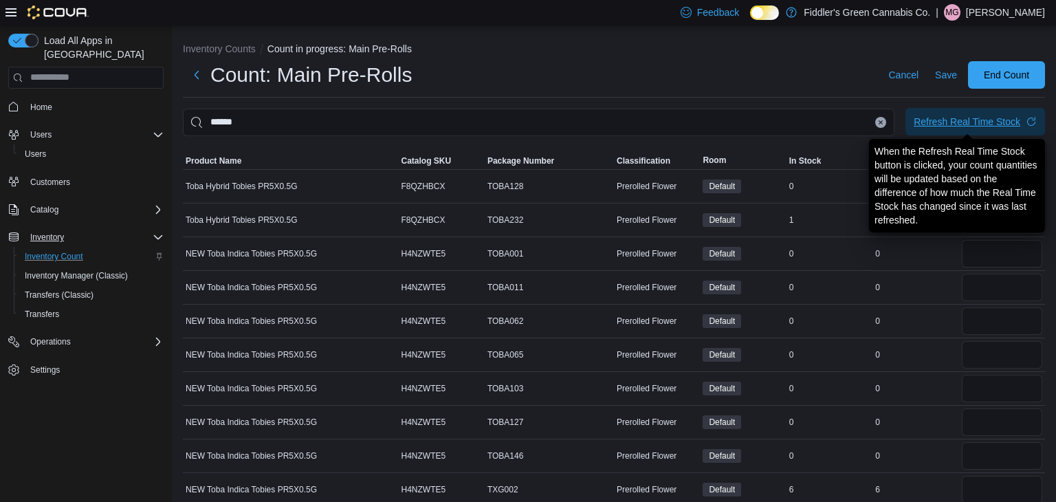
click at [987, 123] on div "Refresh Real Time Stock" at bounding box center [967, 122] width 107 height 14
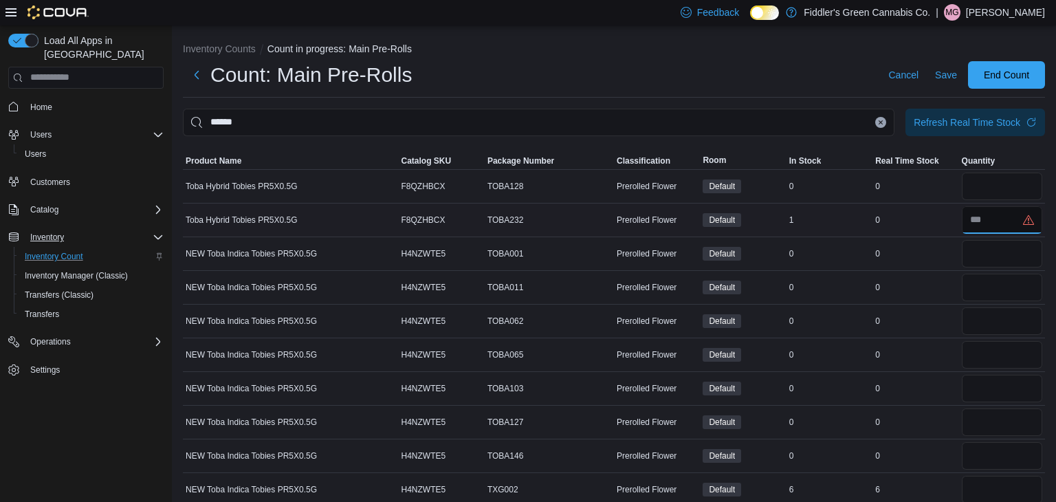
click at [994, 225] on input "number" at bounding box center [1002, 219] width 80 height 27
click at [925, 257] on div "0" at bounding box center [915, 253] width 86 height 16
click at [997, 190] on input "number" at bounding box center [1002, 186] width 80 height 27
click at [982, 258] on input "number" at bounding box center [1002, 253] width 80 height 27
click at [976, 285] on input "number" at bounding box center [1002, 287] width 80 height 27
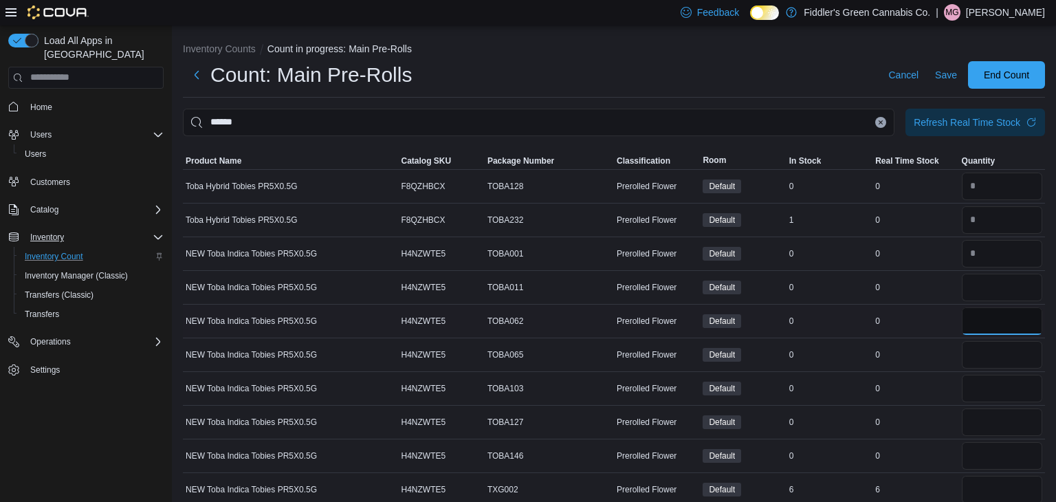
click at [981, 318] on input "number" at bounding box center [1002, 320] width 80 height 27
click at [986, 347] on input "number" at bounding box center [1002, 354] width 80 height 27
click at [989, 388] on input "number" at bounding box center [1002, 388] width 80 height 27
click at [982, 425] on input "number" at bounding box center [1002, 421] width 80 height 27
click at [980, 448] on input "number" at bounding box center [1002, 455] width 80 height 27
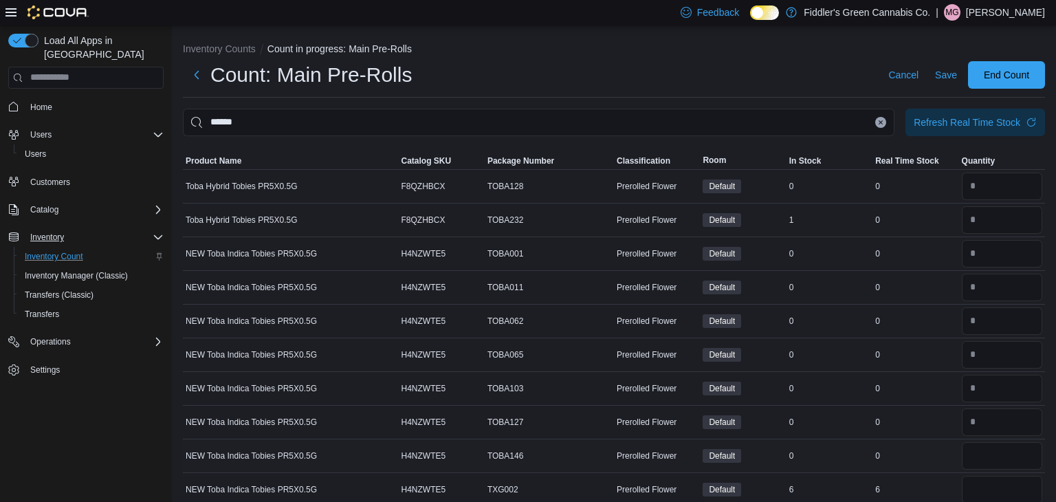
click at [931, 468] on td "Real Time Stock 0" at bounding box center [915, 456] width 86 height 34
click at [695, 129] on input "******" at bounding box center [538, 122] width 711 height 27
click at [970, 197] on input "number" at bounding box center [1002, 186] width 80 height 27
click at [975, 214] on input "number" at bounding box center [1002, 219] width 80 height 27
click at [986, 193] on input "number" at bounding box center [1002, 186] width 80 height 27
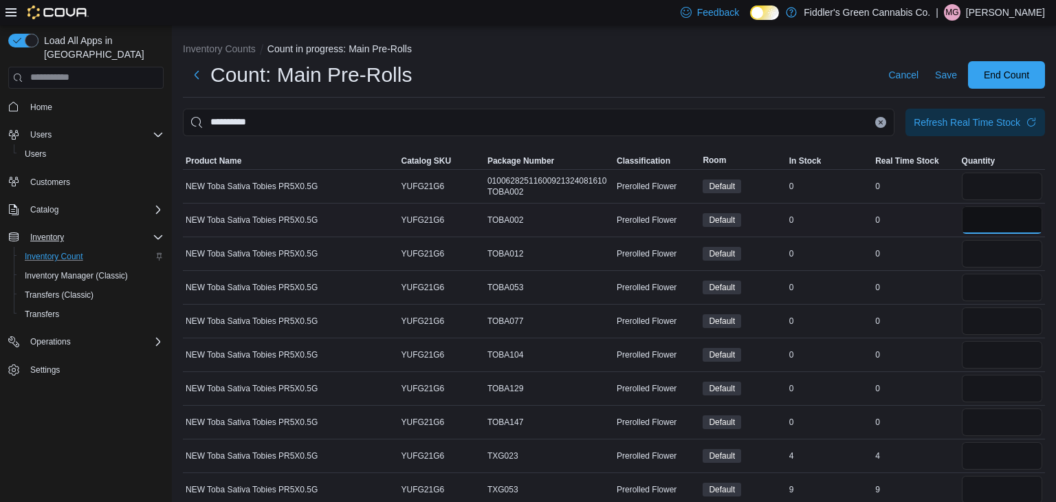
click at [984, 211] on input "number" at bounding box center [1002, 219] width 80 height 27
click at [980, 244] on input "number" at bounding box center [1002, 253] width 80 height 27
click at [978, 283] on input "number" at bounding box center [1002, 287] width 80 height 27
click at [982, 320] on input "number" at bounding box center [1002, 320] width 80 height 27
click at [984, 346] on input "number" at bounding box center [1002, 354] width 80 height 27
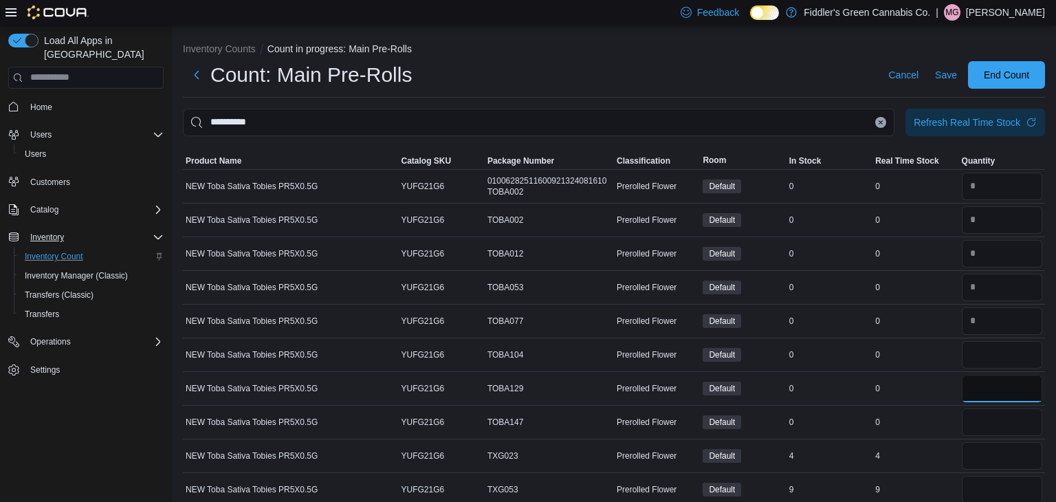
click at [984, 381] on input "number" at bounding box center [1002, 388] width 80 height 27
click at [995, 416] on input "number" at bounding box center [1002, 421] width 80 height 27
click at [991, 447] on input "number" at bounding box center [1002, 455] width 80 height 27
click at [938, 408] on td "Real Time Stock 0" at bounding box center [915, 422] width 86 height 34
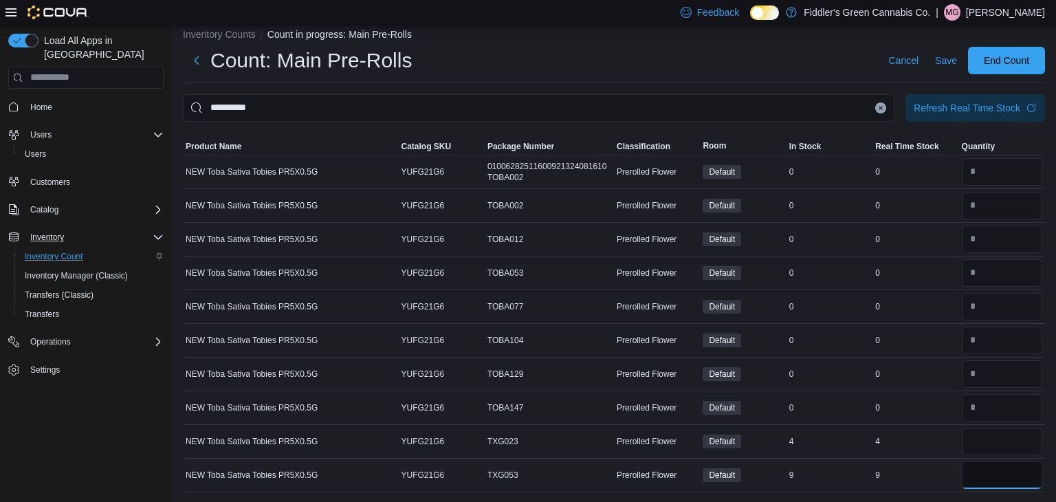
click at [1026, 482] on input "number" at bounding box center [1002, 474] width 80 height 27
click at [947, 467] on div "9" at bounding box center [915, 475] width 86 height 16
click at [984, 437] on input "number" at bounding box center [1002, 441] width 80 height 27
click at [916, 428] on td "Real Time Stock 4" at bounding box center [915, 441] width 86 height 34
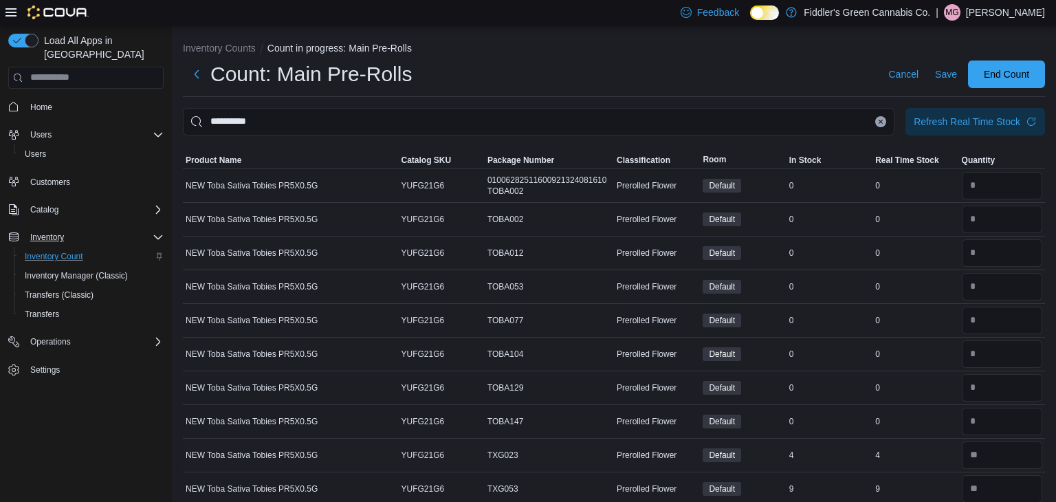
scroll to position [0, 0]
click at [881, 123] on icon "Clear input" at bounding box center [880, 122] width 5 height 5
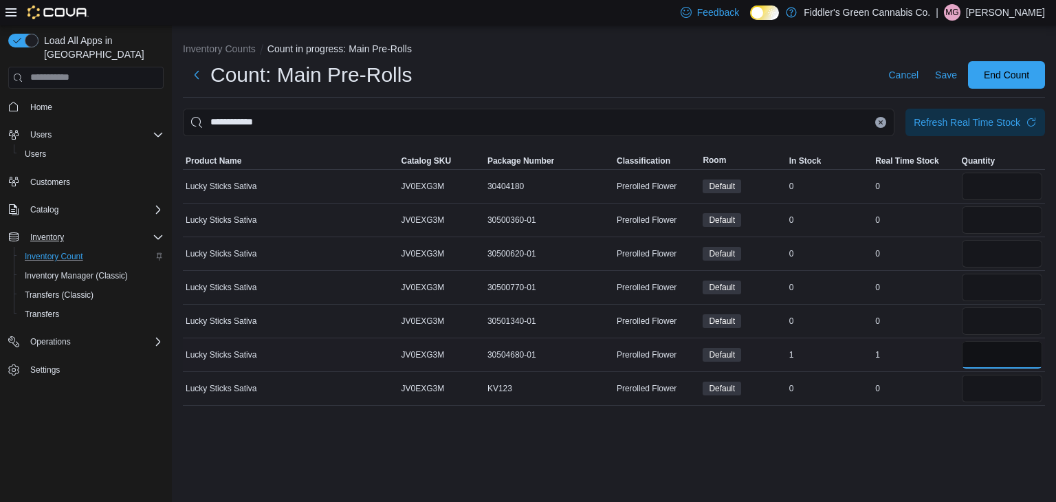
click at [978, 360] on input "number" at bounding box center [1002, 354] width 80 height 27
click at [928, 435] on div "**********" at bounding box center [614, 263] width 884 height 477
click at [1000, 192] on input "number" at bounding box center [1002, 186] width 80 height 27
click at [986, 219] on input "number" at bounding box center [1002, 219] width 80 height 27
click at [986, 247] on input "number" at bounding box center [1002, 253] width 80 height 27
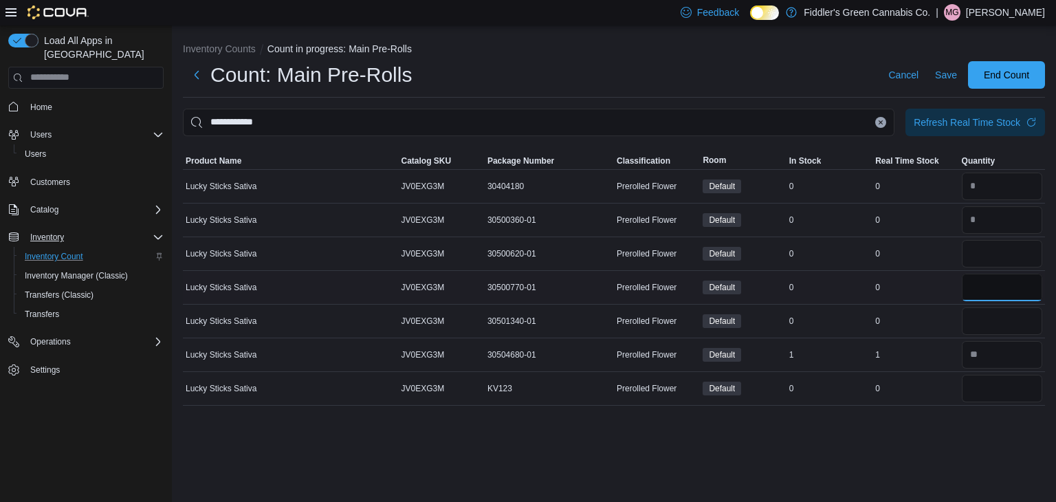
click at [989, 280] on input "number" at bounding box center [1002, 287] width 80 height 27
click at [985, 333] on input "number" at bounding box center [1002, 320] width 80 height 27
click at [986, 382] on input "number" at bounding box center [1002, 388] width 80 height 27
click at [936, 424] on div "**********" at bounding box center [614, 263] width 884 height 477
click at [881, 122] on icon "Clear input" at bounding box center [880, 121] width 3 height 3
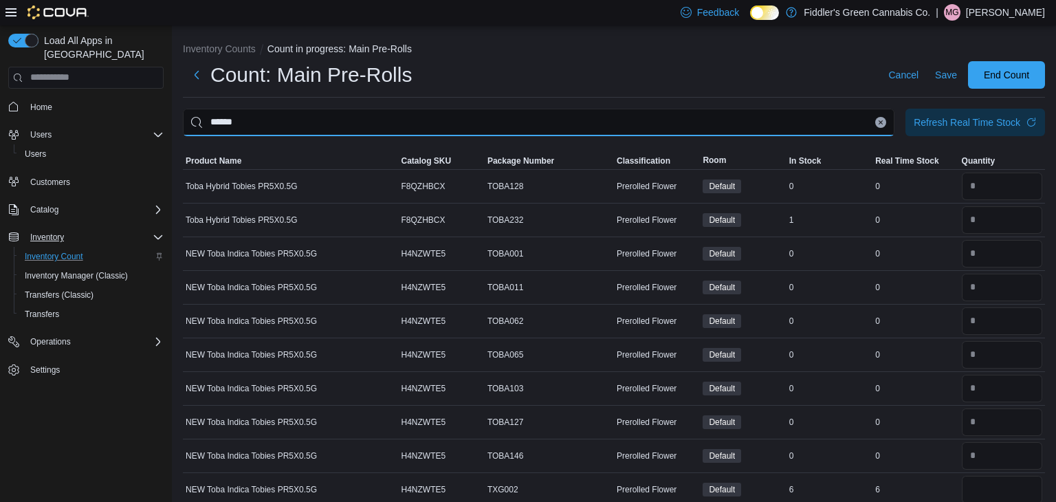
click at [807, 120] on input "******" at bounding box center [538, 122] width 711 height 27
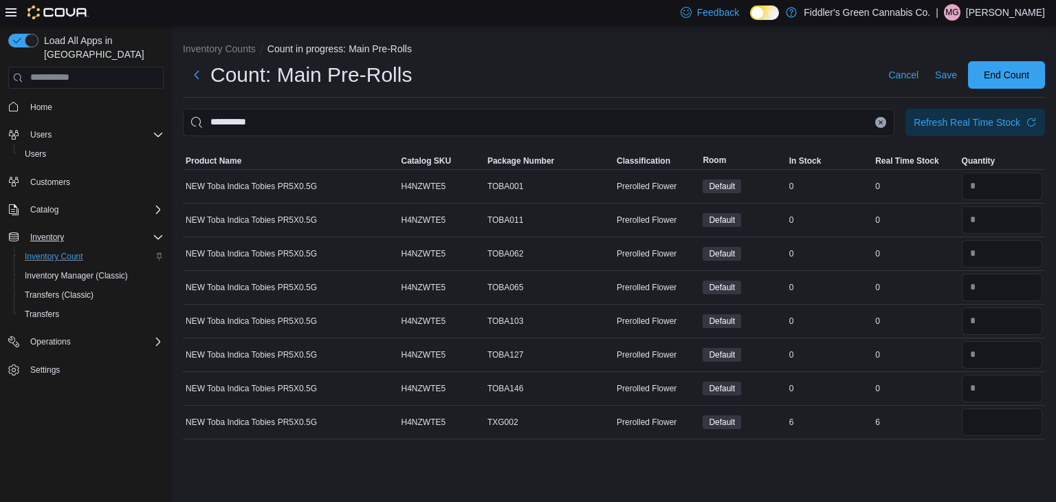
click at [736, 472] on div "**********" at bounding box center [614, 263] width 884 height 477
click at [986, 428] on input "number" at bounding box center [1002, 421] width 80 height 27
click at [843, 466] on div "**********" at bounding box center [614, 263] width 884 height 477
click at [672, 124] on input "**********" at bounding box center [538, 122] width 711 height 27
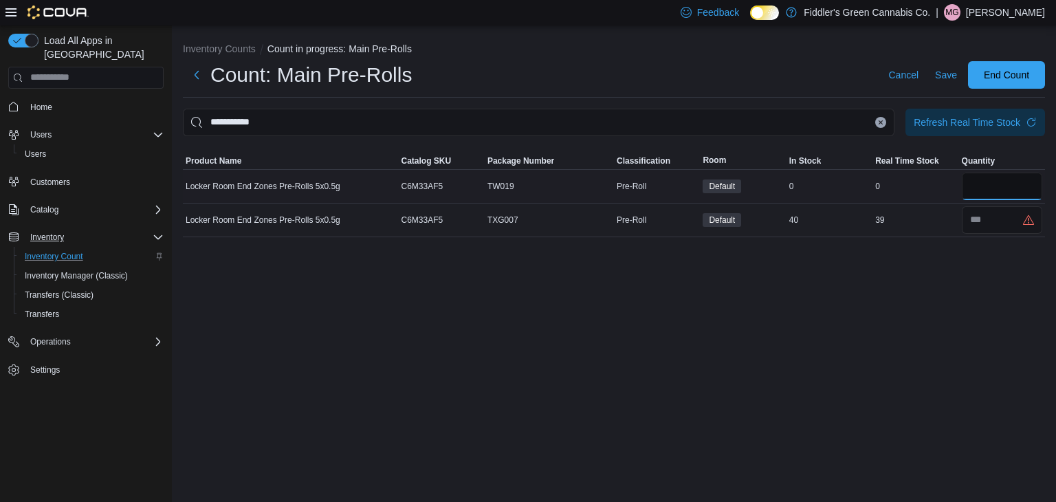
click at [1010, 185] on input "number" at bounding box center [1002, 186] width 80 height 27
click at [927, 296] on div "**********" at bounding box center [614, 263] width 884 height 477
click at [991, 223] on input "number" at bounding box center [1002, 219] width 80 height 27
click at [957, 248] on div "**********" at bounding box center [614, 263] width 884 height 477
click at [876, 125] on button "Clear input" at bounding box center [880, 122] width 11 height 11
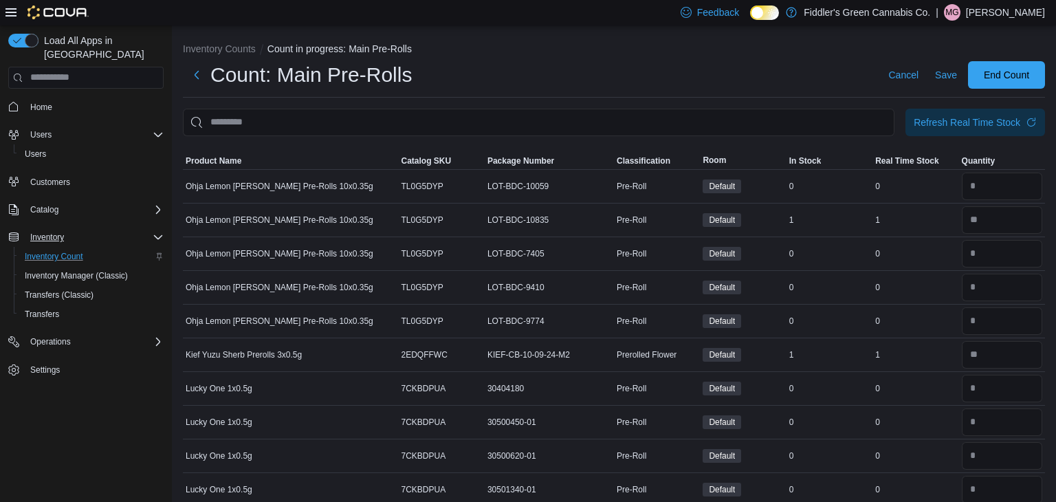
click at [824, 78] on div "Count: Main Pre-Rolls Cancel Save End Count" at bounding box center [614, 74] width 862 height 27
click at [943, 71] on span "Save" at bounding box center [946, 75] width 22 height 14
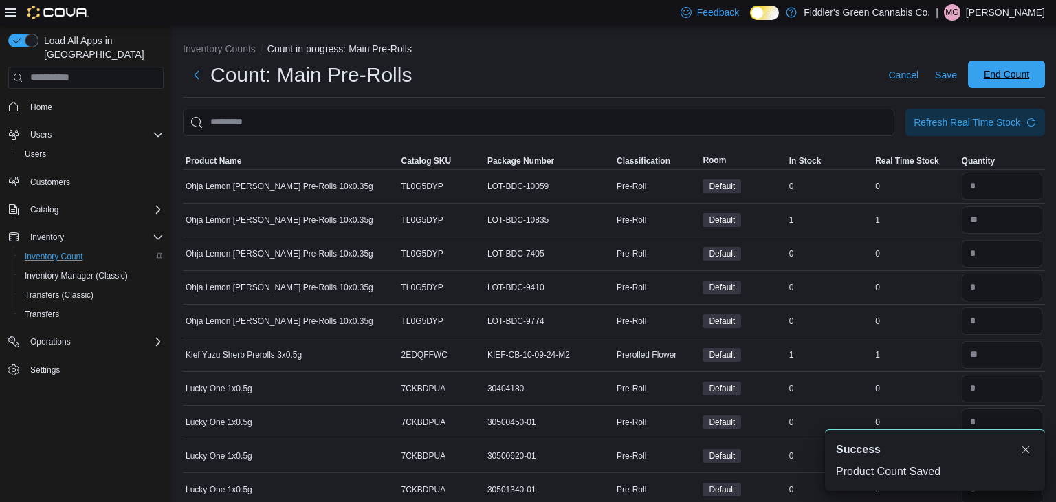
click at [980, 80] on span "End Count" at bounding box center [1006, 73] width 60 height 27
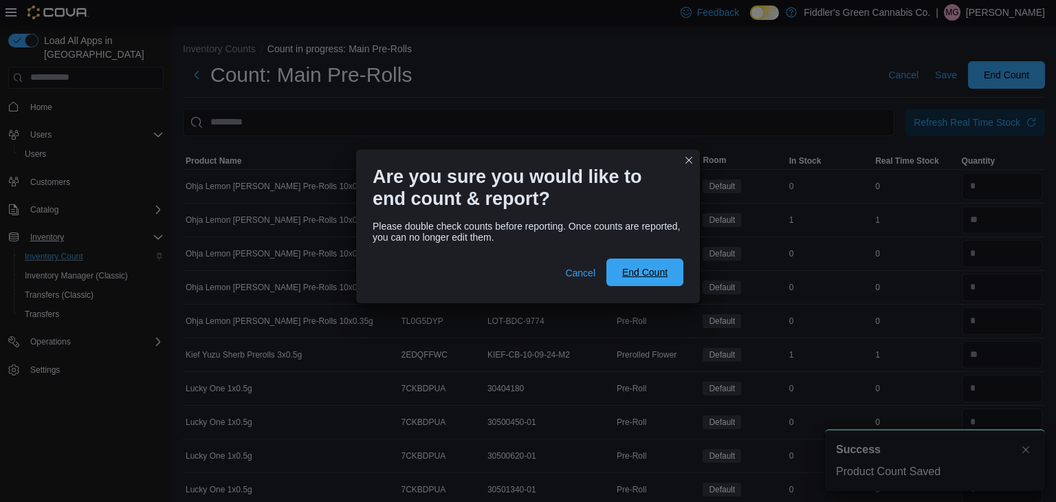
click at [649, 277] on span "End Count" at bounding box center [644, 272] width 45 height 14
